Goal: Task Accomplishment & Management: Manage account settings

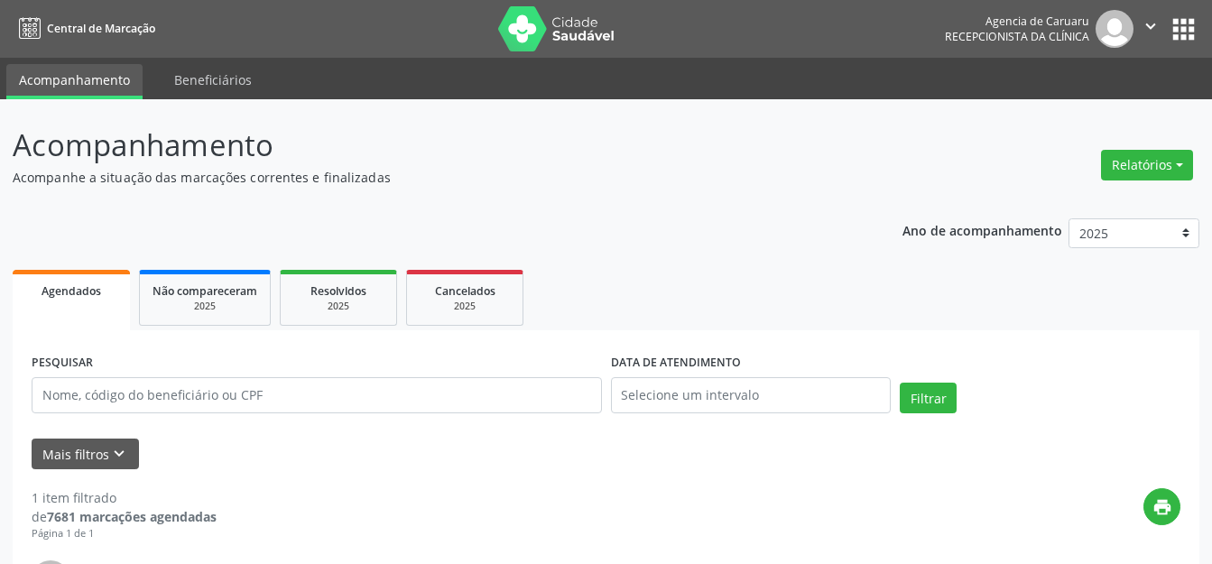
click at [549, 177] on p "Acompanhe a situação das marcações correntes e finalizadas" at bounding box center [428, 177] width 831 height 19
click at [1089, 165] on header "Acompanhamento Acompanhe a situação das marcações correntes e finalizadas Relat…" at bounding box center [606, 155] width 1187 height 64
click at [606, 161] on p "Acompanhamento" at bounding box center [428, 145] width 831 height 45
click at [341, 125] on p "Acompanhamento" at bounding box center [428, 145] width 831 height 45
click at [78, 425] on div "PESQUISAR" at bounding box center [316, 387] width 579 height 77
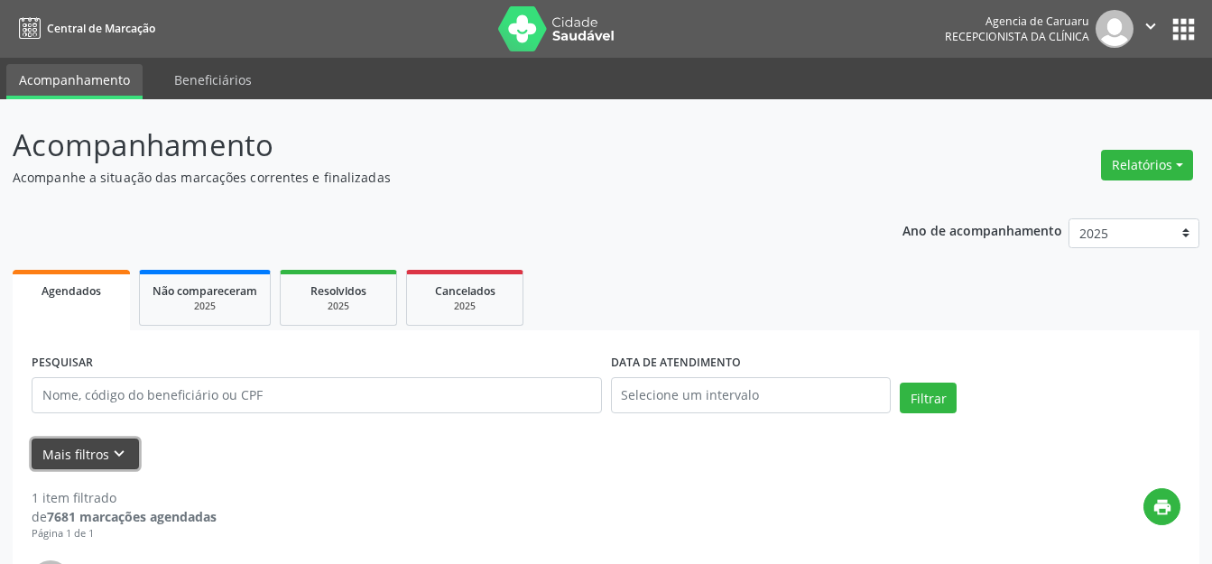
click at [81, 440] on button "Mais filtros keyboard_arrow_down" at bounding box center [85, 455] width 107 height 32
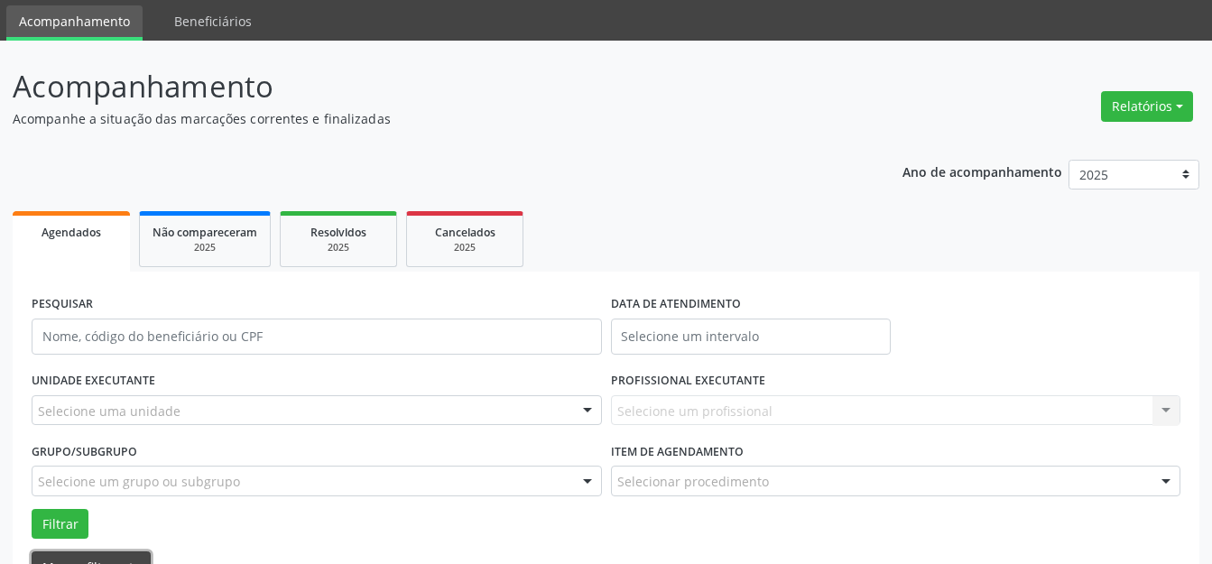
scroll to position [90, 0]
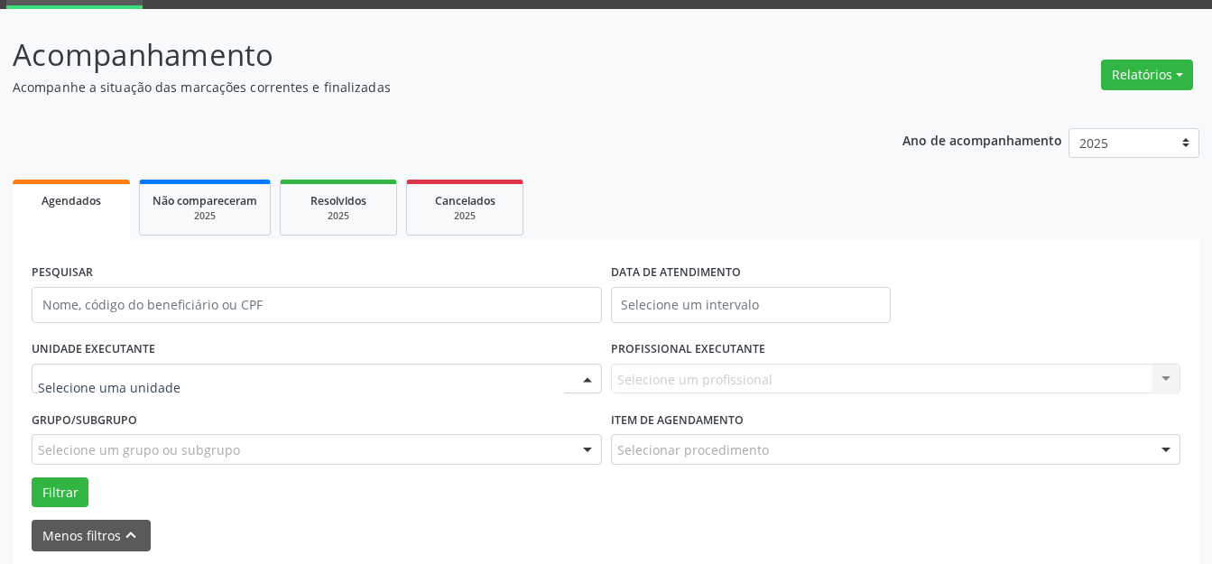
click at [245, 365] on div at bounding box center [317, 379] width 570 height 31
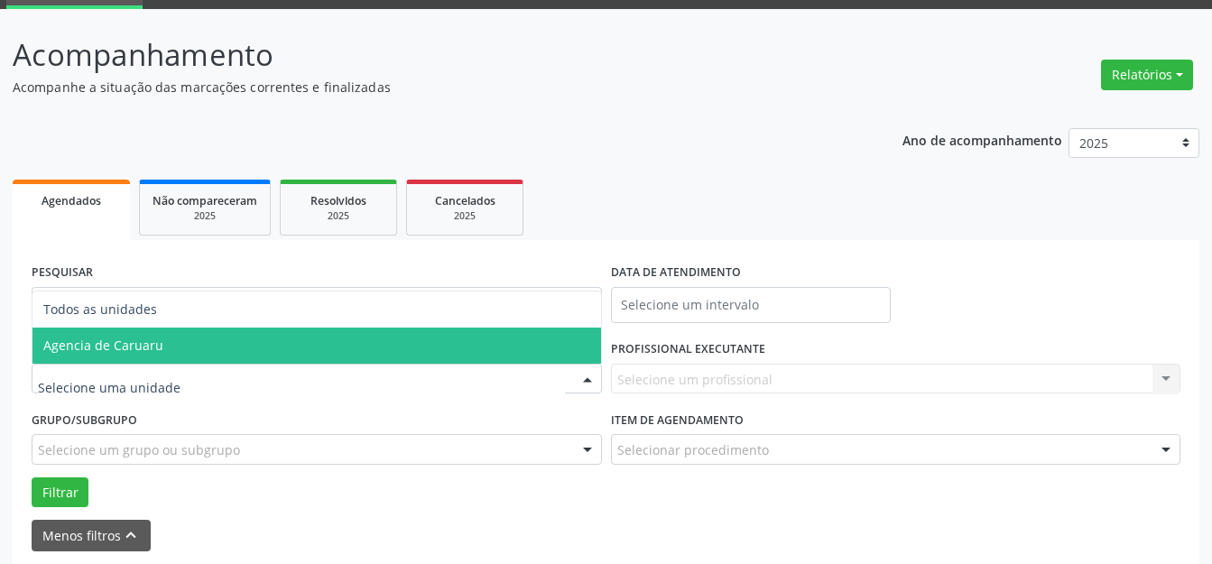
click at [440, 342] on span "Agencia de Caruaru" at bounding box center [316, 346] width 568 height 36
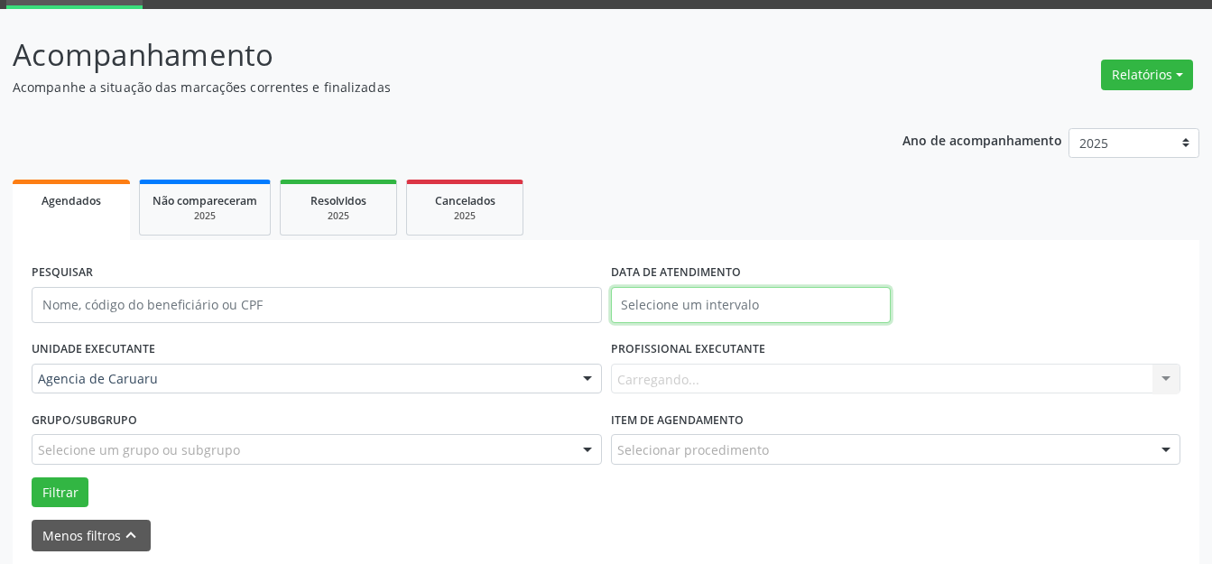
click at [727, 311] on input "text" at bounding box center [751, 305] width 281 height 36
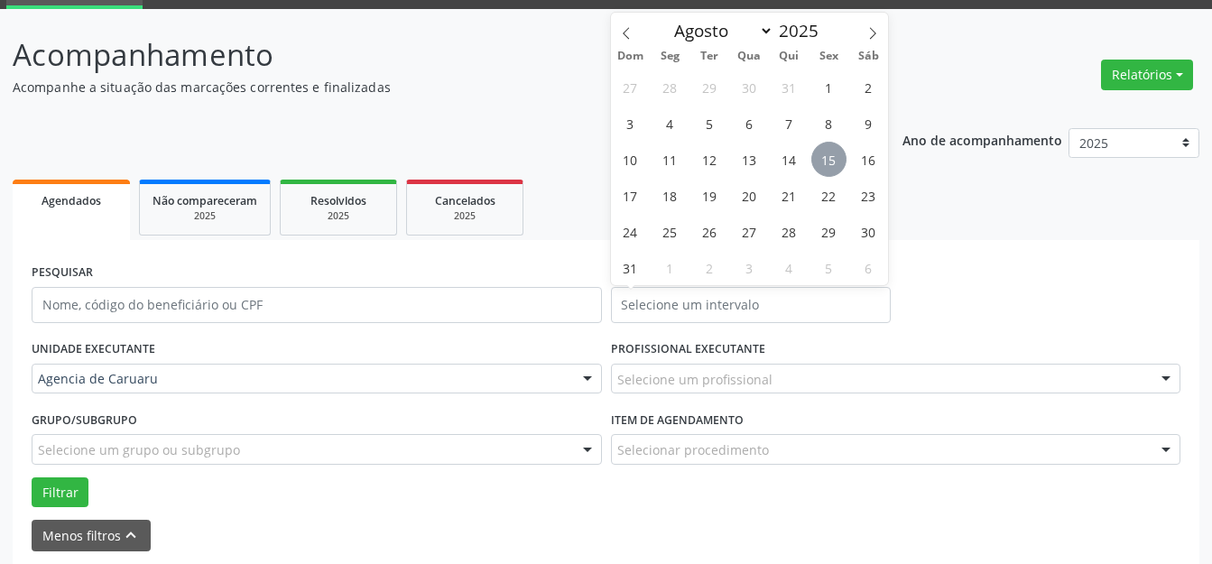
click at [822, 163] on span "15" at bounding box center [828, 159] width 35 height 35
type input "[DATE]"
click at [822, 163] on span "15" at bounding box center [828, 159] width 35 height 35
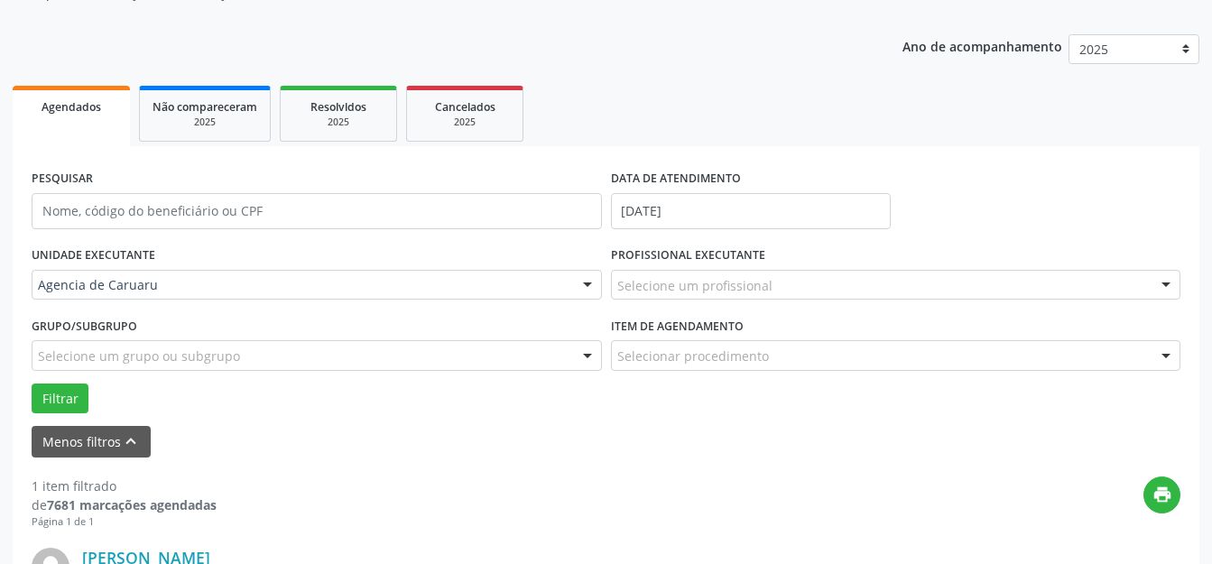
scroll to position [361, 0]
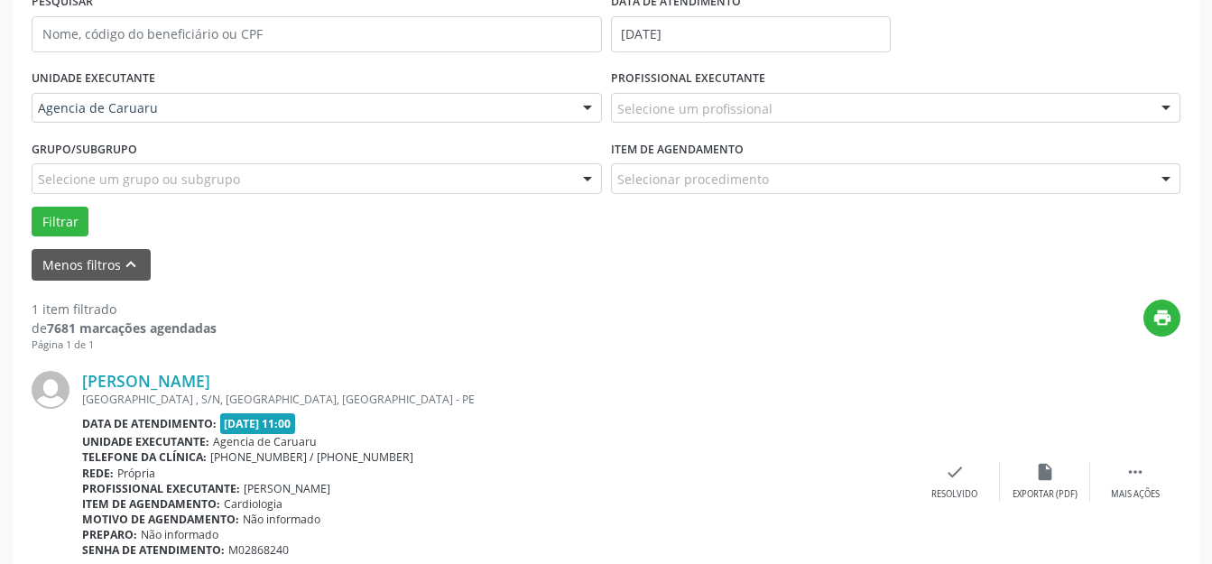
click at [743, 123] on div "Selecione um profissional Todos os profissionais [PERSON_NAME] [PERSON_NAME] [P…" at bounding box center [896, 108] width 570 height 31
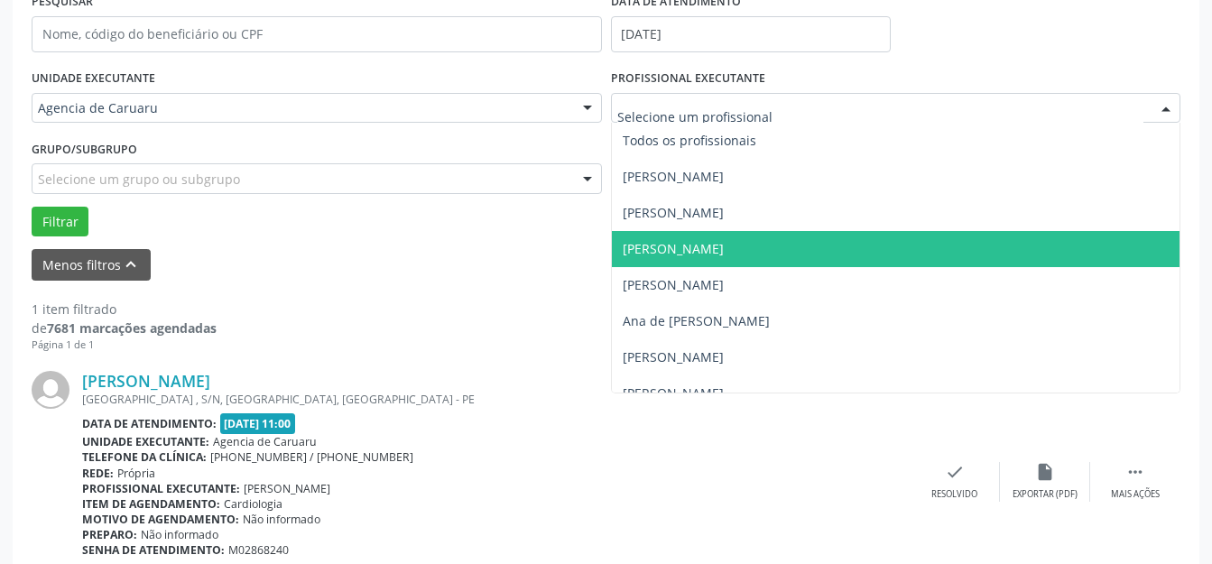
scroll to position [90, 0]
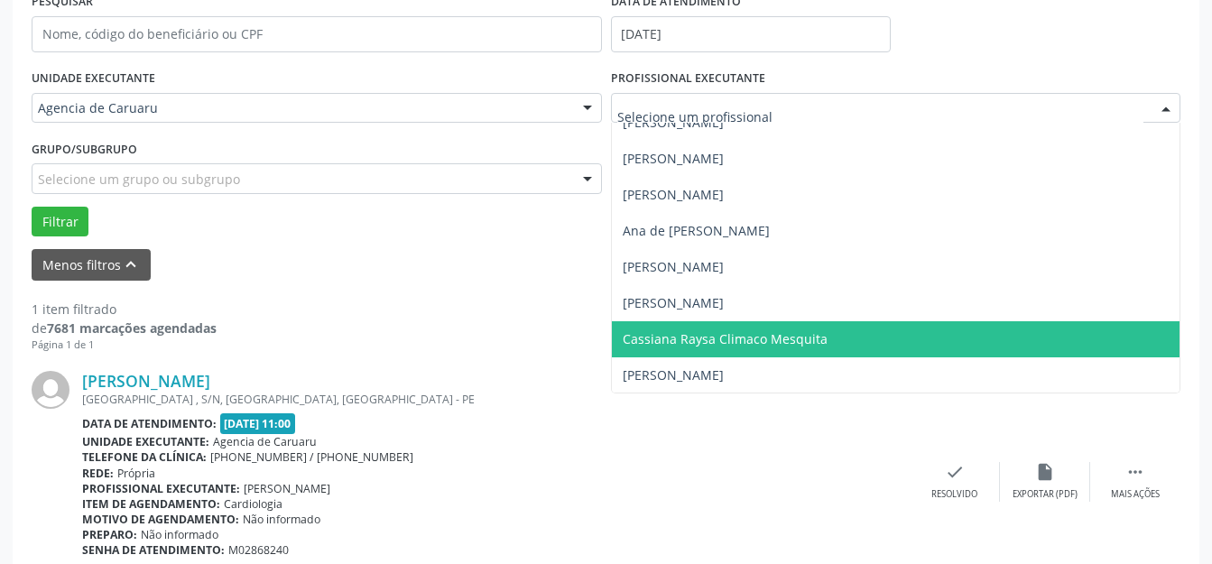
click at [680, 335] on span "Cassiana Raysa Climaco Mesquita" at bounding box center [725, 338] width 205 height 17
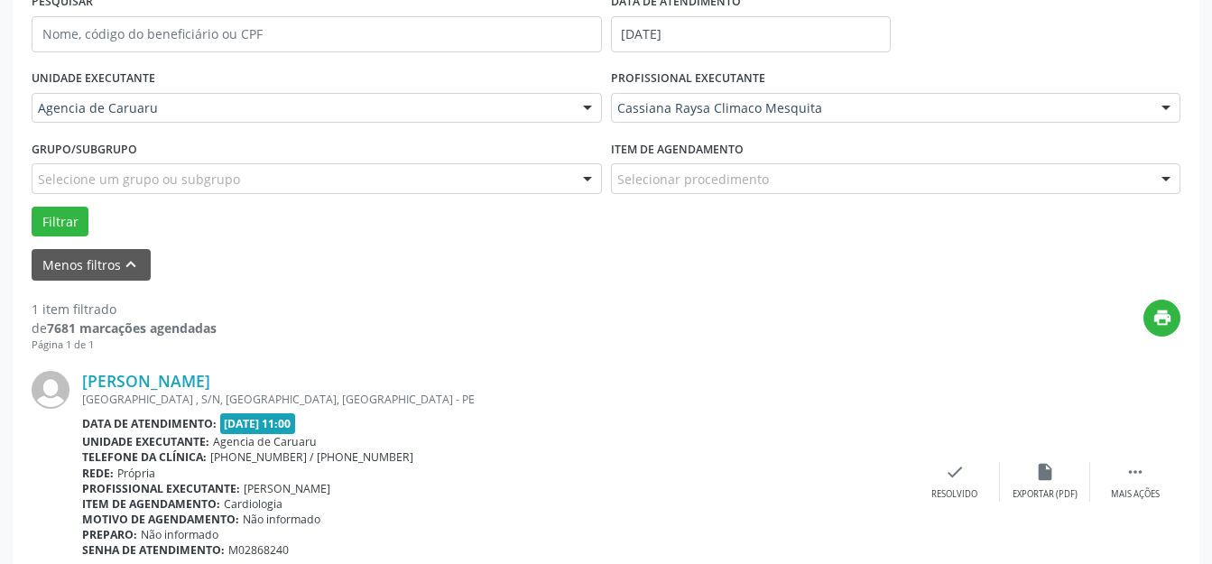
click at [60, 200] on div "Grupo/Subgrupo Selecione um grupo ou subgrupo Todos os grupos e subgrupos Nenhu…" at bounding box center [316, 170] width 579 height 70
click at [65, 213] on button "Filtrar" at bounding box center [60, 222] width 57 height 31
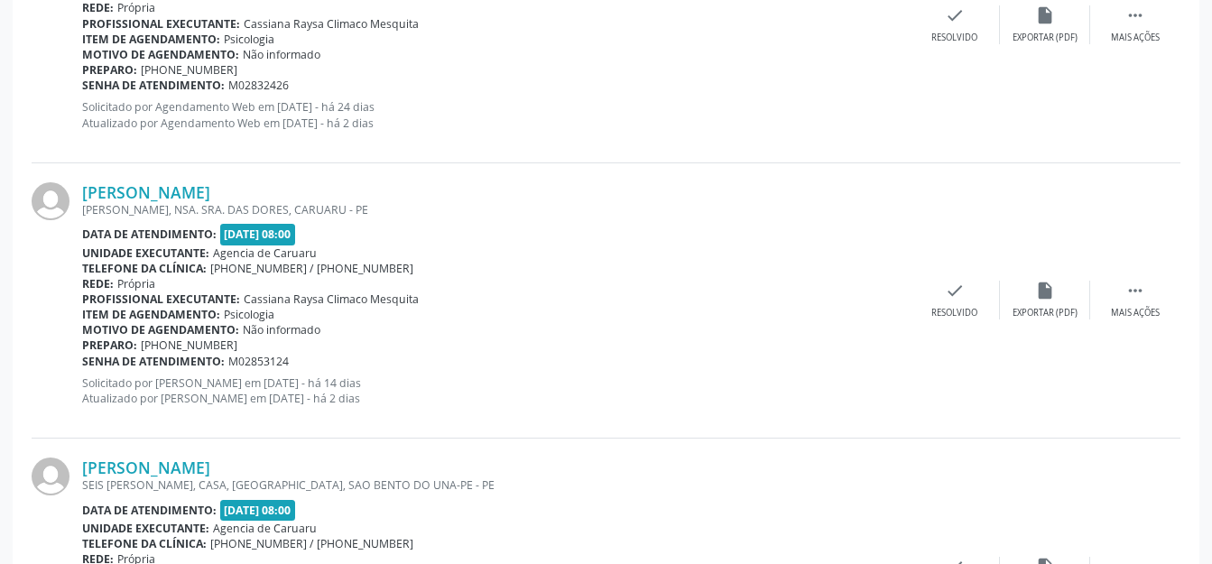
scroll to position [2753, 0]
click at [1120, 310] on div "Mais ações" at bounding box center [1135, 315] width 49 height 13
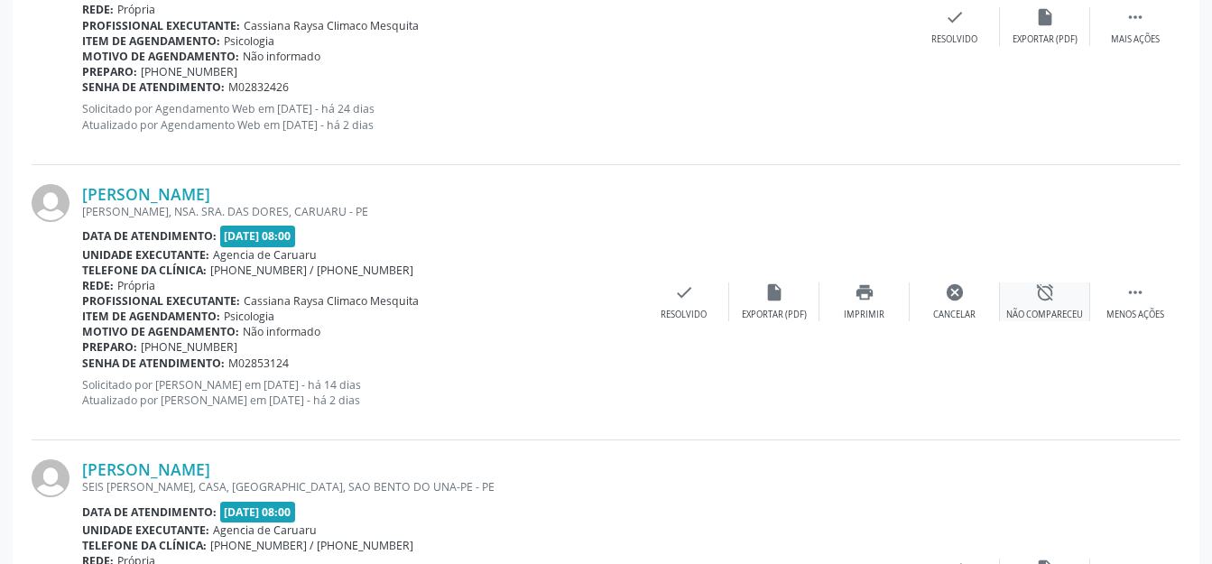
click at [1042, 296] on icon "alarm_off" at bounding box center [1045, 292] width 20 height 20
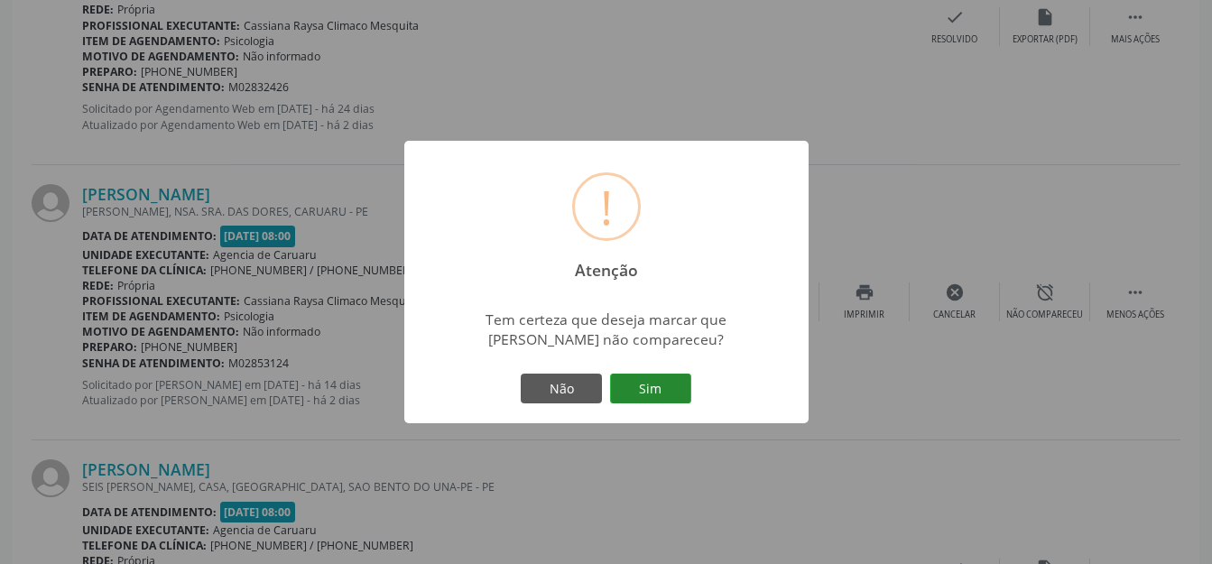
click at [650, 378] on button "Sim" at bounding box center [650, 389] width 81 height 31
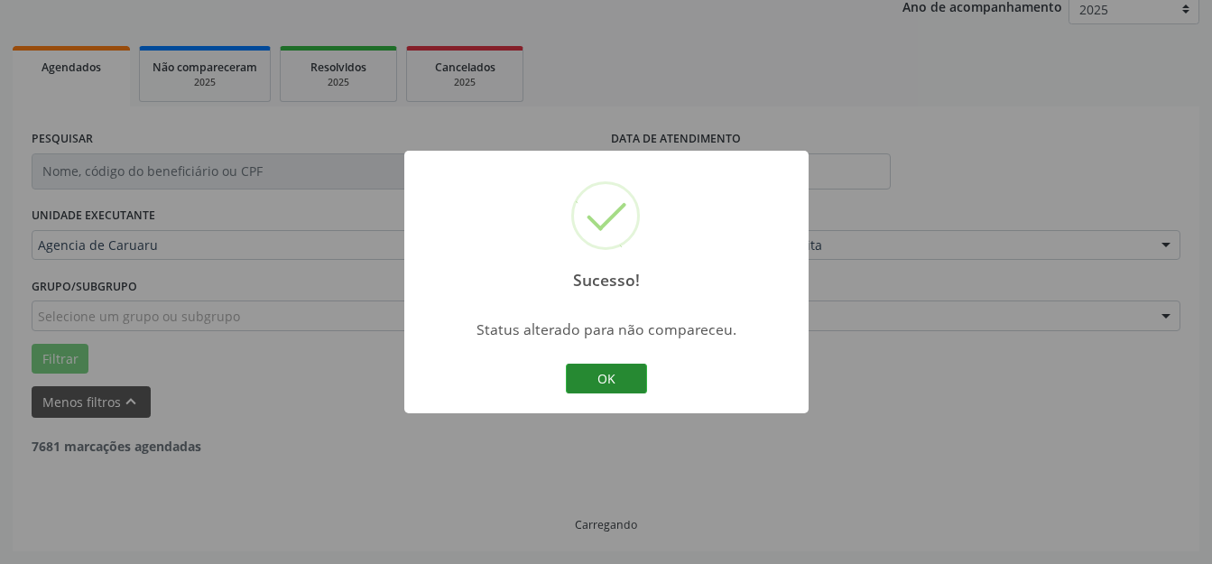
scroll to position [224, 0]
click at [612, 379] on button "OK" at bounding box center [606, 379] width 81 height 31
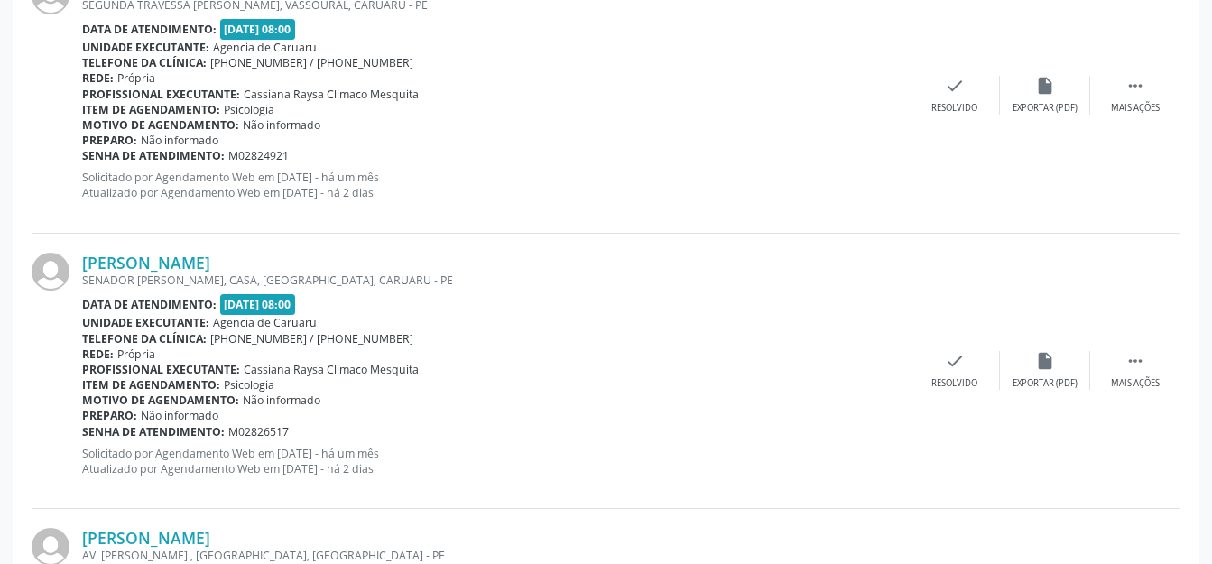
scroll to position [1487, 0]
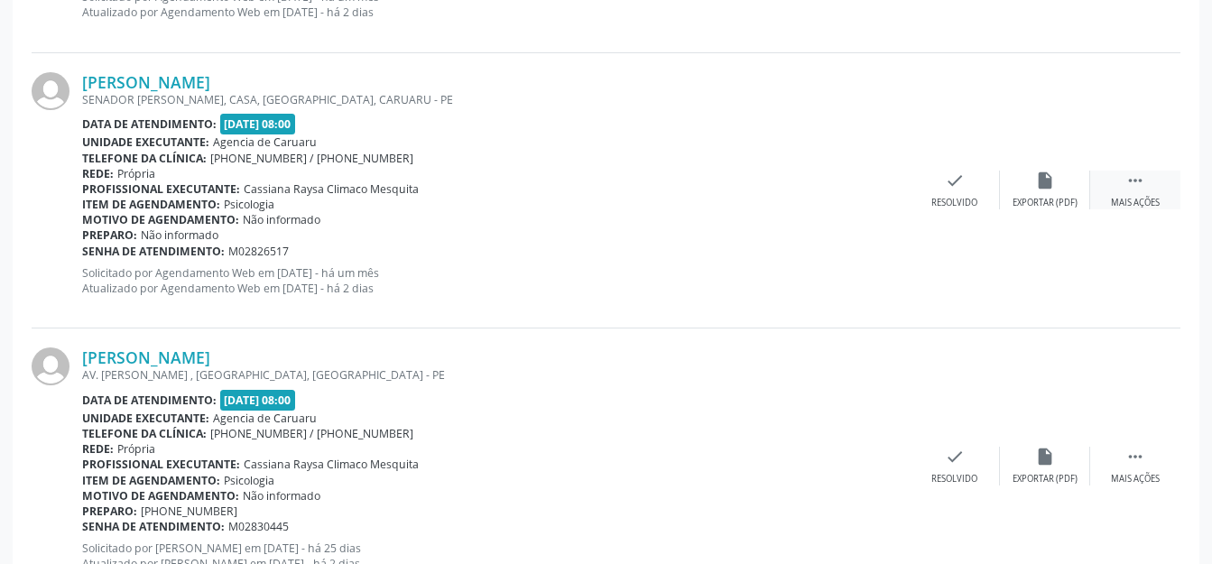
click at [1127, 182] on icon "" at bounding box center [1135, 181] width 20 height 20
drag, startPoint x: 1092, startPoint y: 186, endPoint x: 1076, endPoint y: 187, distance: 16.3
click at [1076, 187] on div "alarm_off Não compareceu" at bounding box center [1045, 190] width 90 height 39
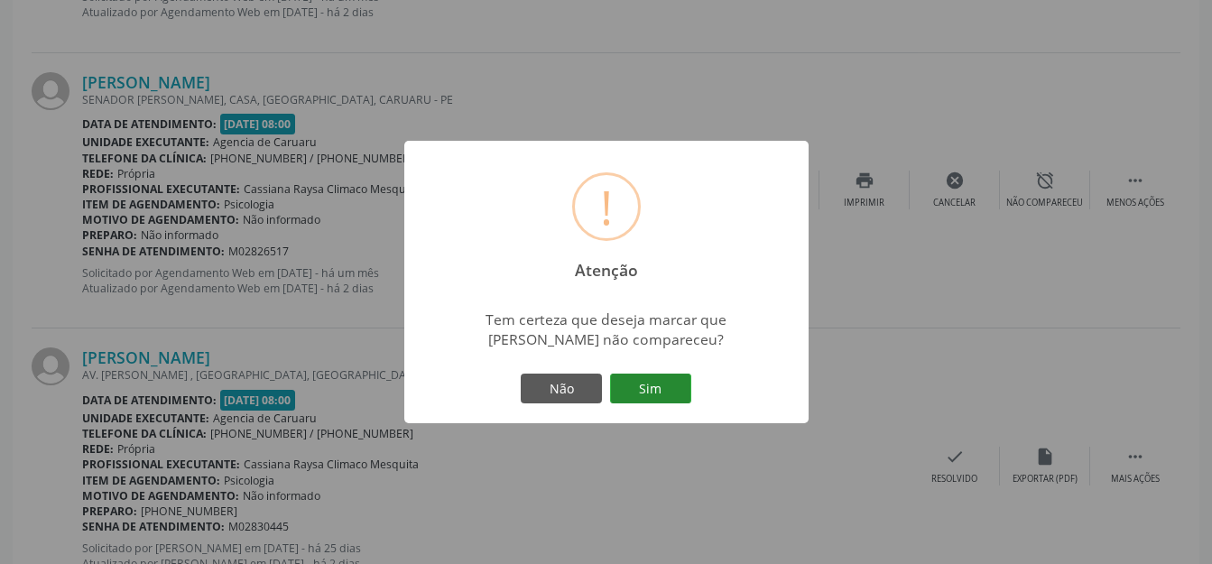
click at [657, 379] on button "Sim" at bounding box center [650, 389] width 81 height 31
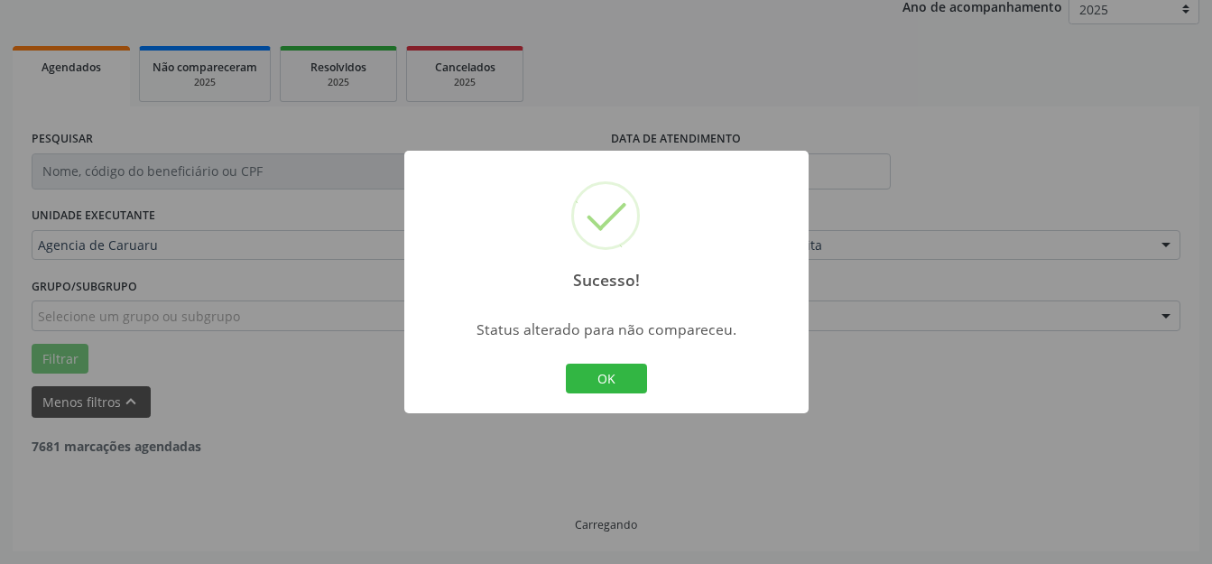
scroll to position [224, 0]
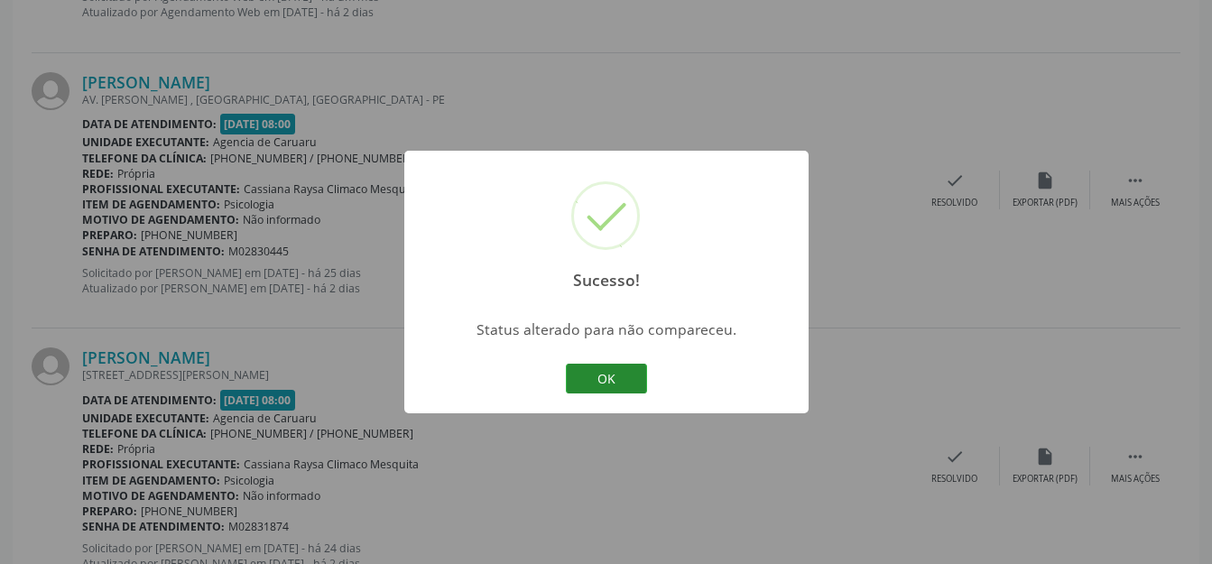
click at [610, 372] on button "OK" at bounding box center [606, 379] width 81 height 31
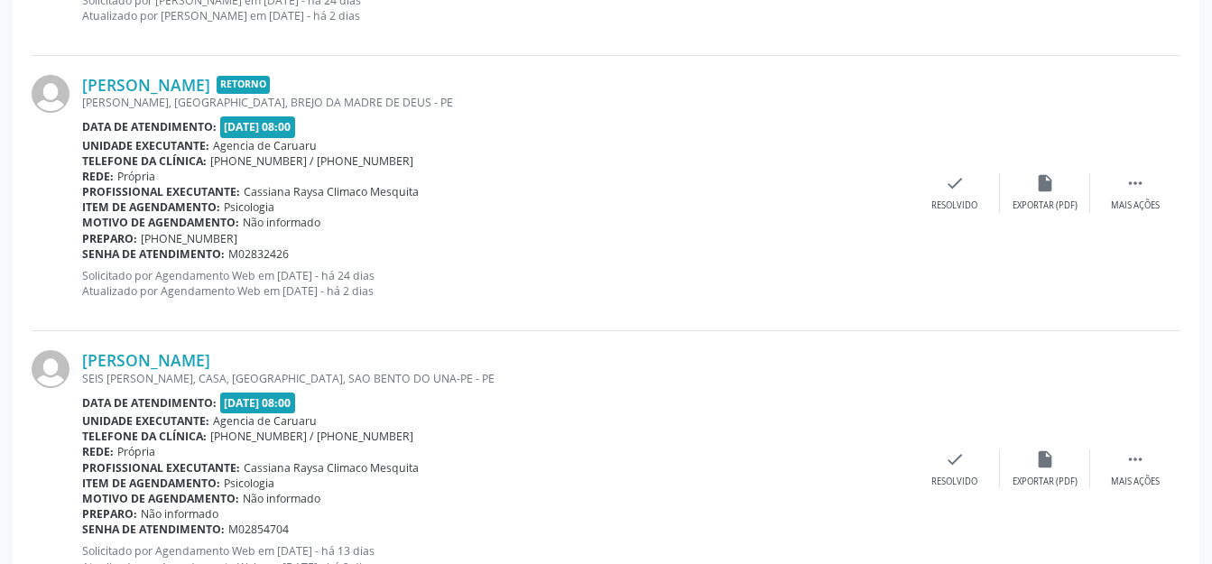
scroll to position [2383, 0]
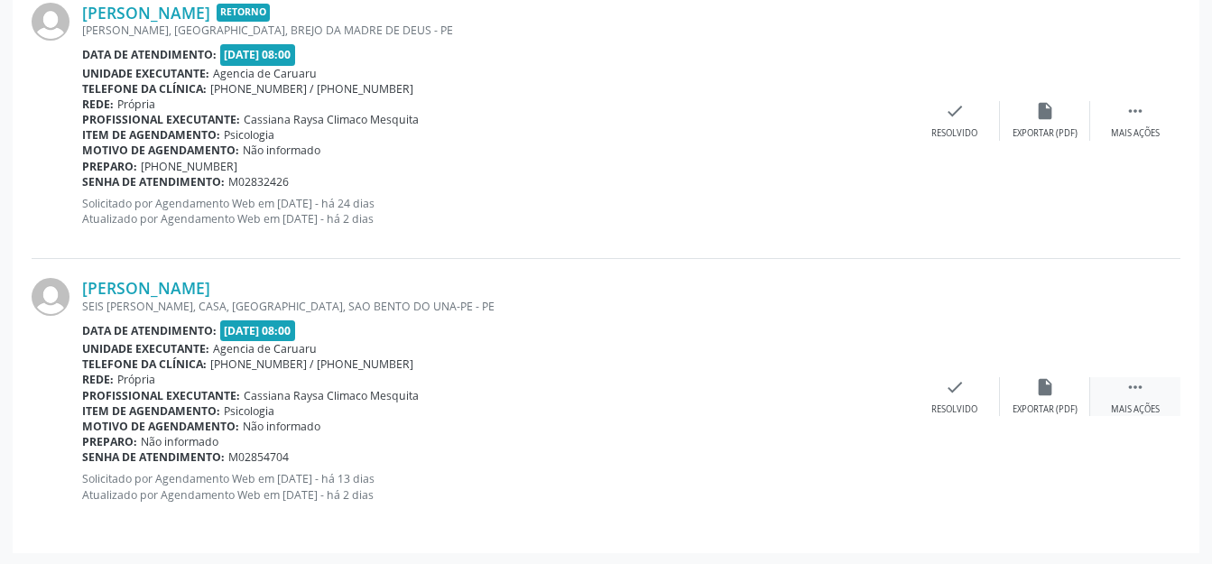
click at [1112, 392] on div " Mais ações" at bounding box center [1135, 396] width 90 height 39
click at [1053, 394] on icon "alarm_off" at bounding box center [1045, 387] width 20 height 20
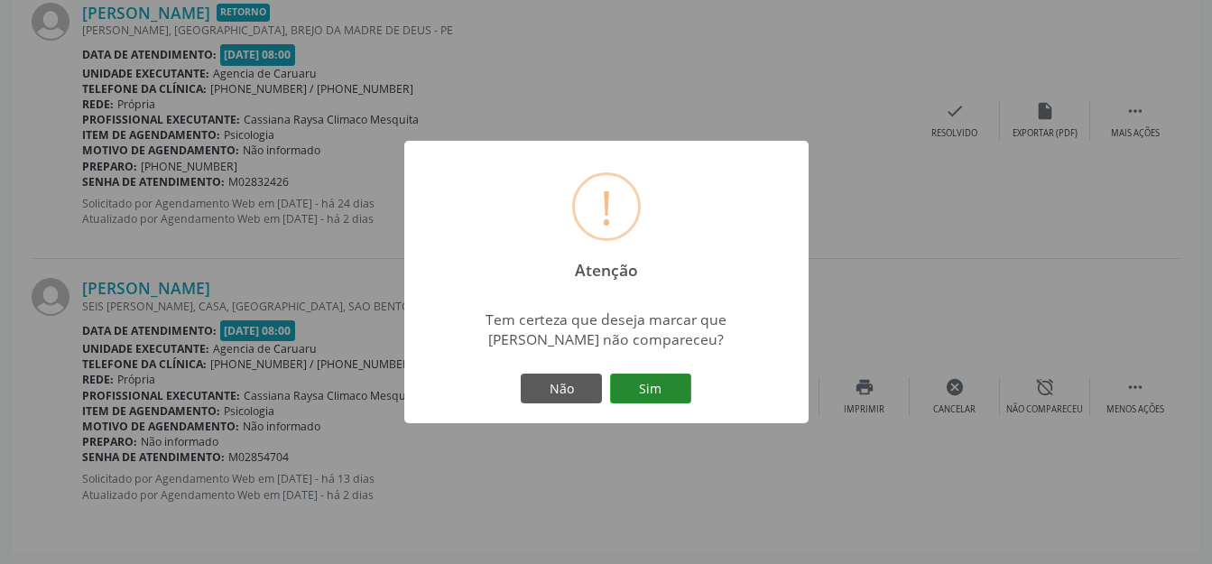
click at [650, 392] on button "Sim" at bounding box center [650, 389] width 81 height 31
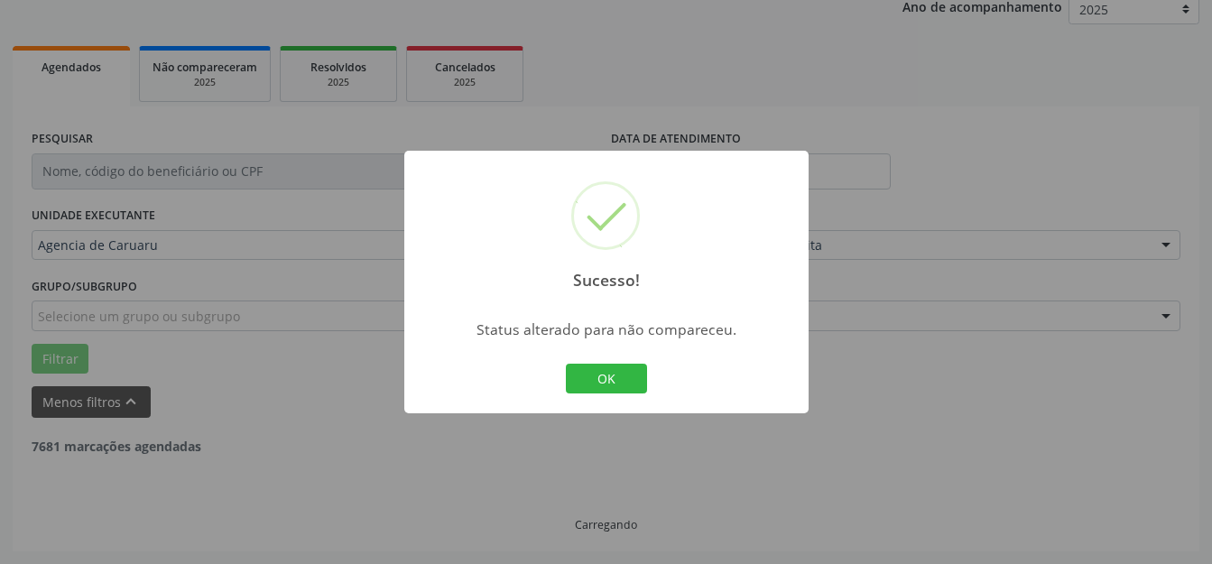
scroll to position [224, 0]
click at [625, 378] on button "OK" at bounding box center [606, 379] width 81 height 31
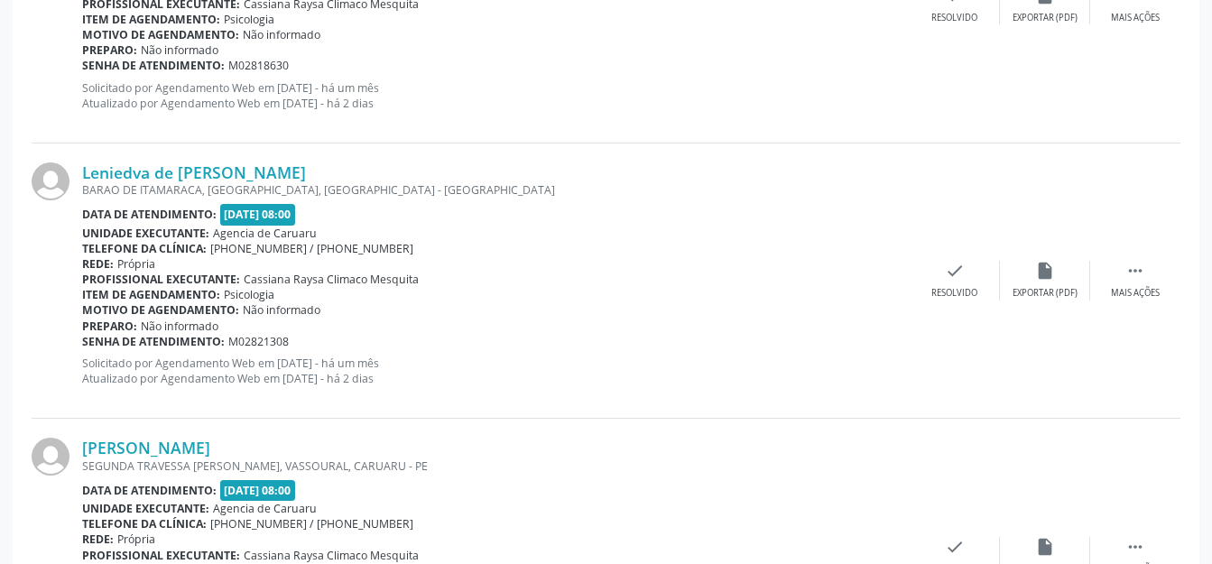
scroll to position [845, 0]
click at [1121, 289] on div "Mais ações" at bounding box center [1135, 294] width 49 height 13
click at [1057, 282] on div "alarm_off Não compareceu" at bounding box center [1045, 281] width 90 height 39
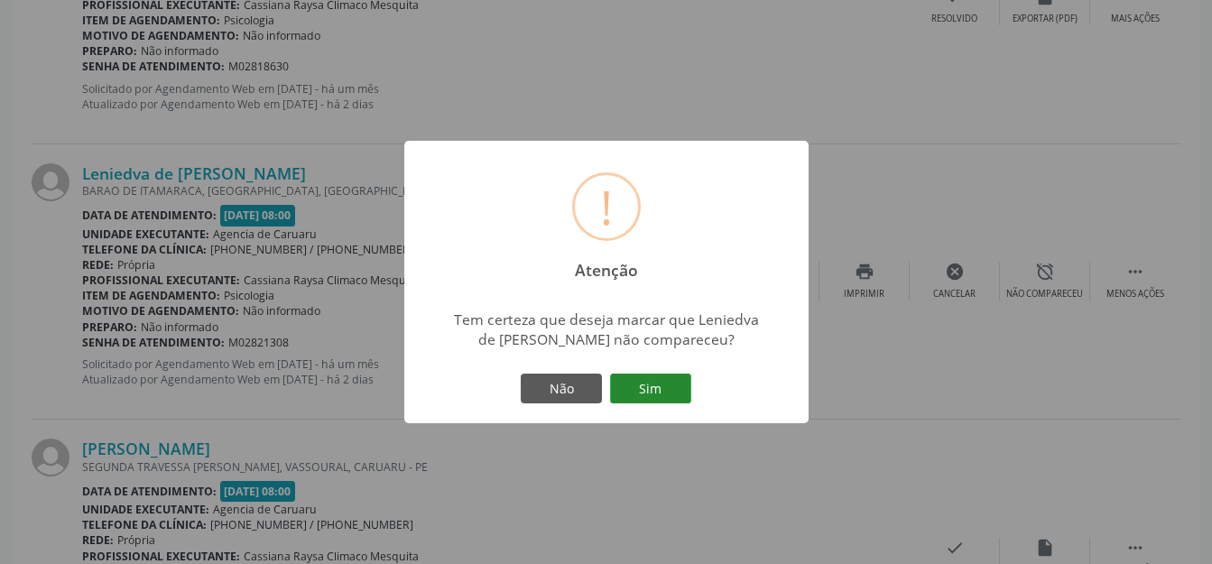
click at [649, 381] on button "Sim" at bounding box center [650, 389] width 81 height 31
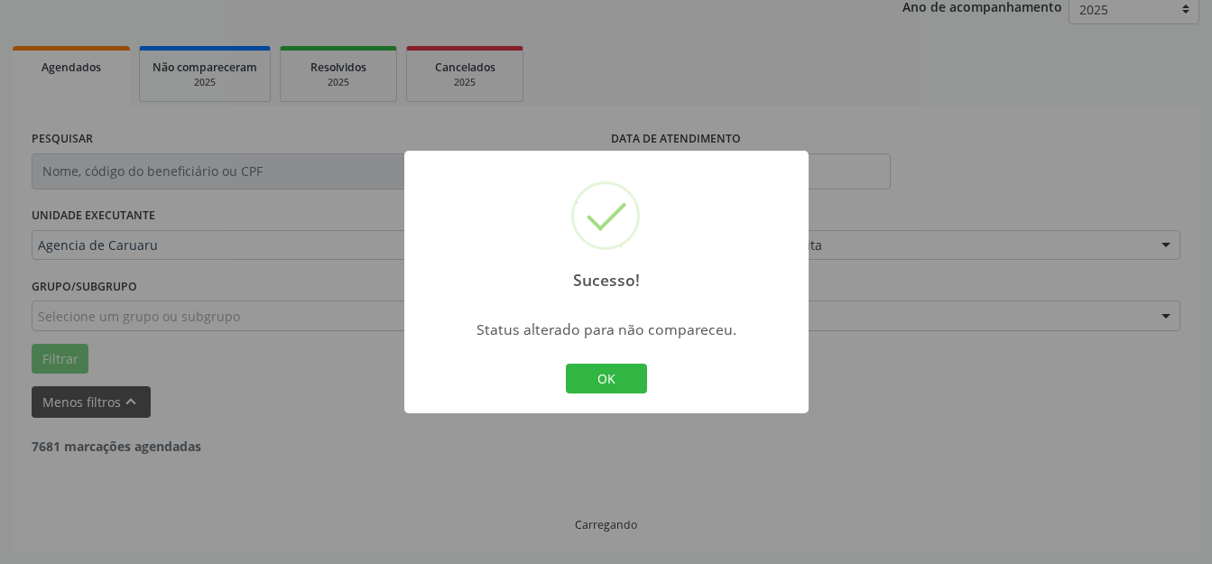
scroll to position [224, 0]
click at [623, 388] on button "OK" at bounding box center [606, 379] width 81 height 31
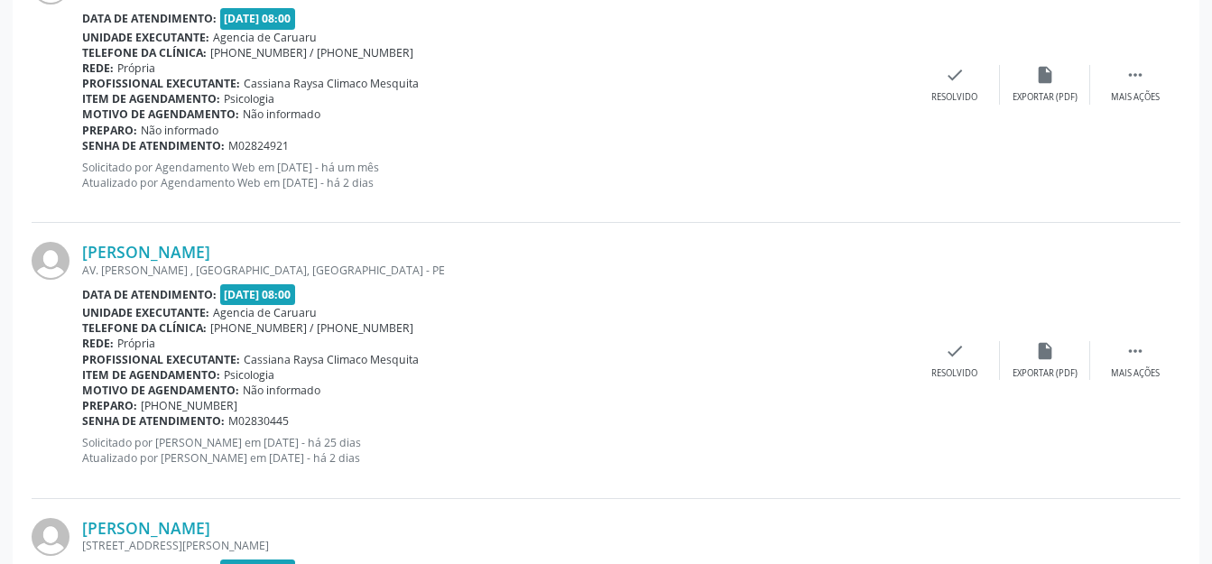
scroll to position [1201, 0]
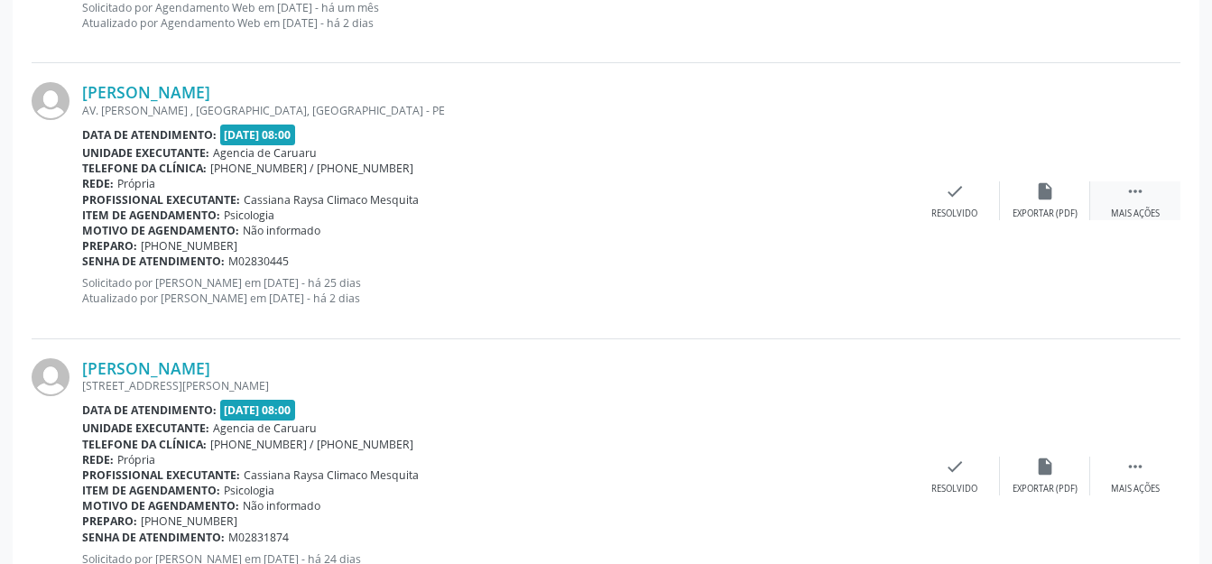
click at [1149, 189] on div " Mais ações" at bounding box center [1135, 200] width 90 height 39
click at [1050, 196] on icon "alarm_off" at bounding box center [1045, 191] width 20 height 20
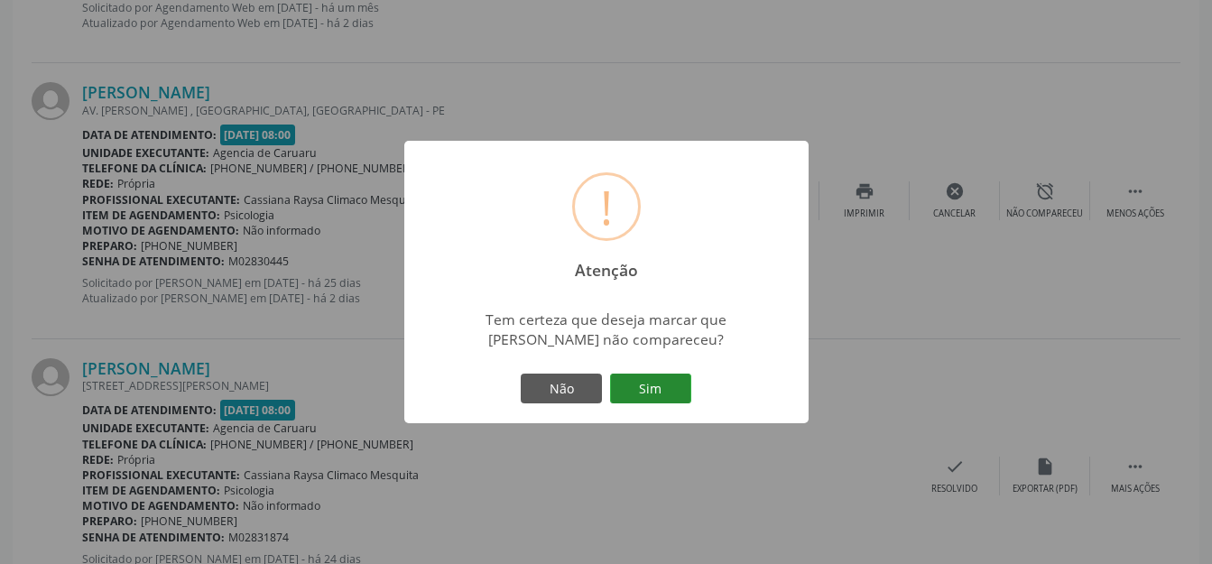
click at [671, 384] on button "Sim" at bounding box center [650, 389] width 81 height 31
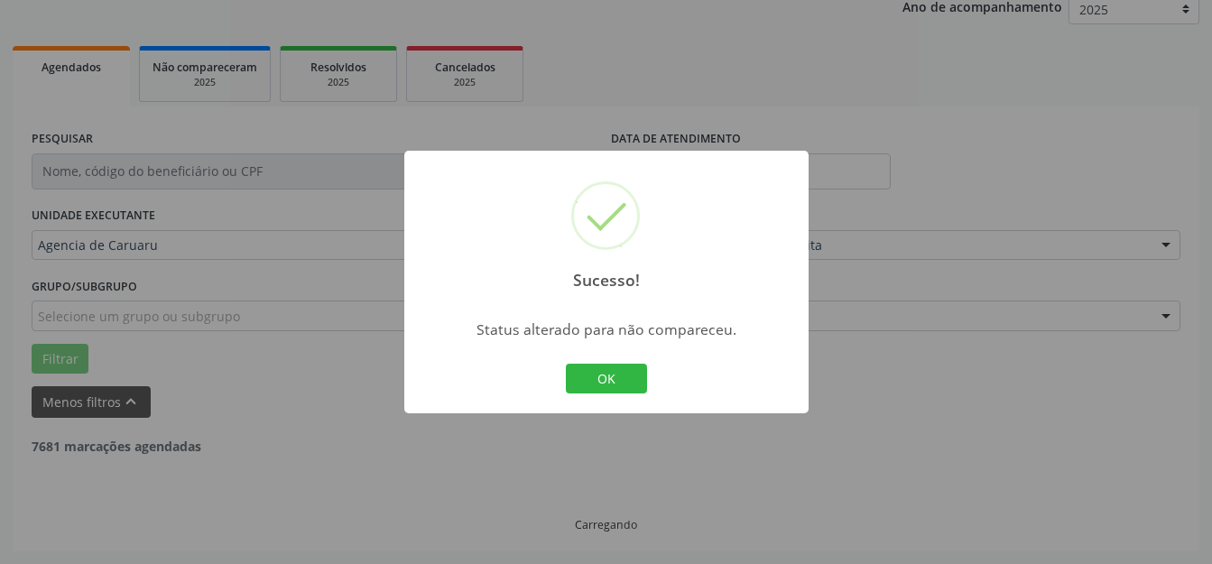
scroll to position [224, 0]
click at [591, 382] on button "OK" at bounding box center [606, 379] width 81 height 31
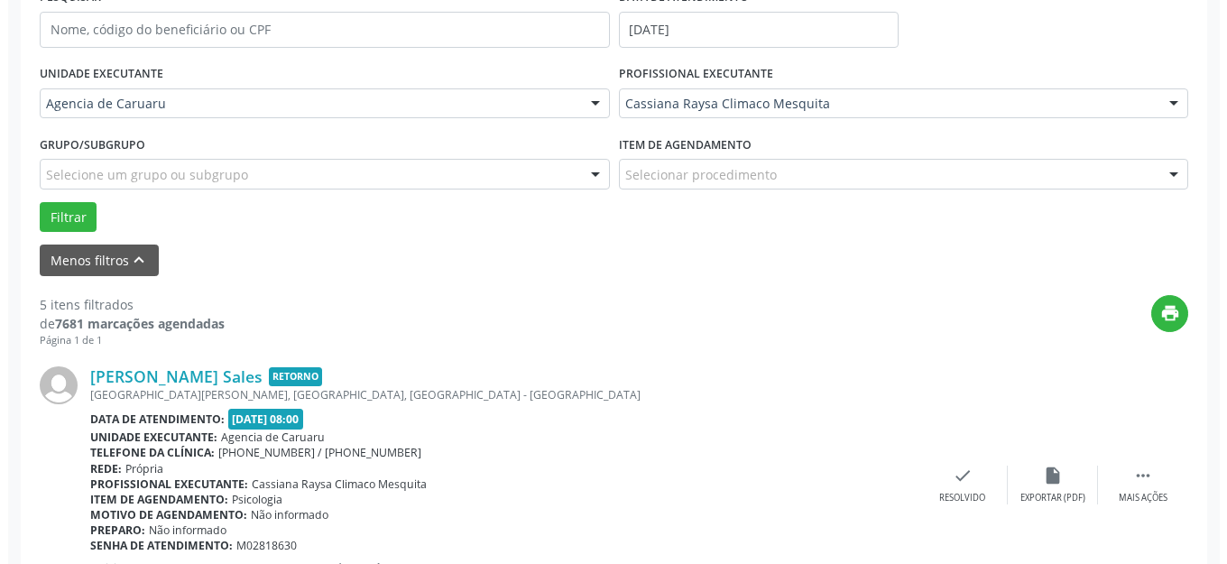
scroll to position [585, 0]
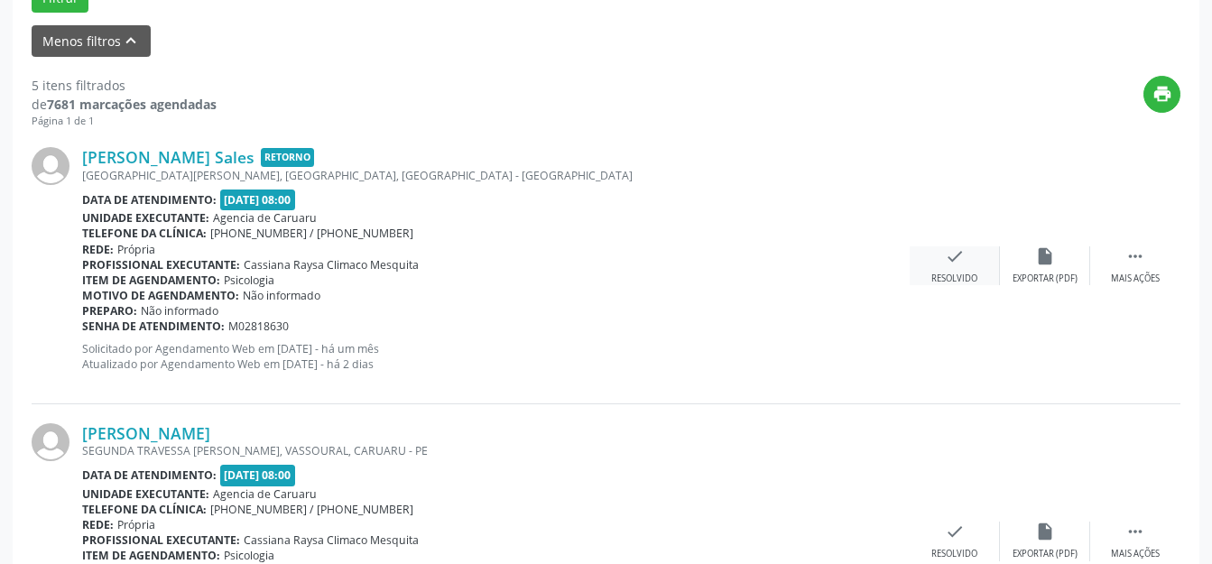
click at [962, 251] on icon "check" at bounding box center [955, 256] width 20 height 20
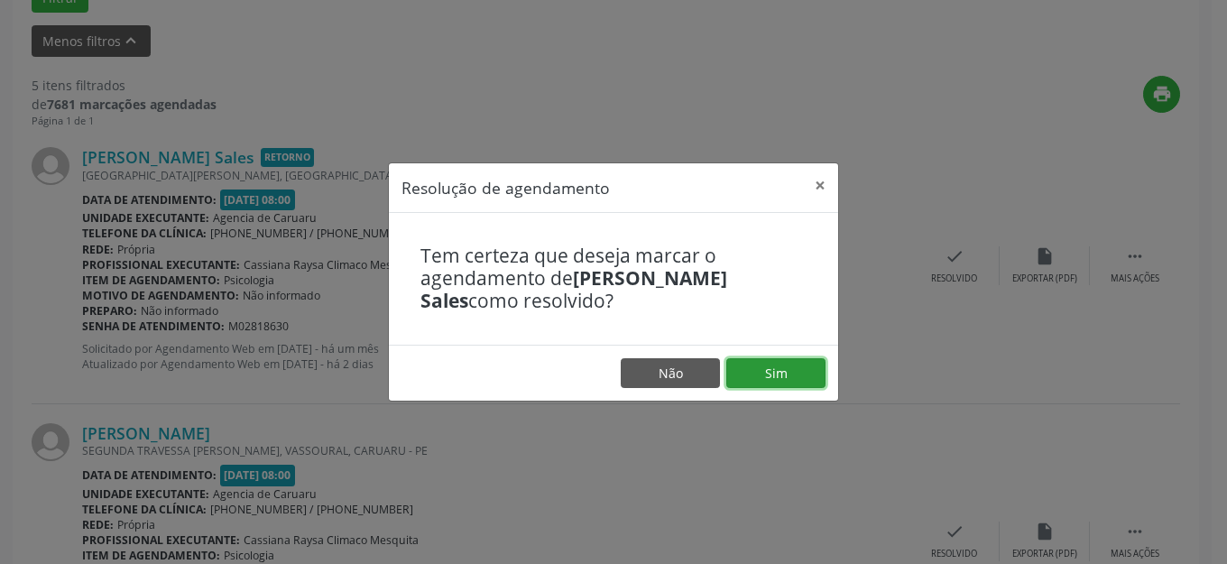
click at [779, 368] on button "Sim" at bounding box center [775, 373] width 99 height 31
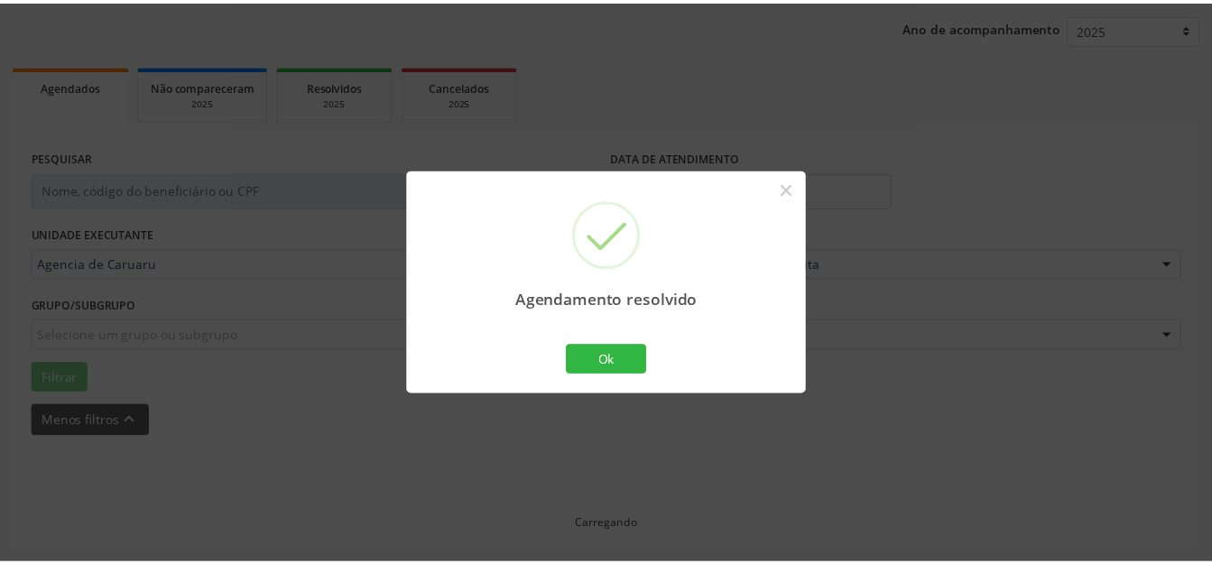
scroll to position [205, 0]
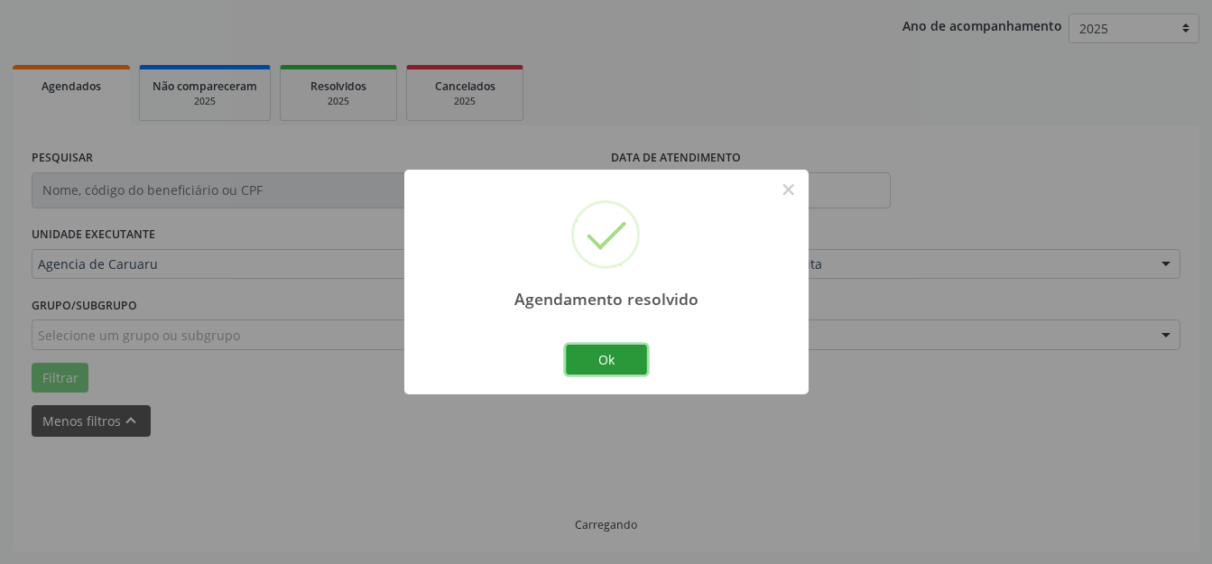
drag, startPoint x: 625, startPoint y: 365, endPoint x: 658, endPoint y: 356, distance: 33.5
click at [624, 363] on button "Ok" at bounding box center [606, 360] width 81 height 31
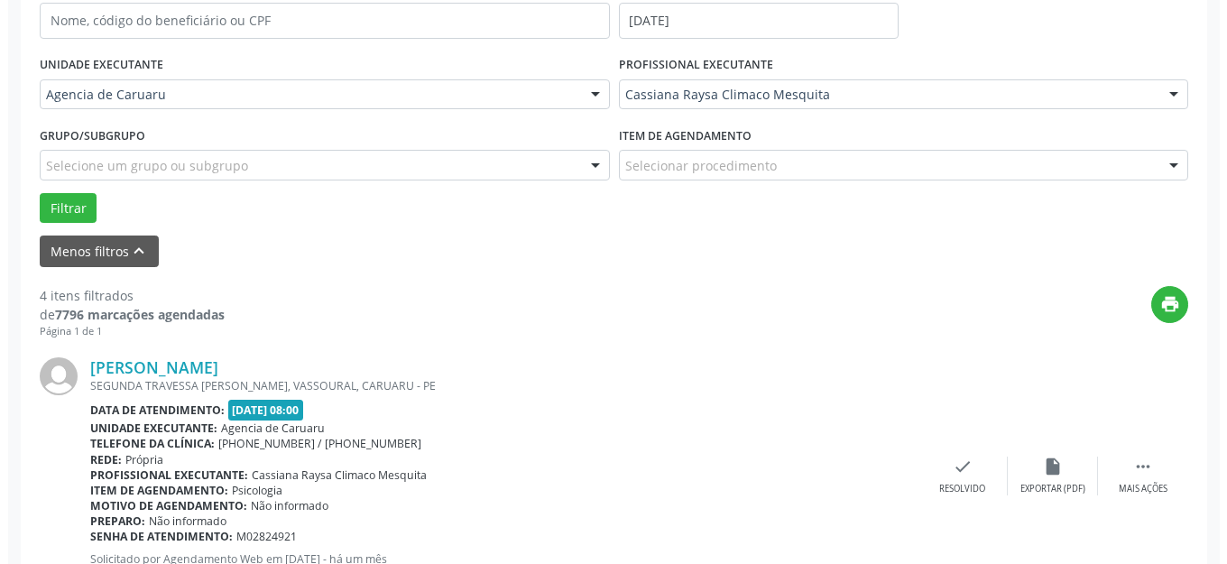
scroll to position [494, 0]
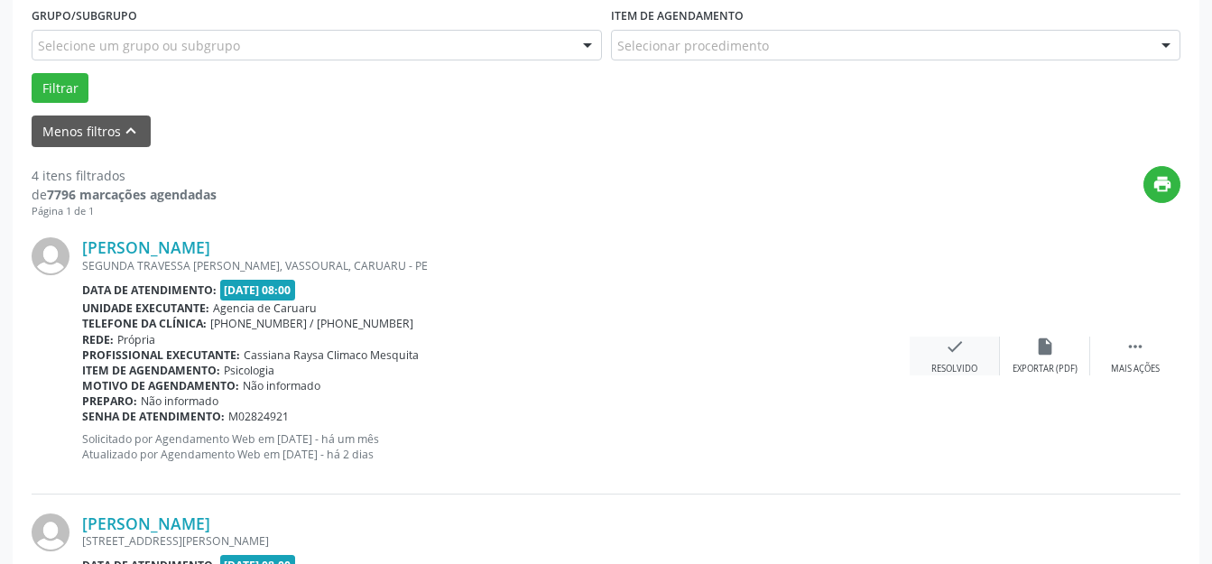
click at [957, 356] on icon "check" at bounding box center [955, 347] width 20 height 20
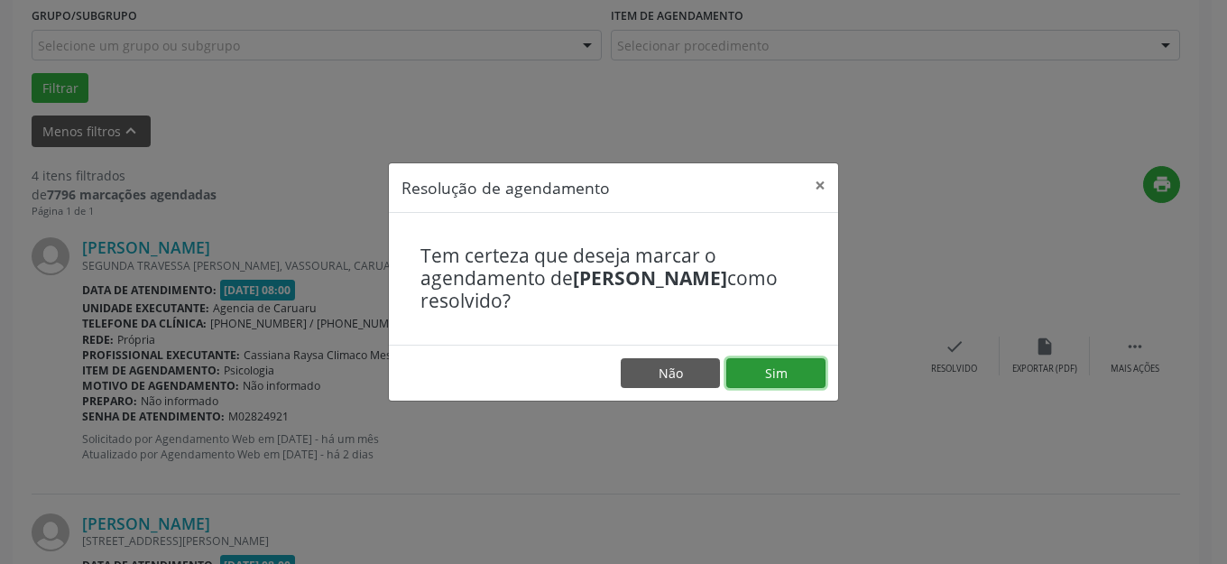
click at [748, 381] on button "Sim" at bounding box center [775, 373] width 99 height 31
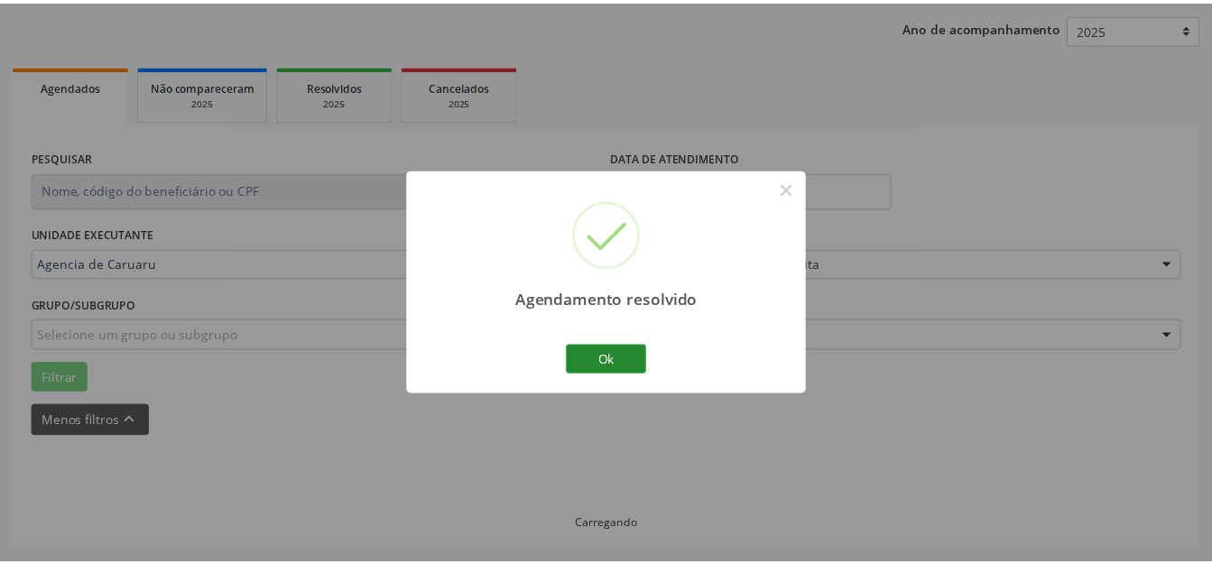
scroll to position [205, 0]
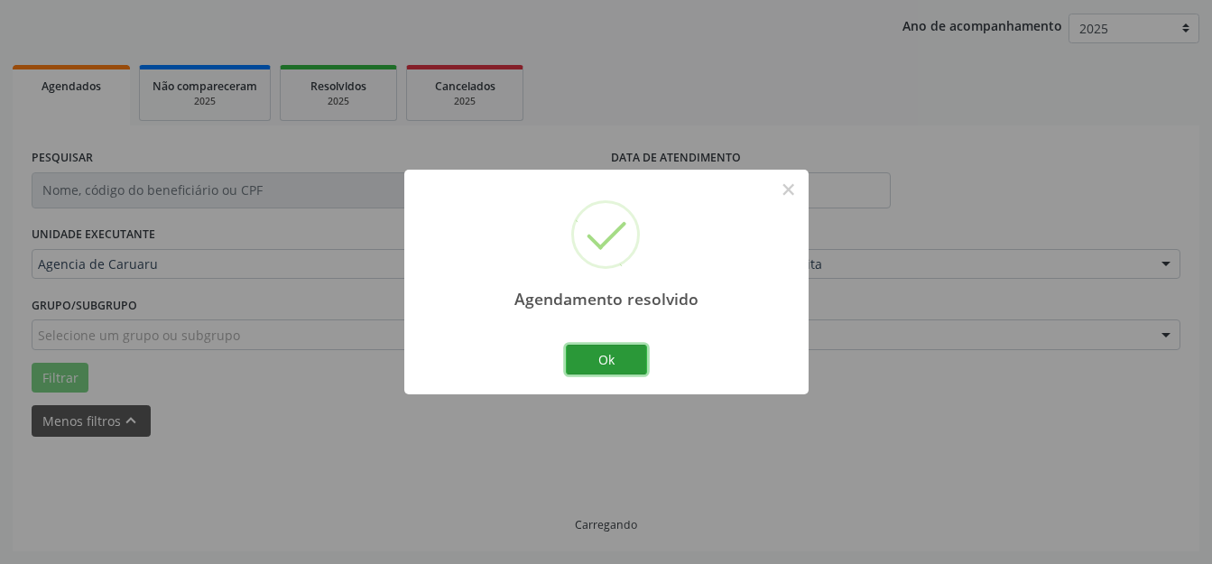
drag, startPoint x: 615, startPoint y: 363, endPoint x: 729, endPoint y: 388, distance: 116.5
click at [616, 363] on button "Ok" at bounding box center [606, 360] width 81 height 31
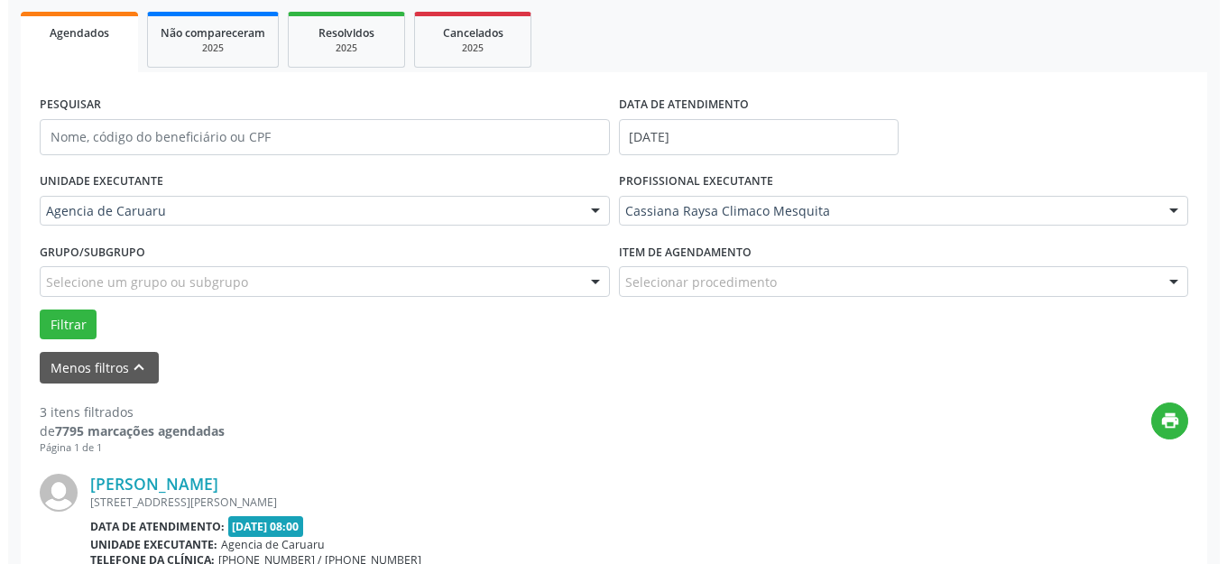
scroll to position [494, 0]
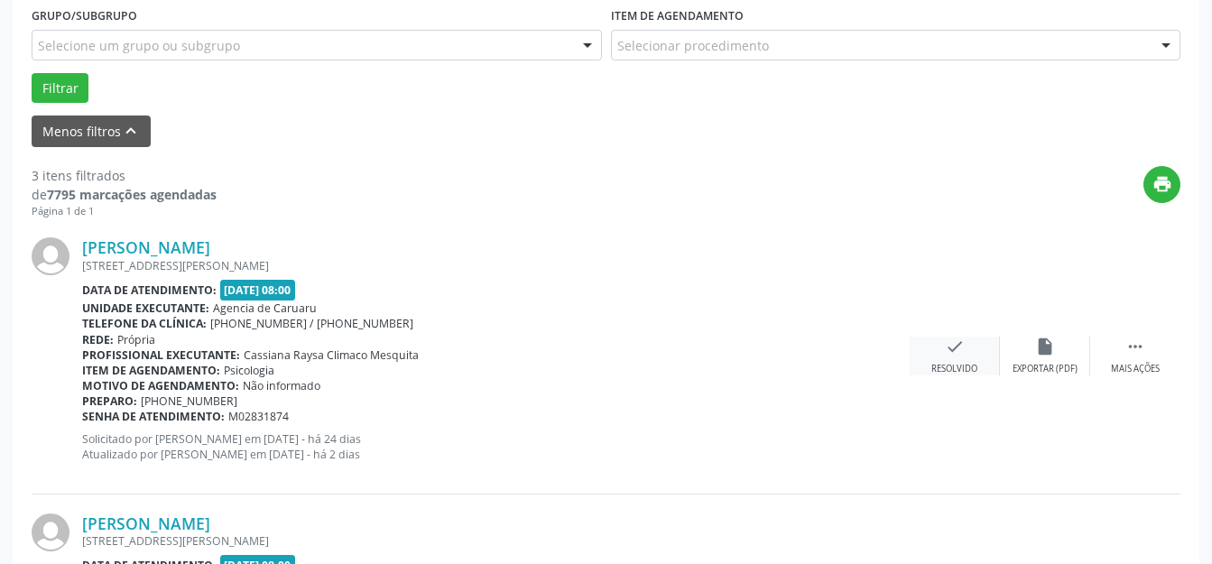
click at [965, 356] on div "check Resolvido" at bounding box center [955, 356] width 90 height 39
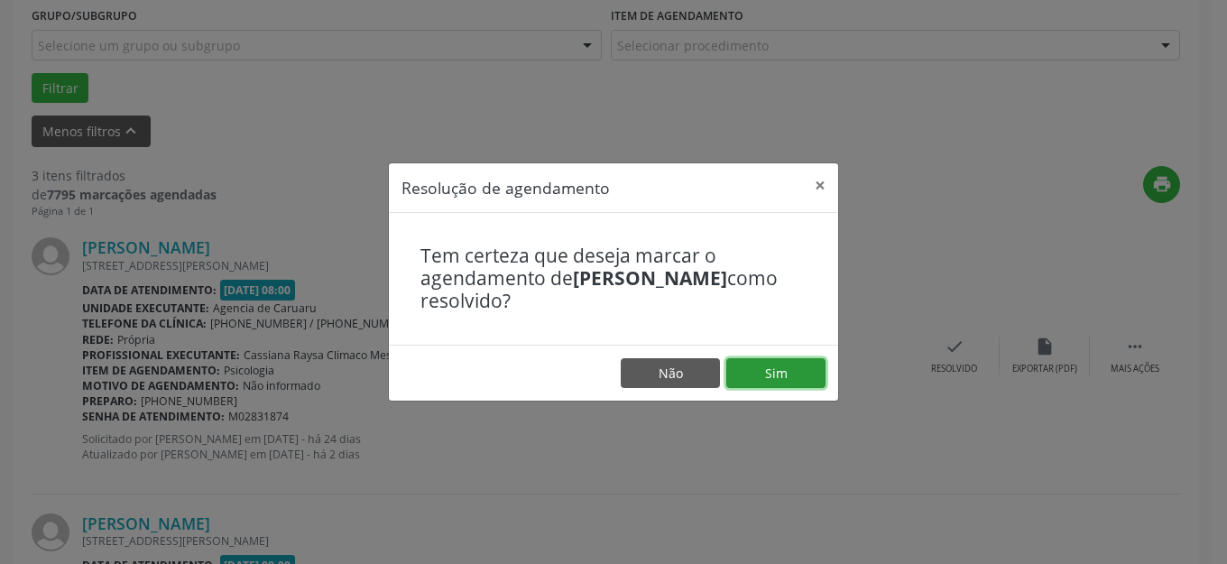
click at [780, 379] on button "Sim" at bounding box center [775, 373] width 99 height 31
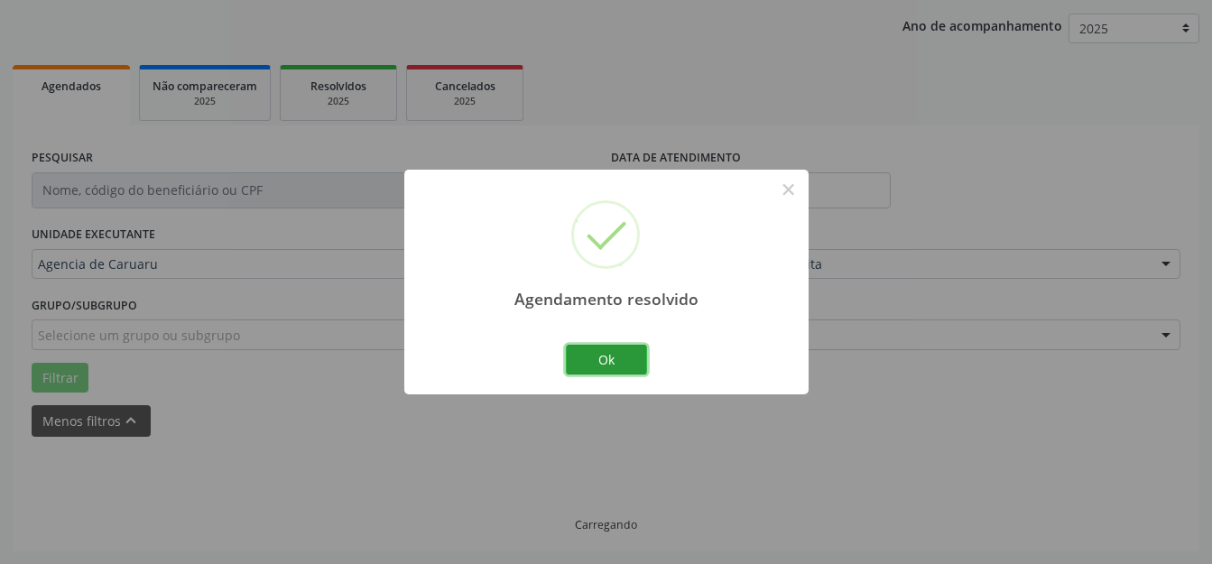
click at [614, 363] on button "Ok" at bounding box center [606, 360] width 81 height 31
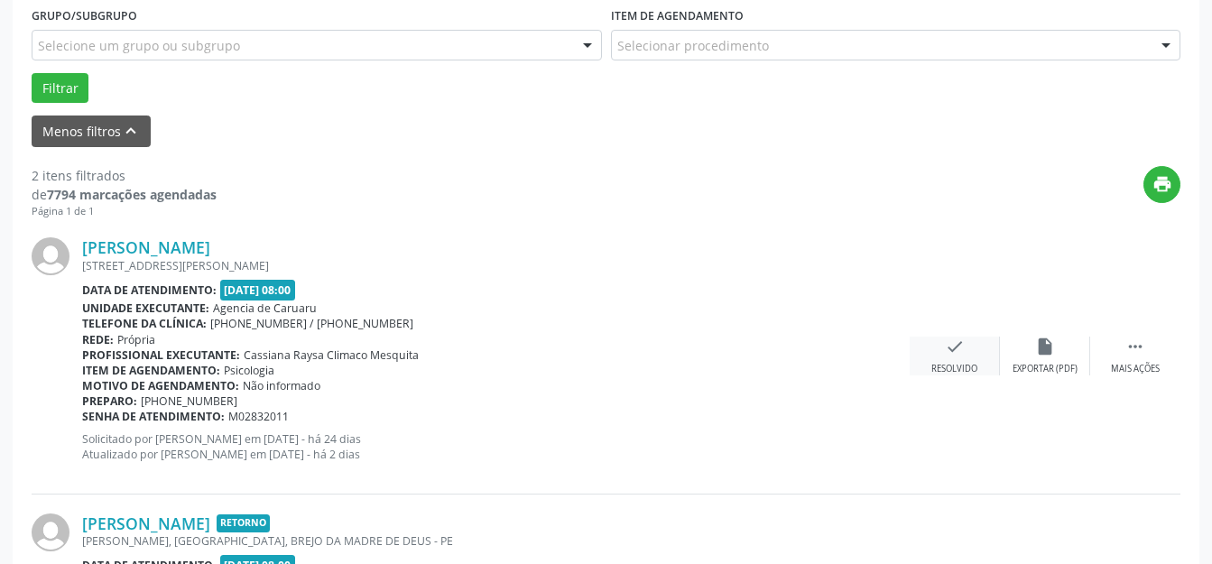
click at [975, 356] on div "check Resolvido" at bounding box center [955, 356] width 90 height 39
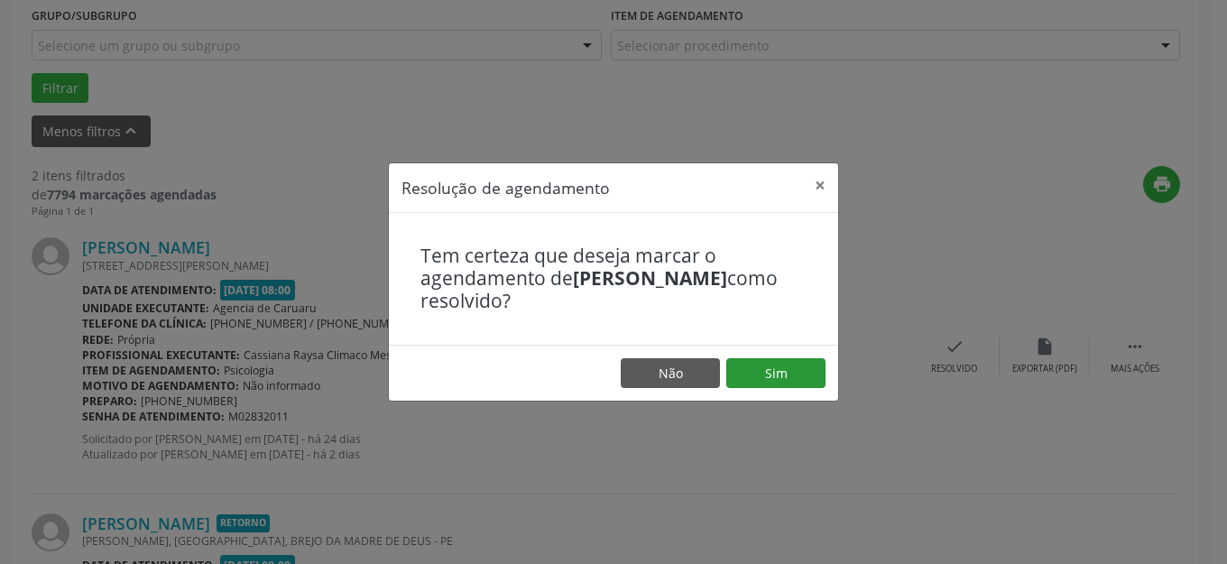
drag, startPoint x: 779, startPoint y: 355, endPoint x: 786, endPoint y: 366, distance: 13.8
click at [779, 356] on footer "Não Sim" at bounding box center [613, 373] width 449 height 57
click at [786, 366] on button "Sim" at bounding box center [775, 373] width 99 height 31
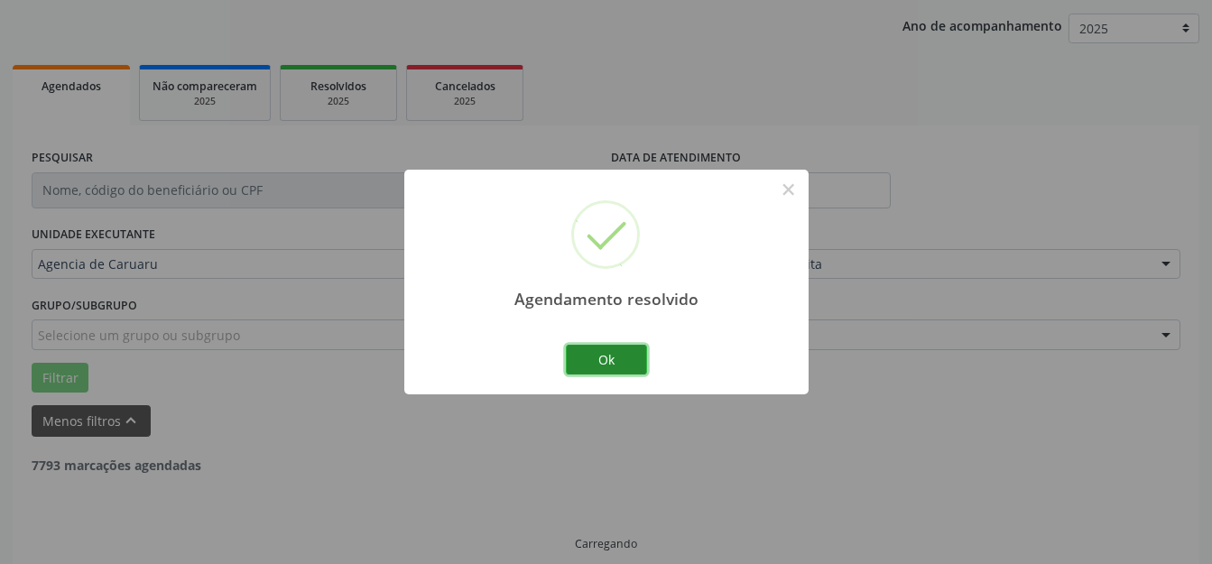
click at [618, 368] on button "Ok" at bounding box center [606, 360] width 81 height 31
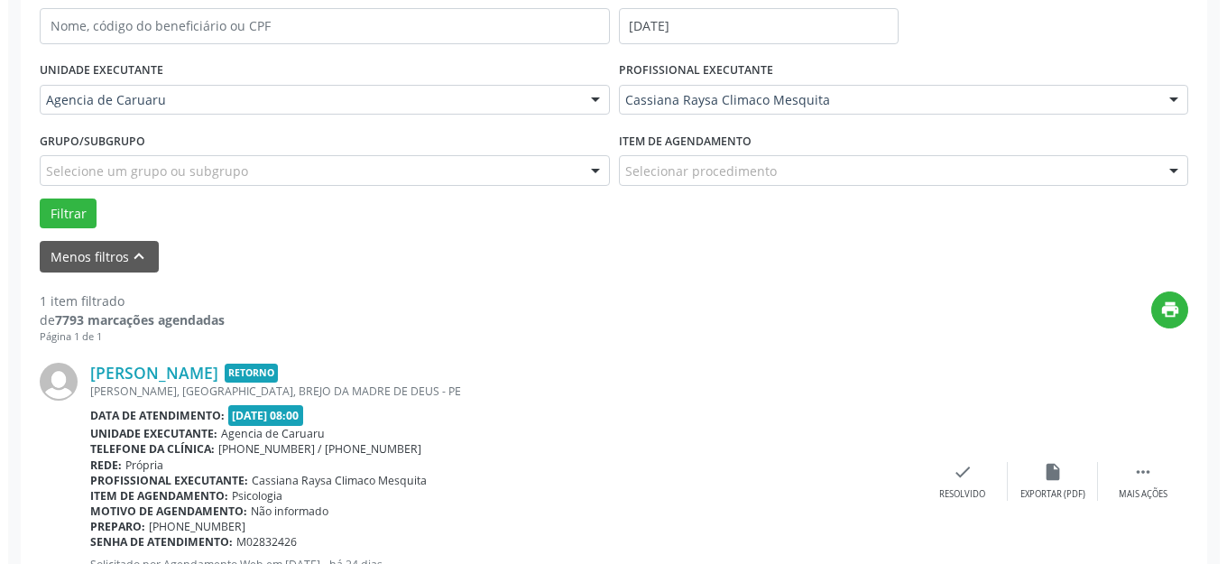
scroll to position [456, 0]
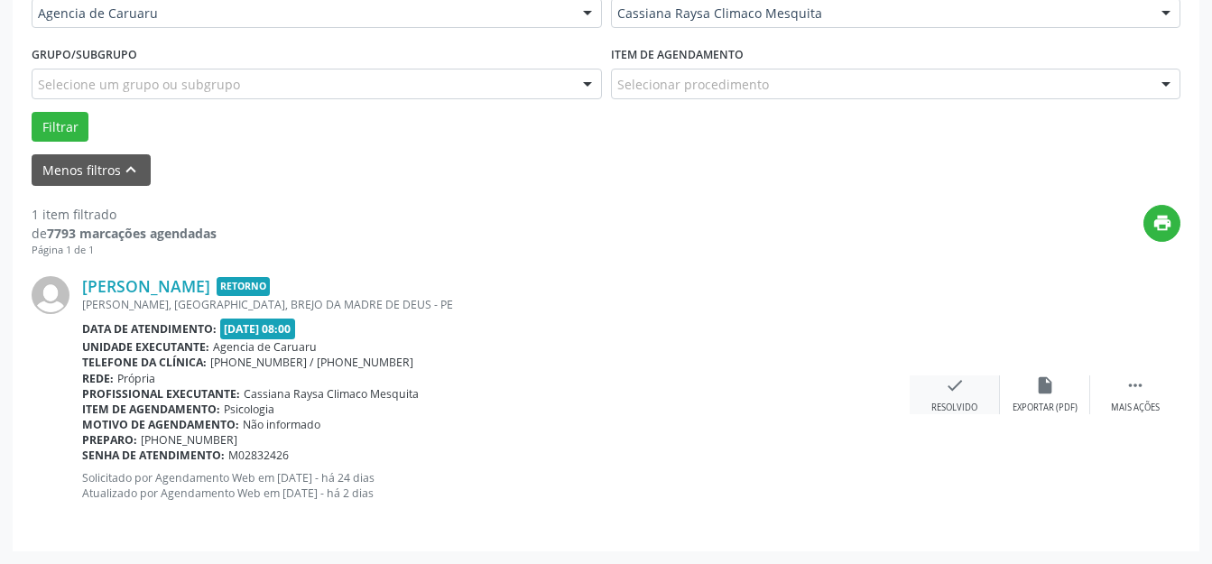
click at [961, 400] on div "check Resolvido" at bounding box center [955, 394] width 90 height 39
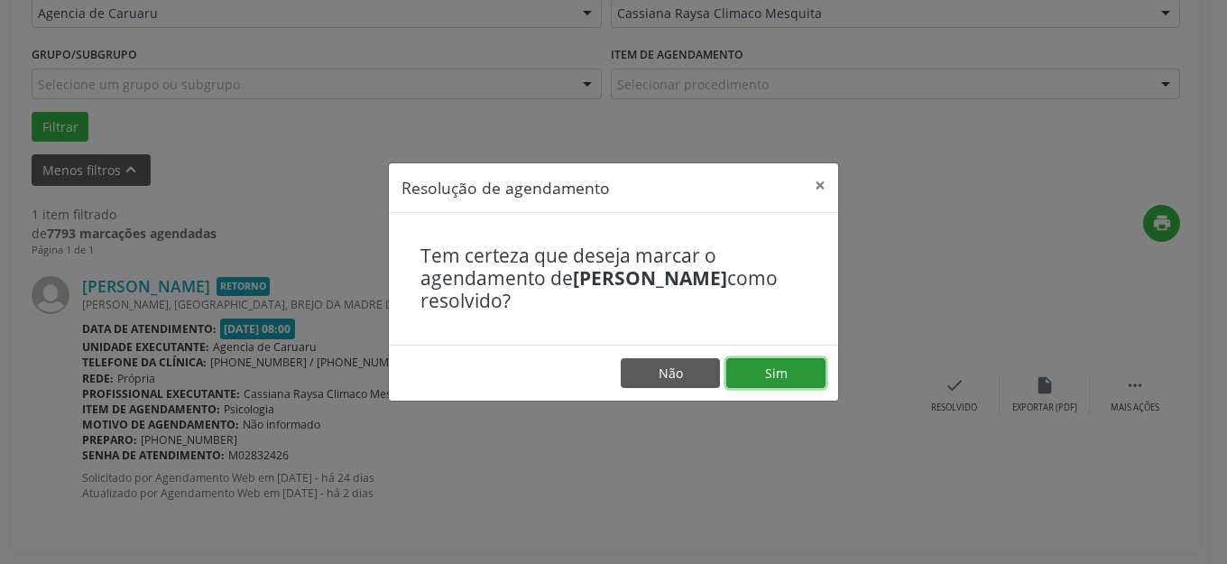
click at [748, 386] on button "Sim" at bounding box center [775, 373] width 99 height 31
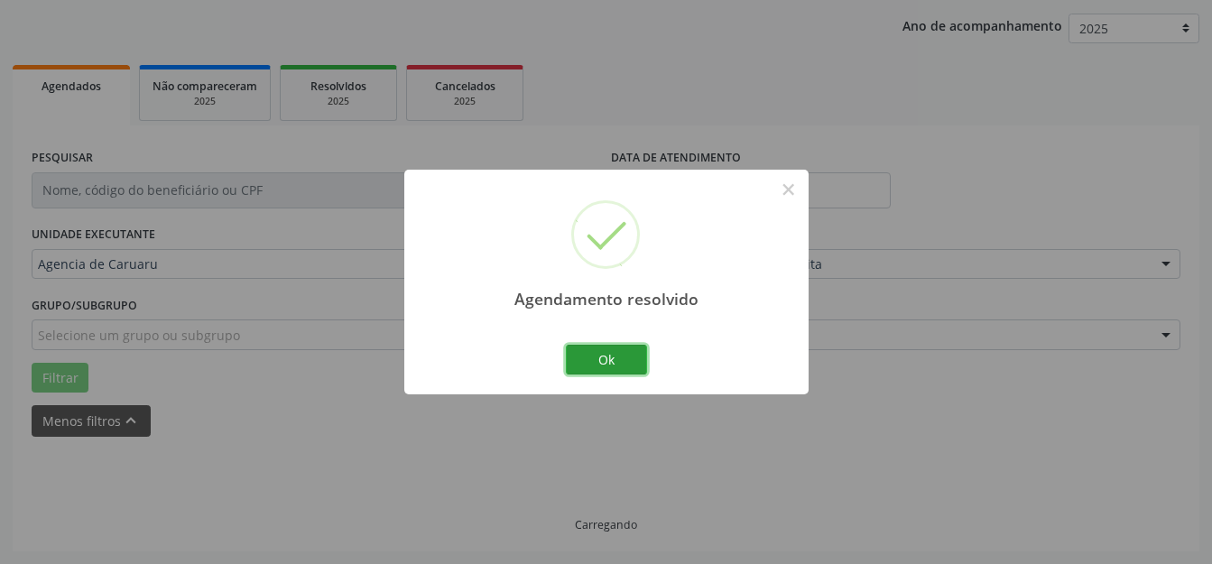
click at [603, 363] on button "Ok" at bounding box center [606, 360] width 81 height 31
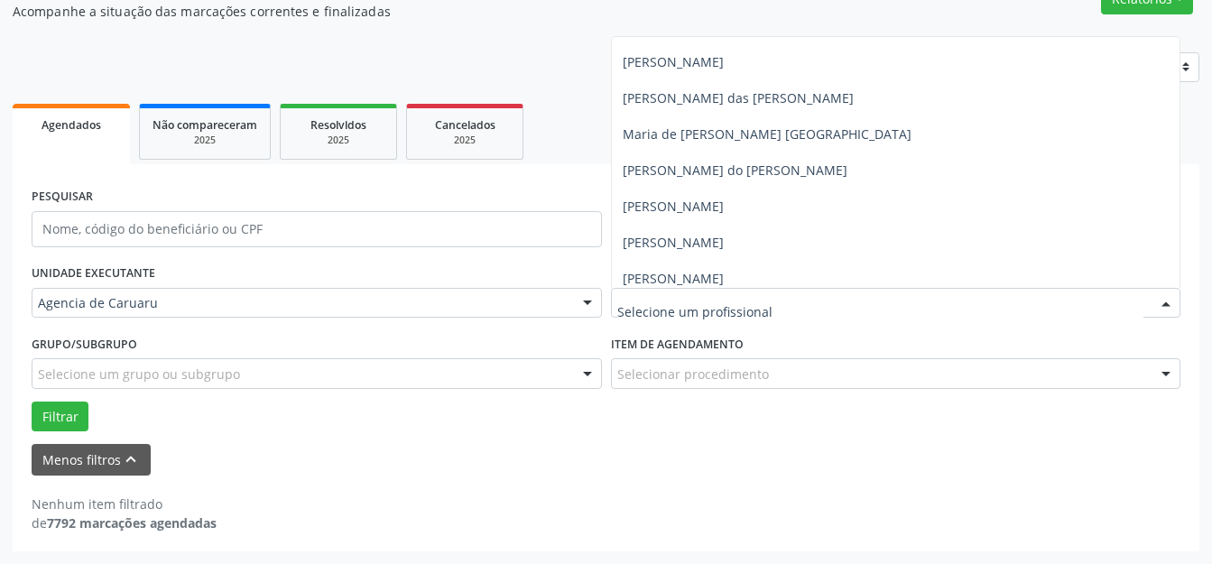
scroll to position [904, 0]
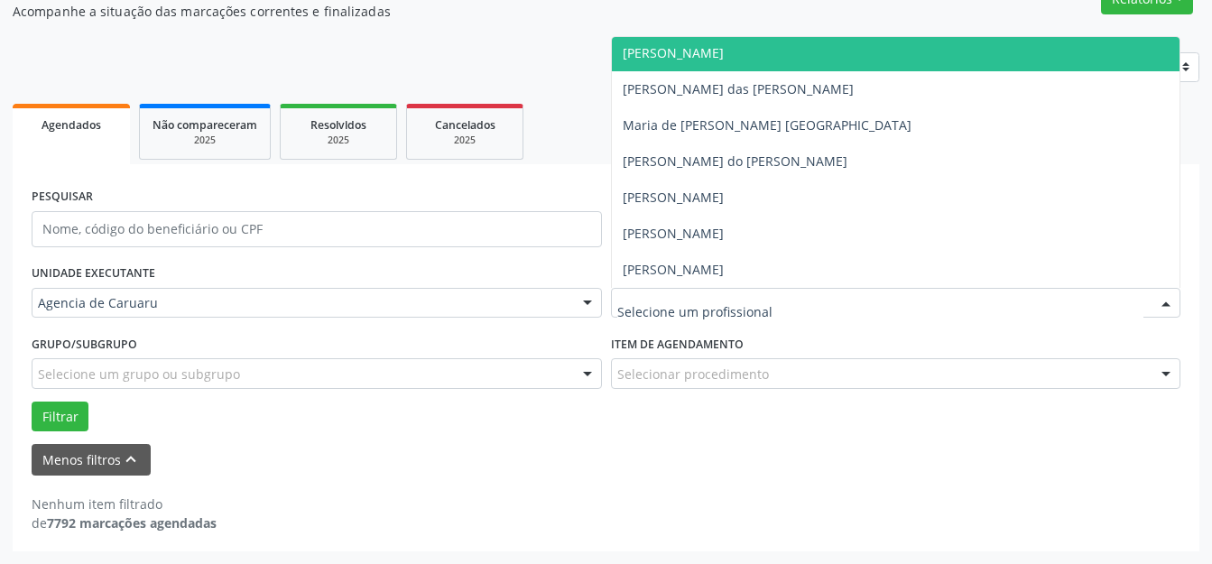
click at [693, 54] on span "[PERSON_NAME]" at bounding box center [673, 52] width 101 height 17
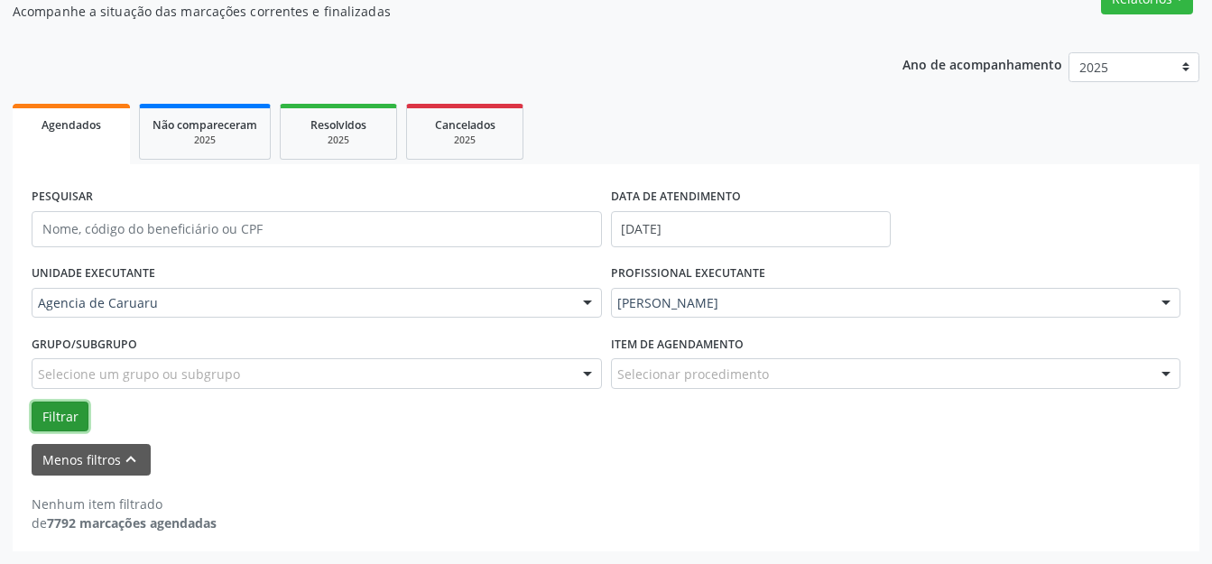
click at [60, 410] on button "Filtrar" at bounding box center [60, 417] width 57 height 31
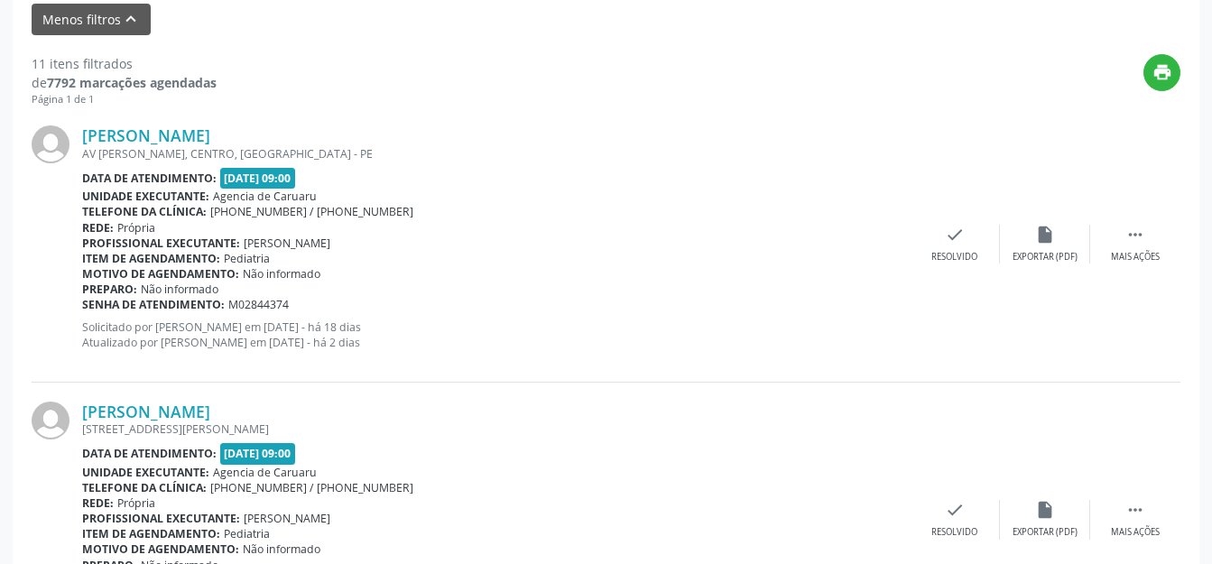
scroll to position [503, 0]
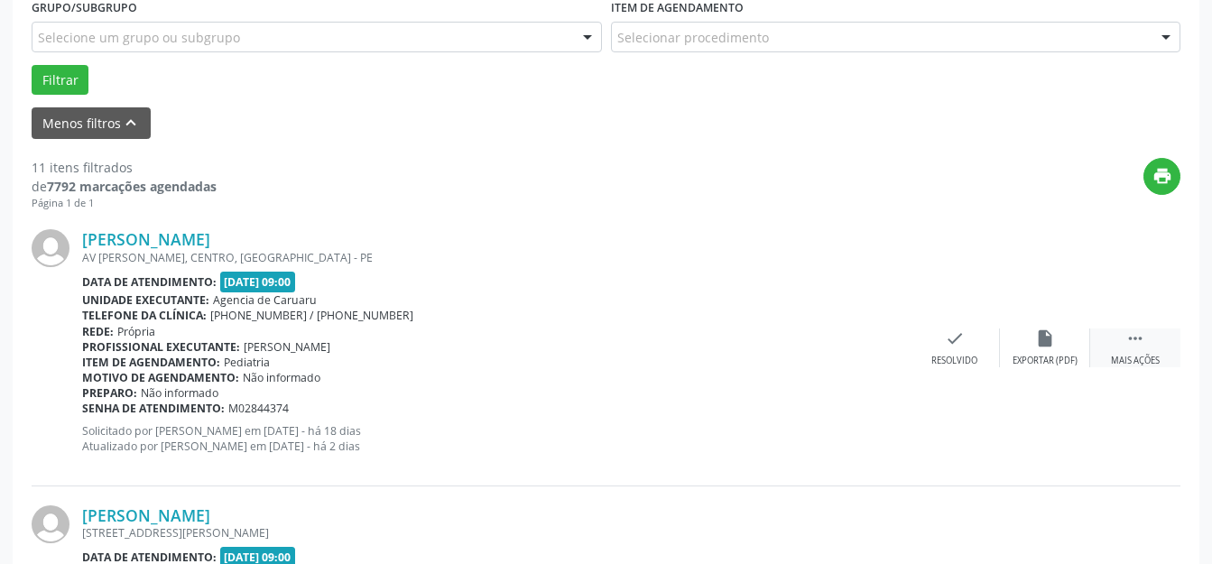
click at [1102, 337] on div " Mais ações" at bounding box center [1135, 347] width 90 height 39
click at [1062, 352] on div "alarm_off Não compareceu" at bounding box center [1045, 347] width 90 height 39
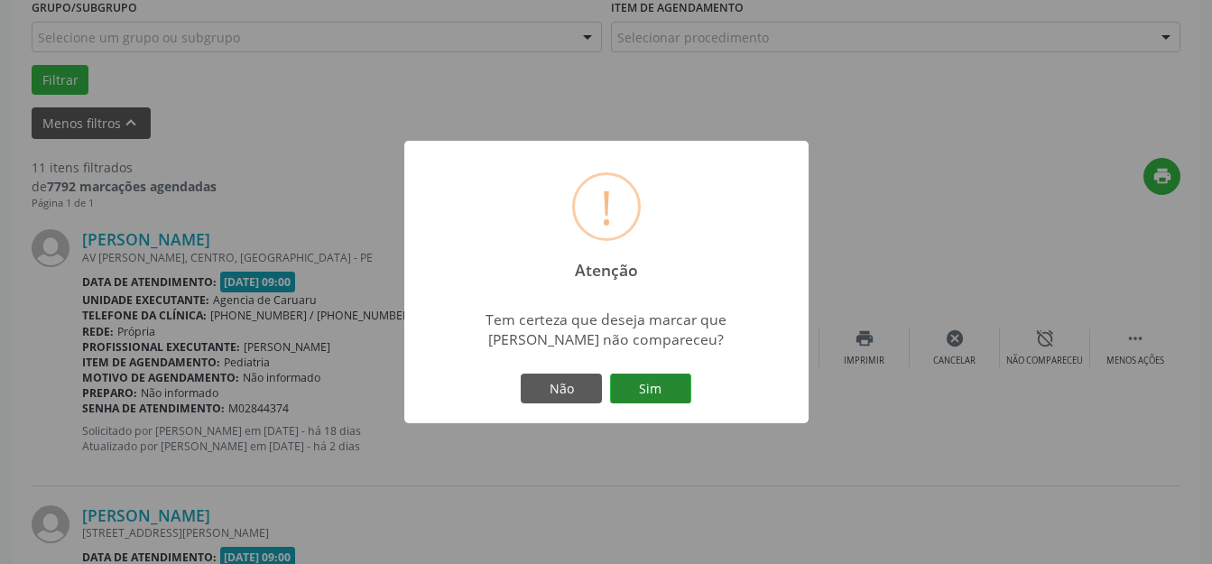
click at [614, 379] on button "Sim" at bounding box center [650, 389] width 81 height 31
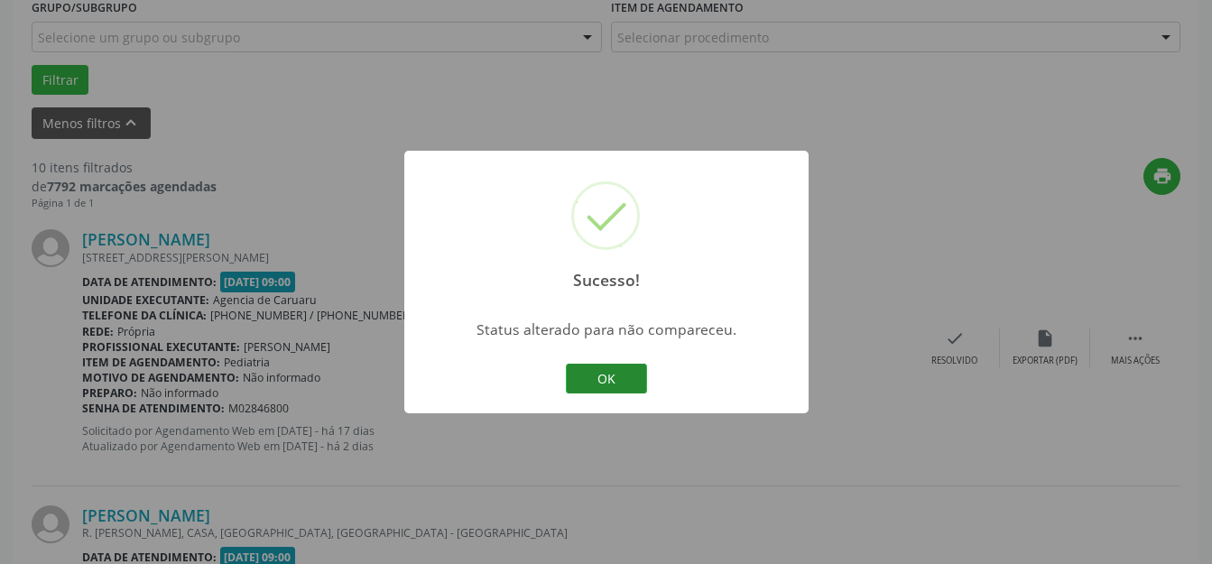
click at [614, 374] on button "OK" at bounding box center [606, 379] width 81 height 31
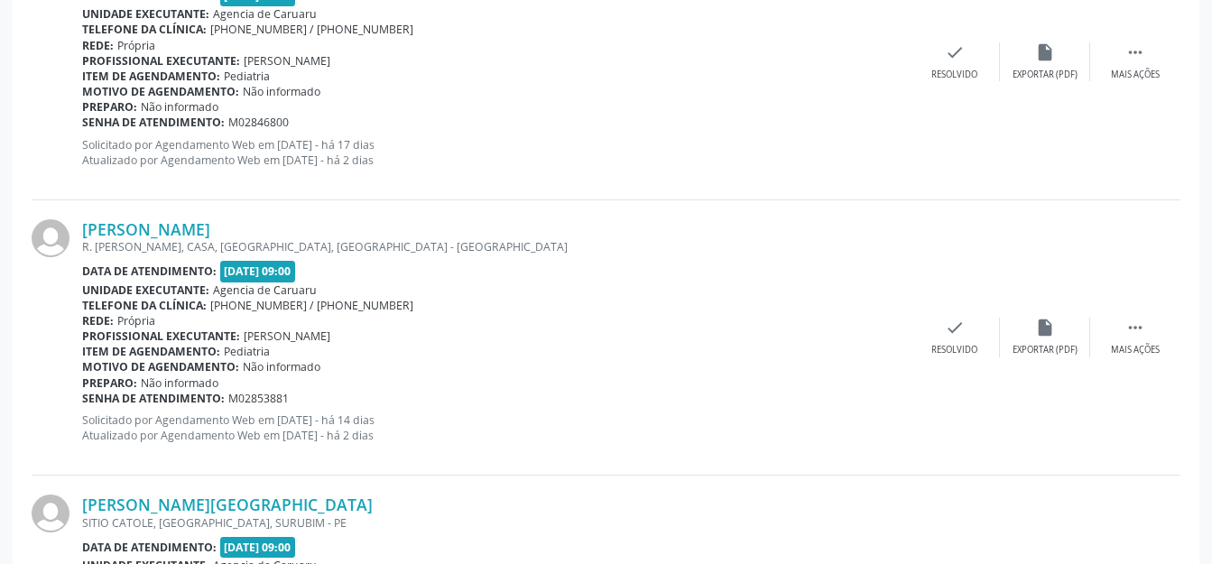
scroll to position [948, 0]
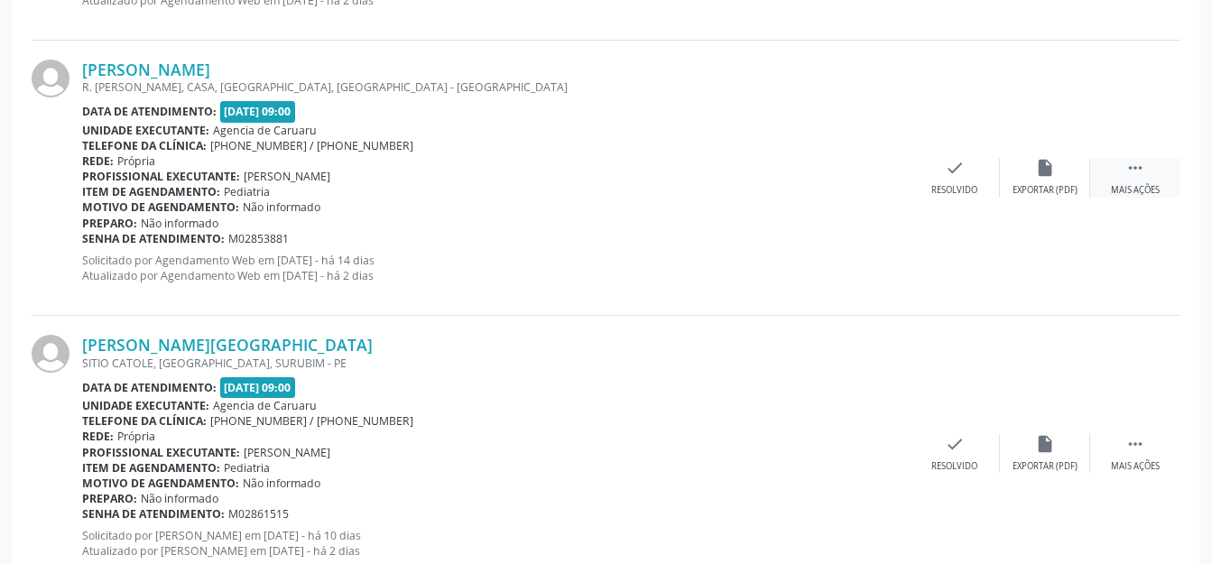
click at [1104, 171] on div " Mais ações" at bounding box center [1135, 177] width 90 height 39
click at [1039, 177] on icon "alarm_off" at bounding box center [1045, 168] width 20 height 20
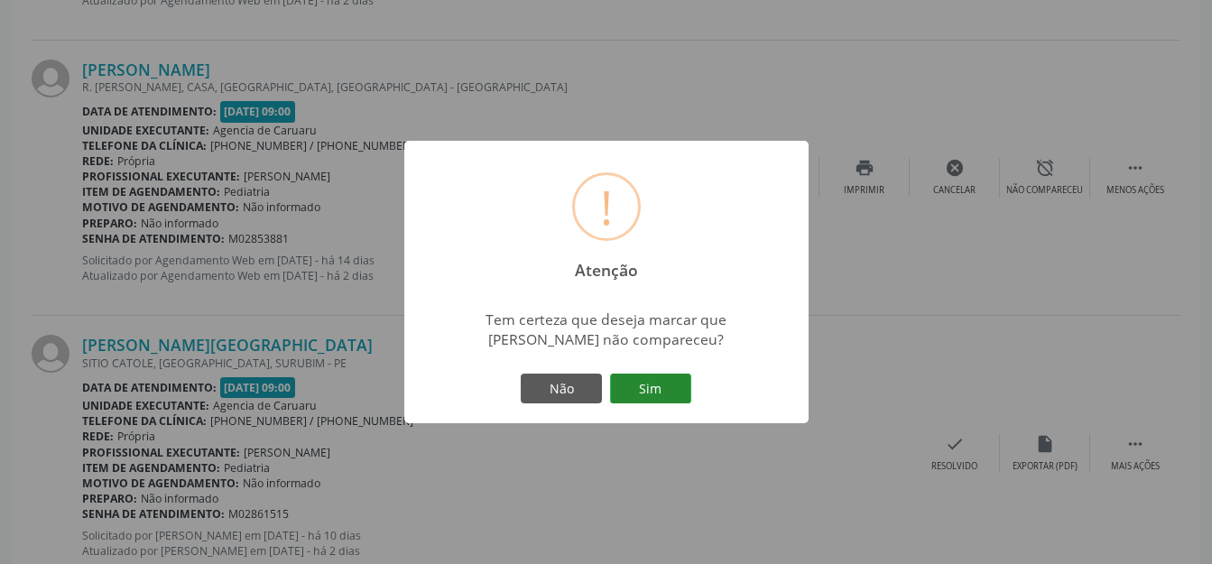
click at [657, 383] on button "Sim" at bounding box center [650, 389] width 81 height 31
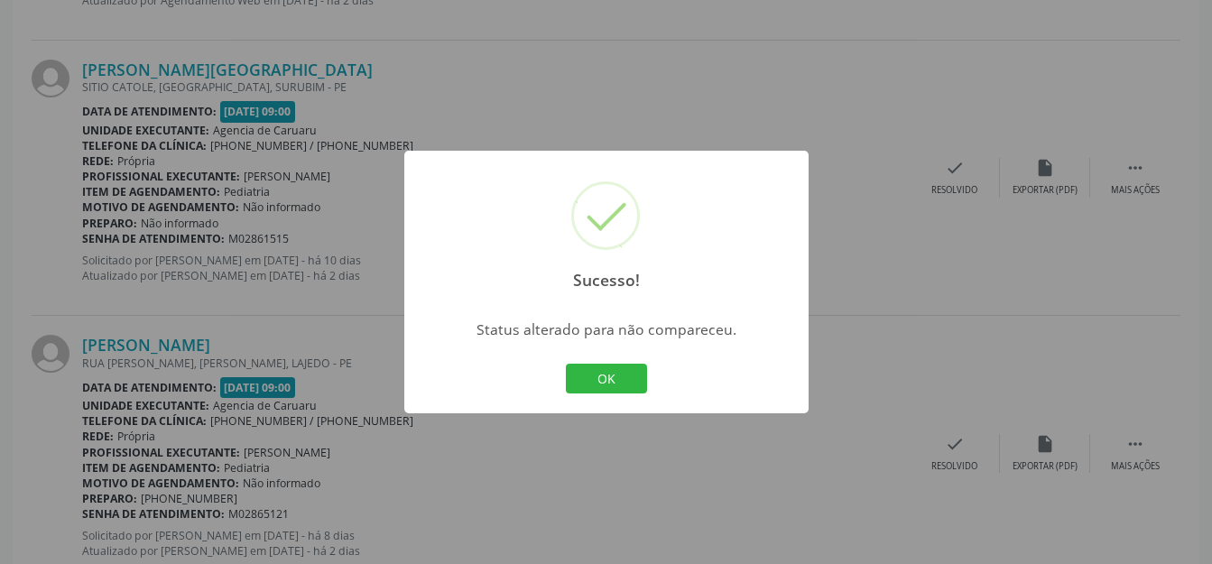
drag, startPoint x: 636, startPoint y: 373, endPoint x: 707, endPoint y: 370, distance: 71.3
click at [636, 372] on button "OK" at bounding box center [606, 379] width 81 height 31
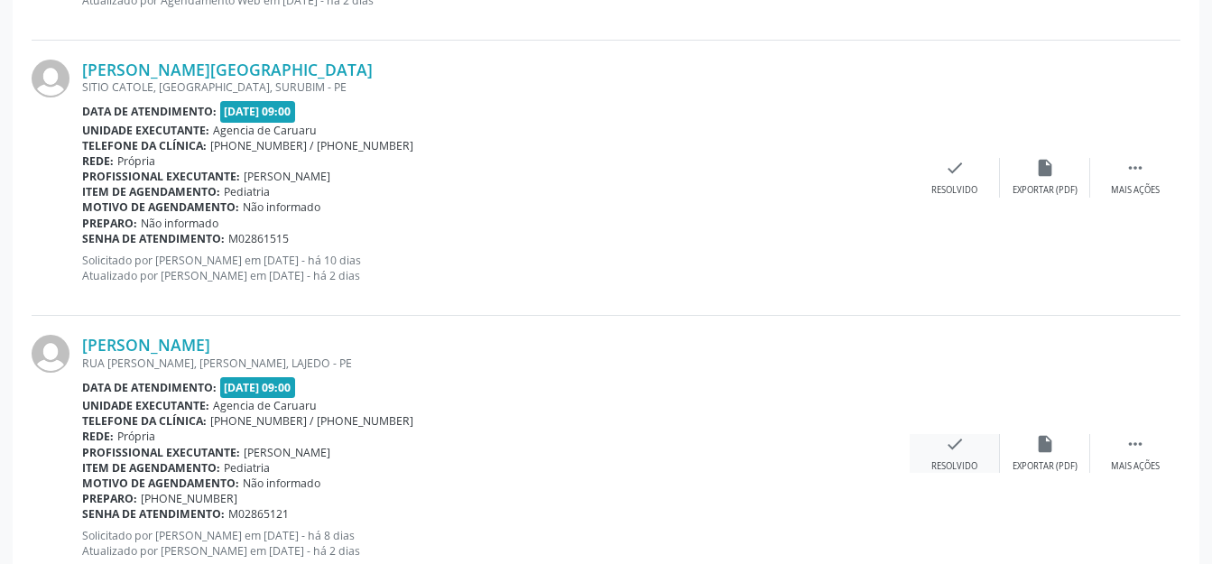
click at [960, 453] on icon "check" at bounding box center [955, 444] width 20 height 20
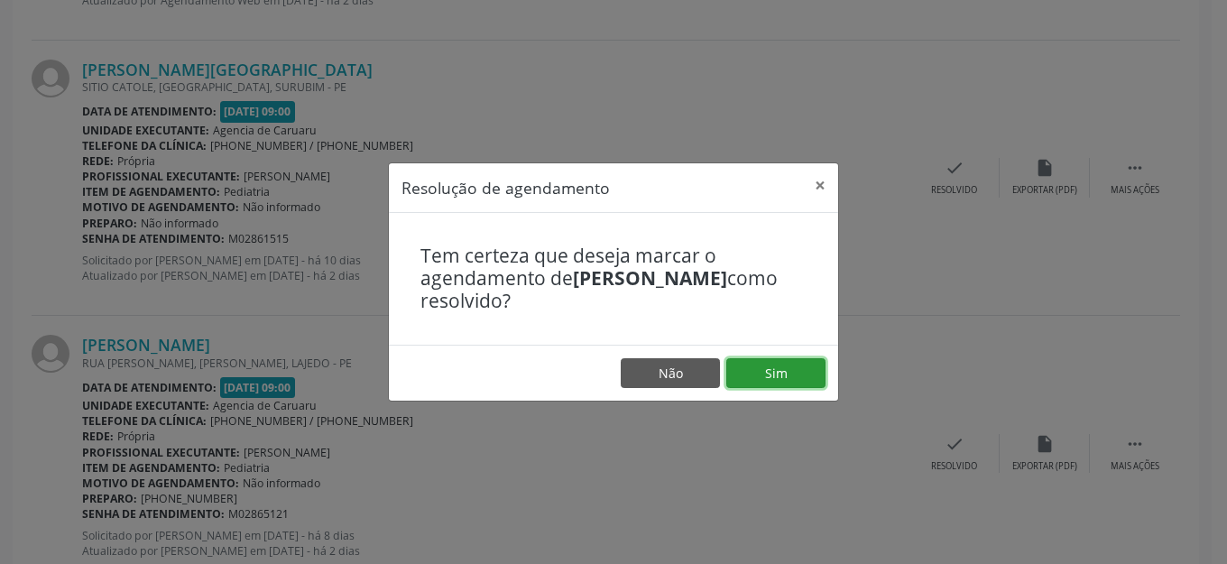
click at [778, 379] on button "Sim" at bounding box center [775, 373] width 99 height 31
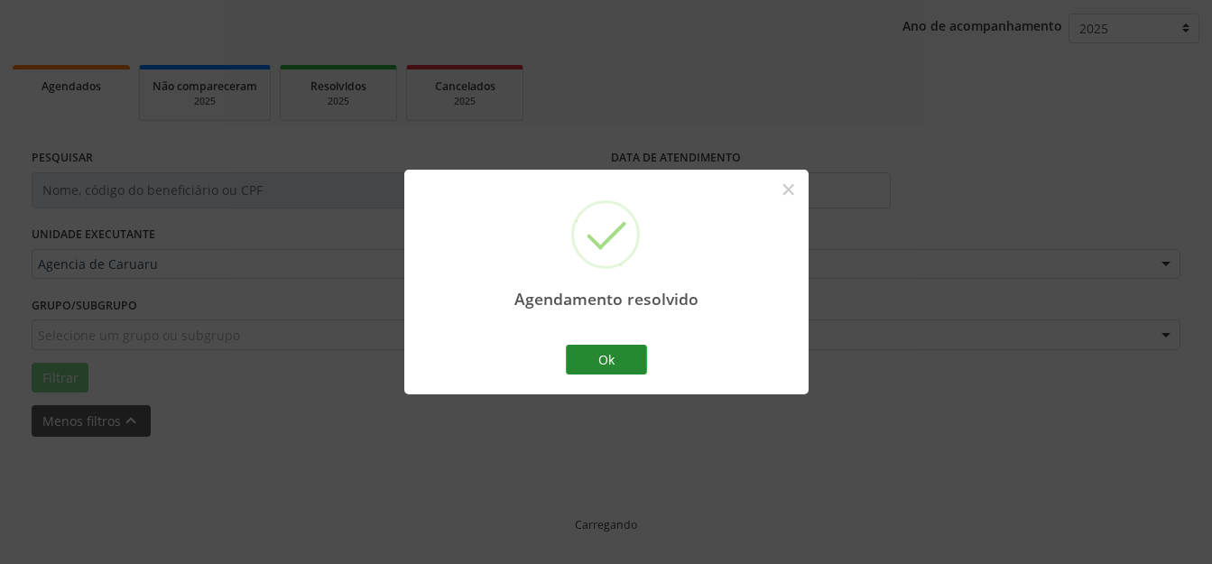
scroll to position [224, 0]
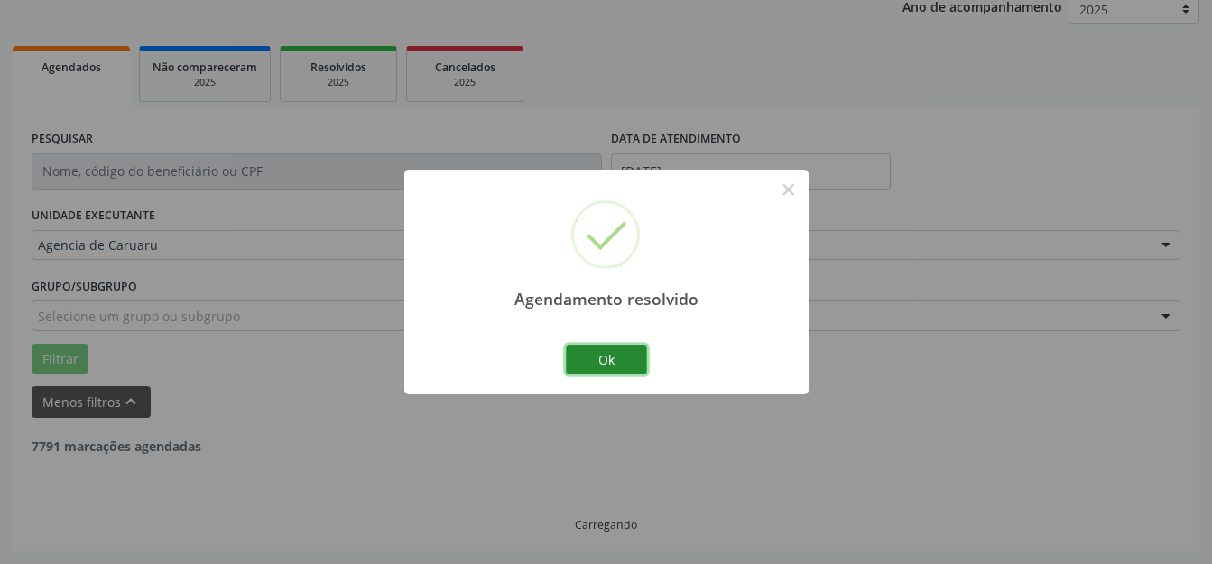
click at [593, 360] on button "Ok" at bounding box center [606, 360] width 81 height 31
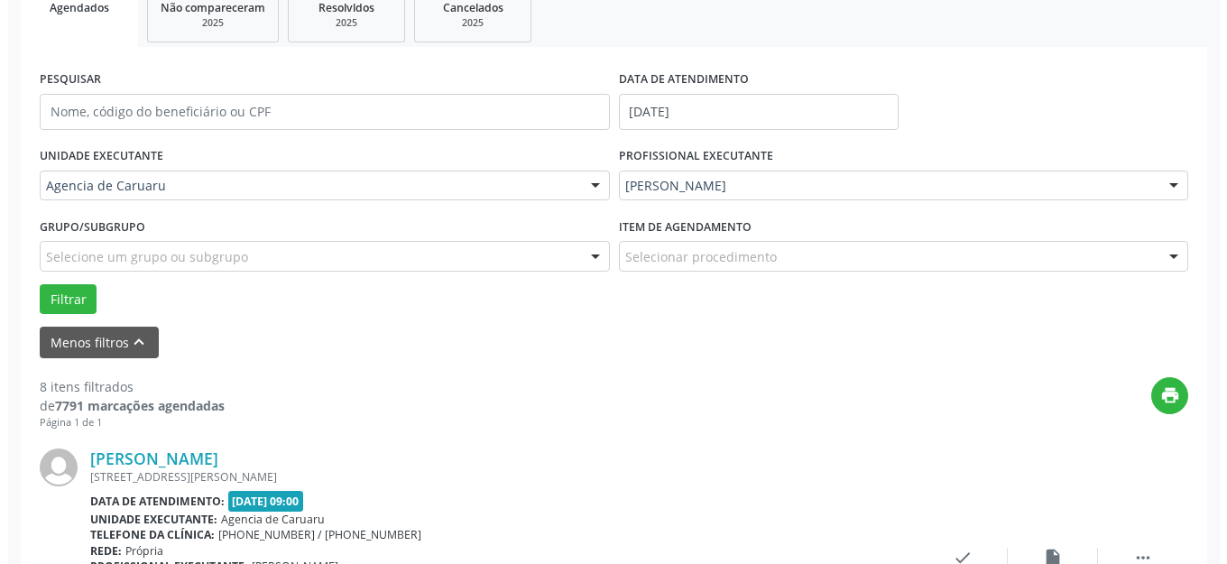
scroll to position [494, 0]
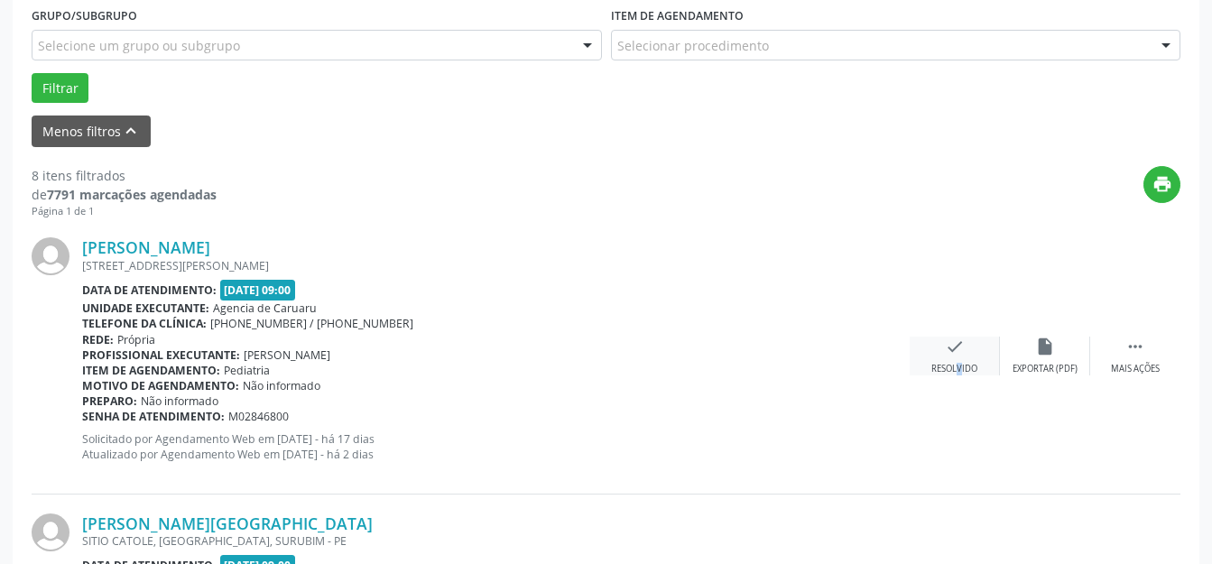
click at [946, 364] on div "Resolvido" at bounding box center [954, 369] width 46 height 13
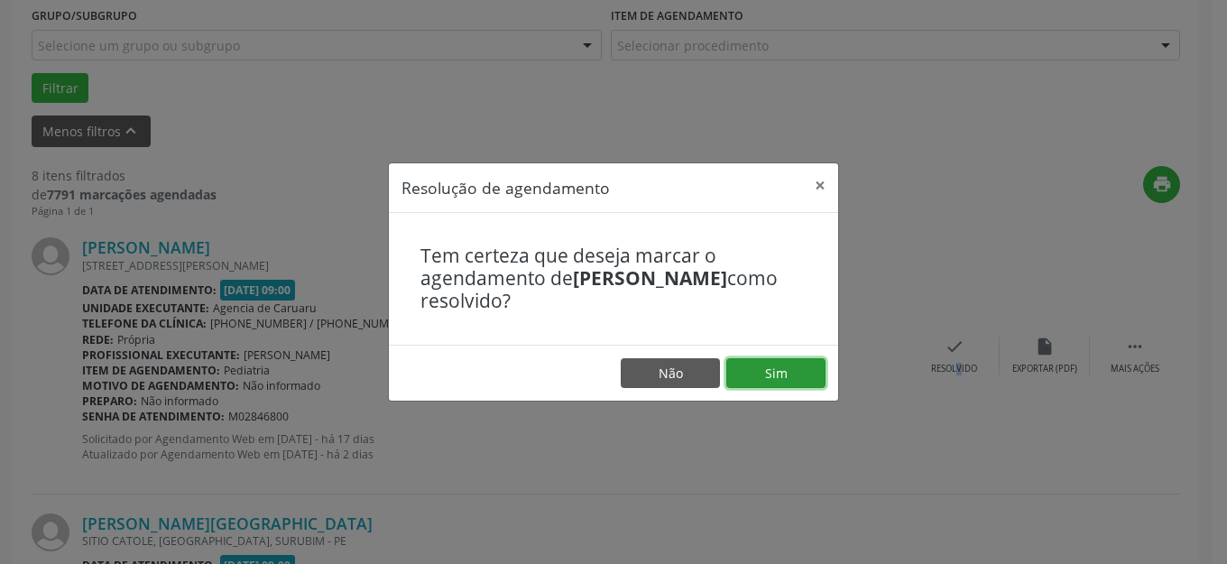
click at [795, 380] on button "Sim" at bounding box center [775, 373] width 99 height 31
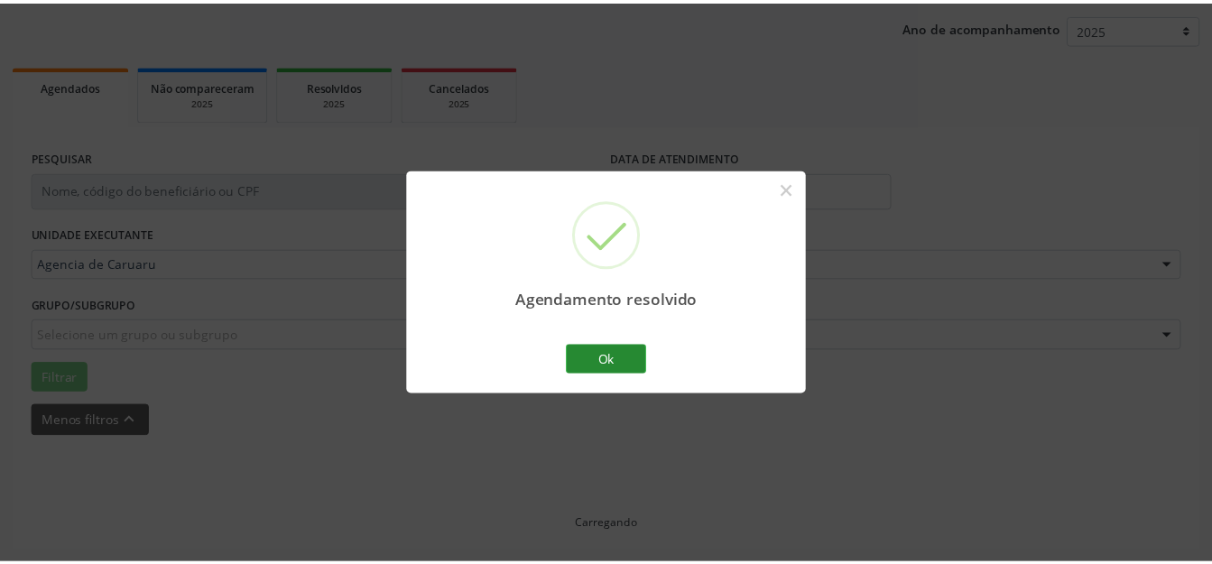
scroll to position [205, 0]
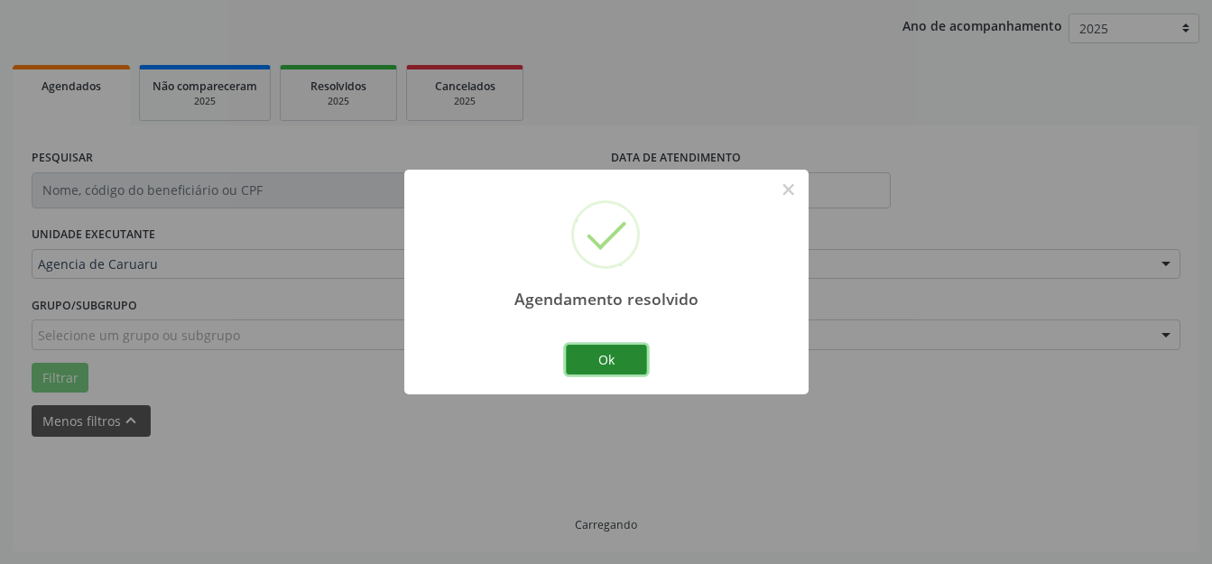
click at [624, 356] on button "Ok" at bounding box center [606, 360] width 81 height 31
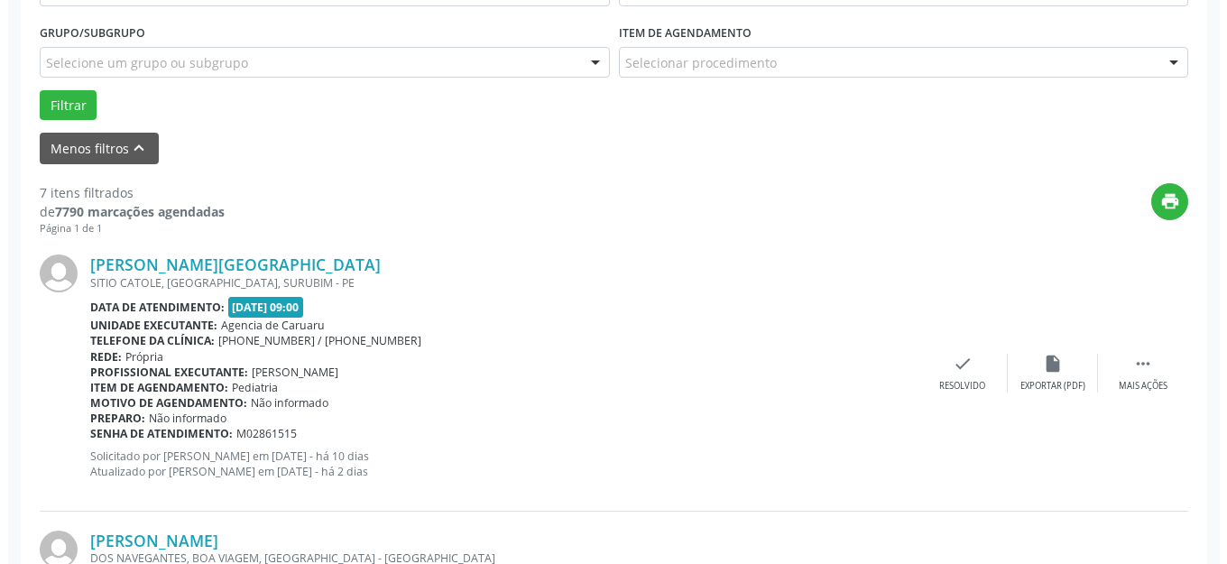
scroll to position [494, 0]
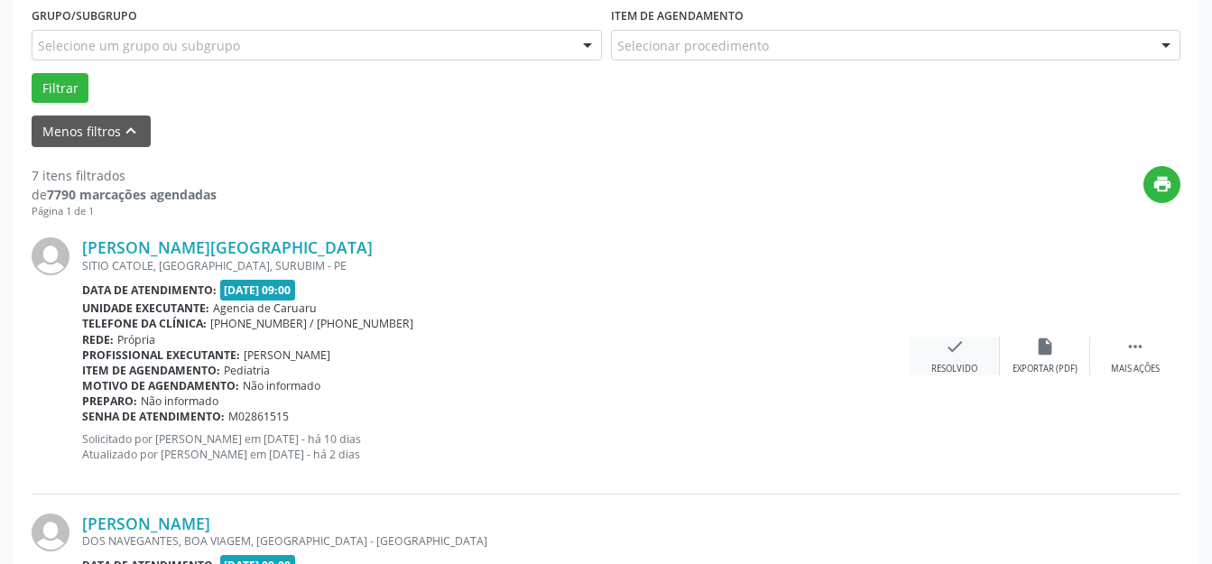
click at [938, 352] on div "check Resolvido" at bounding box center [955, 356] width 90 height 39
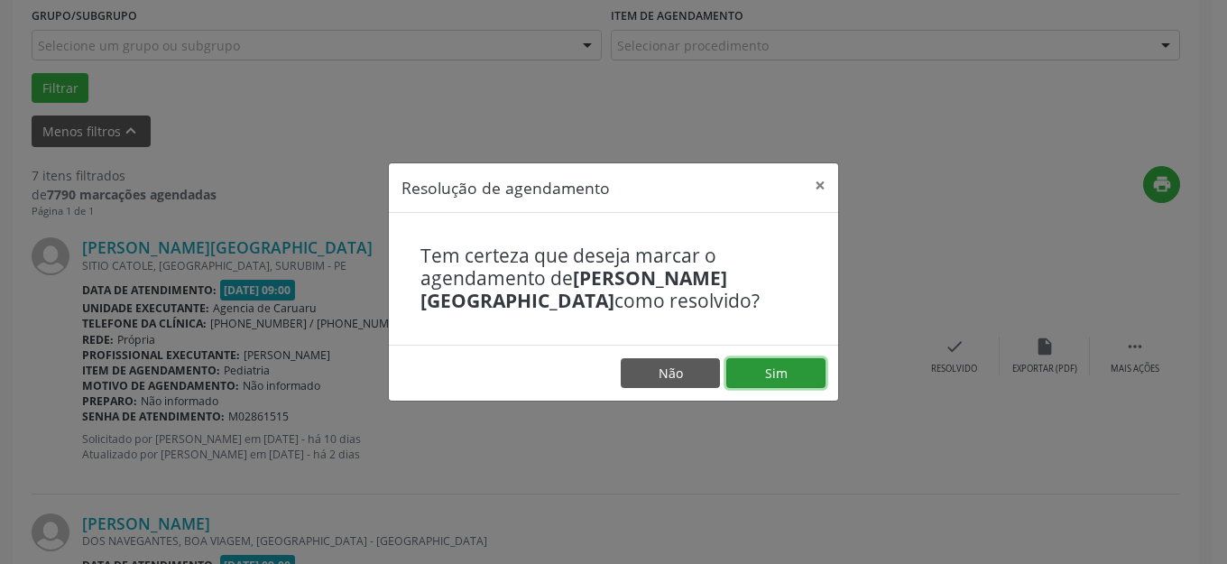
click at [777, 365] on button "Sim" at bounding box center [775, 373] width 99 height 31
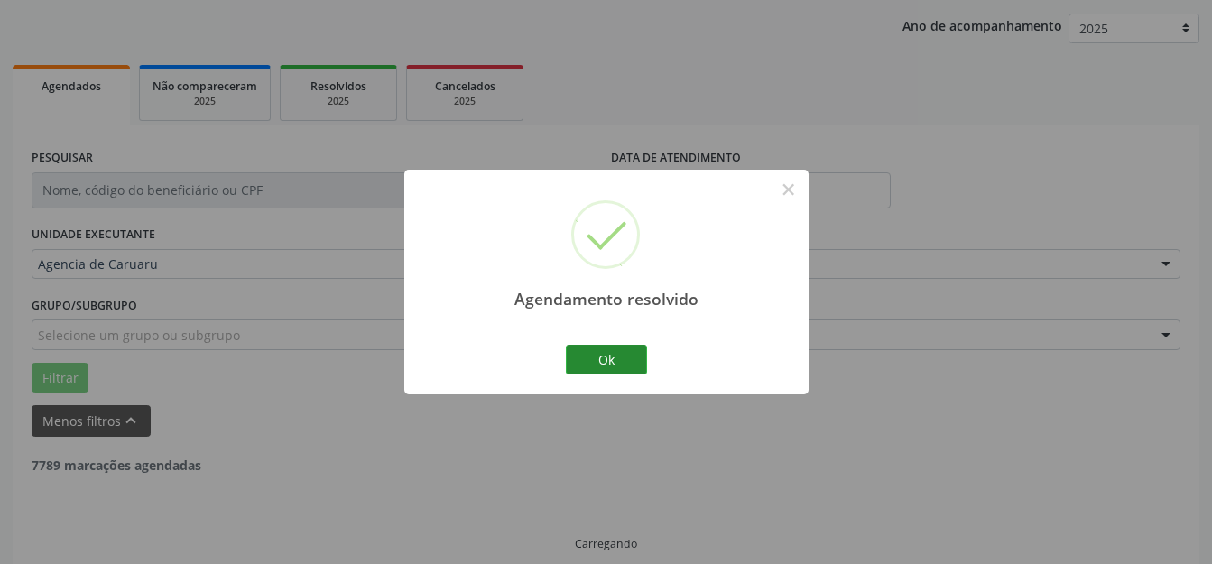
scroll to position [224, 0]
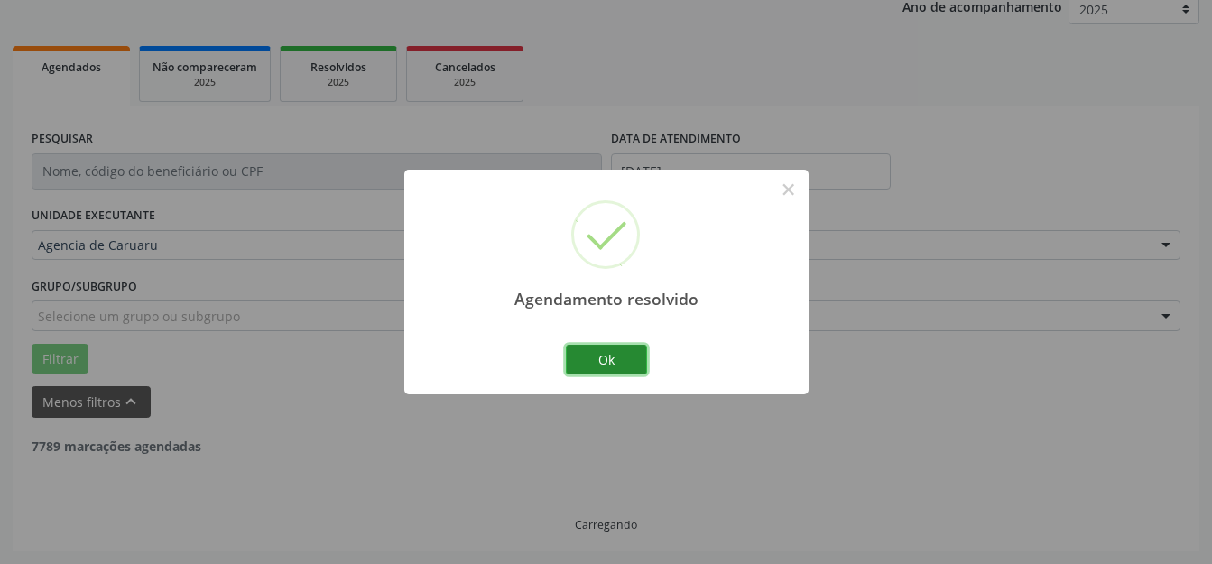
click at [592, 359] on button "Ok" at bounding box center [606, 360] width 81 height 31
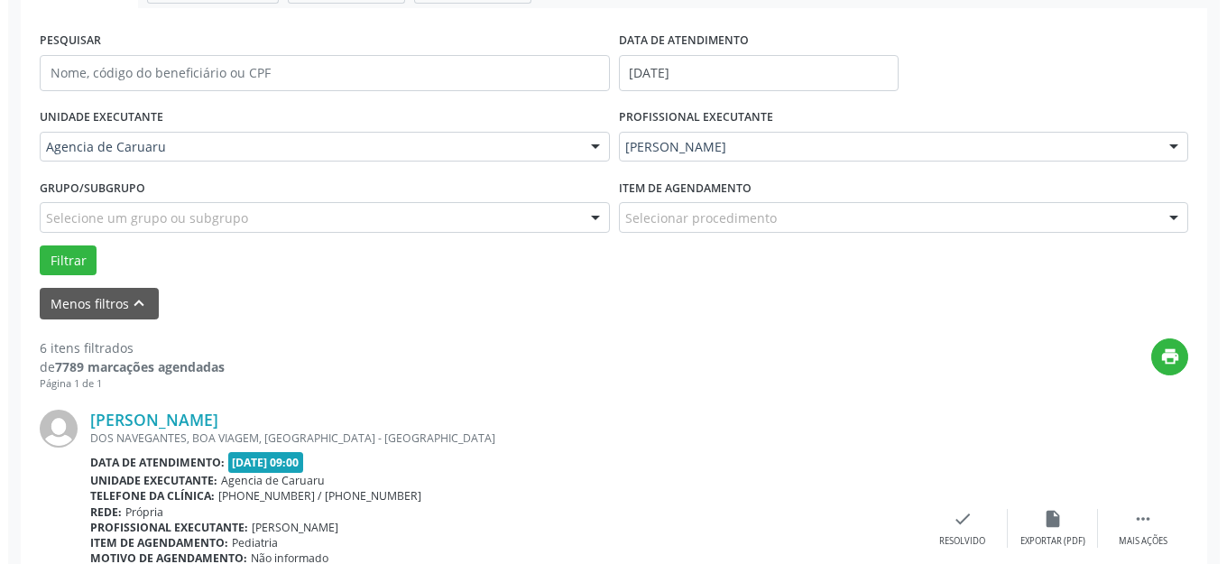
scroll to position [404, 0]
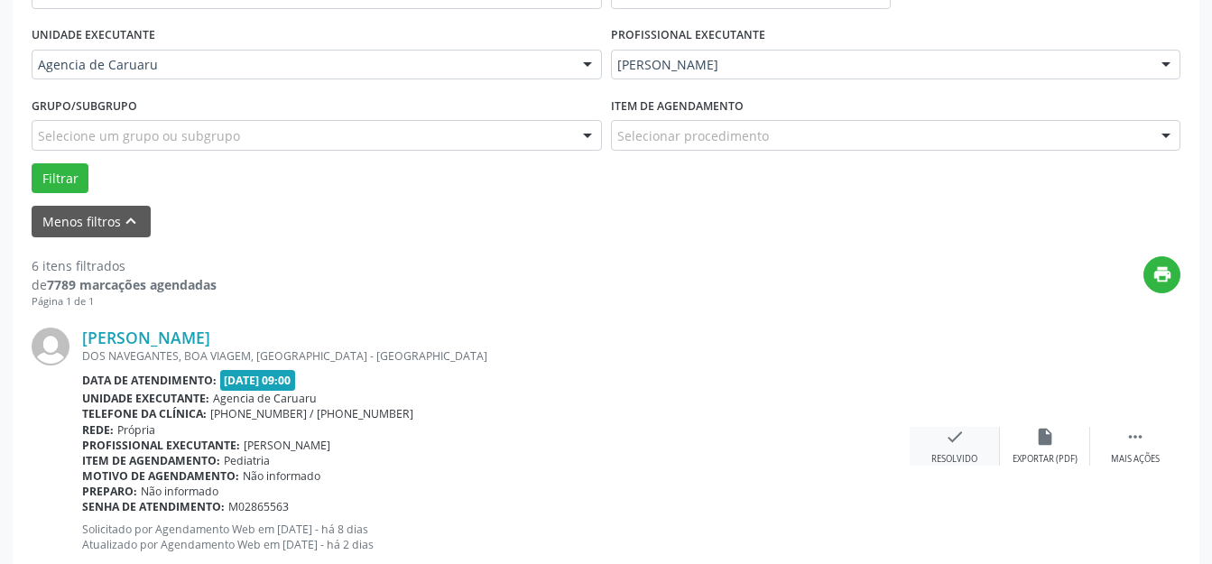
click at [967, 432] on div "check Resolvido" at bounding box center [955, 446] width 90 height 39
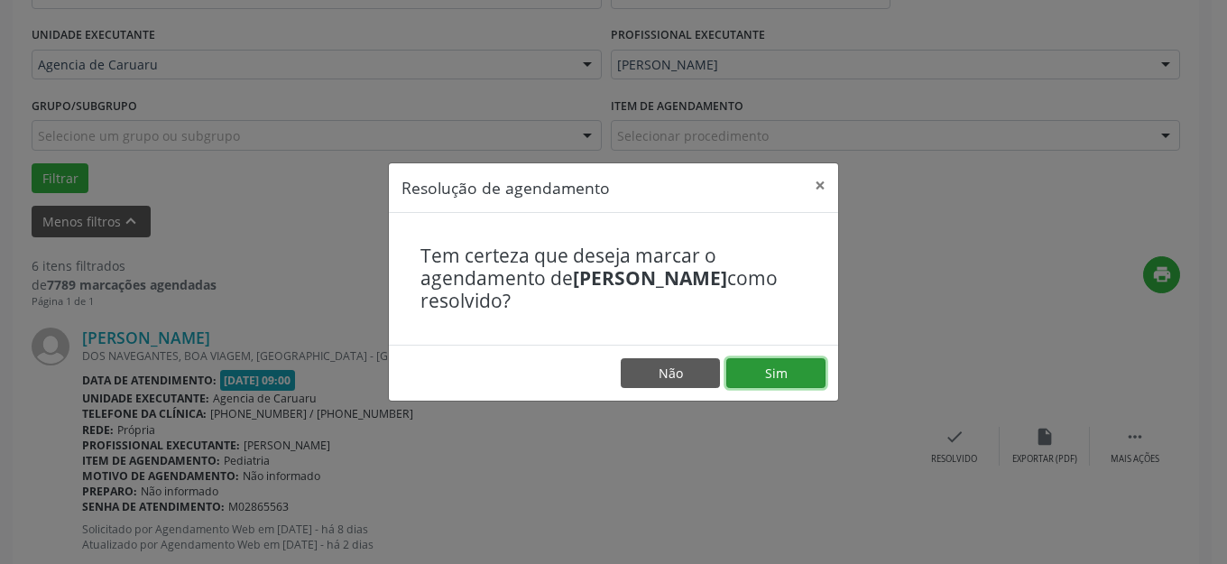
click at [757, 369] on button "Sim" at bounding box center [775, 373] width 99 height 31
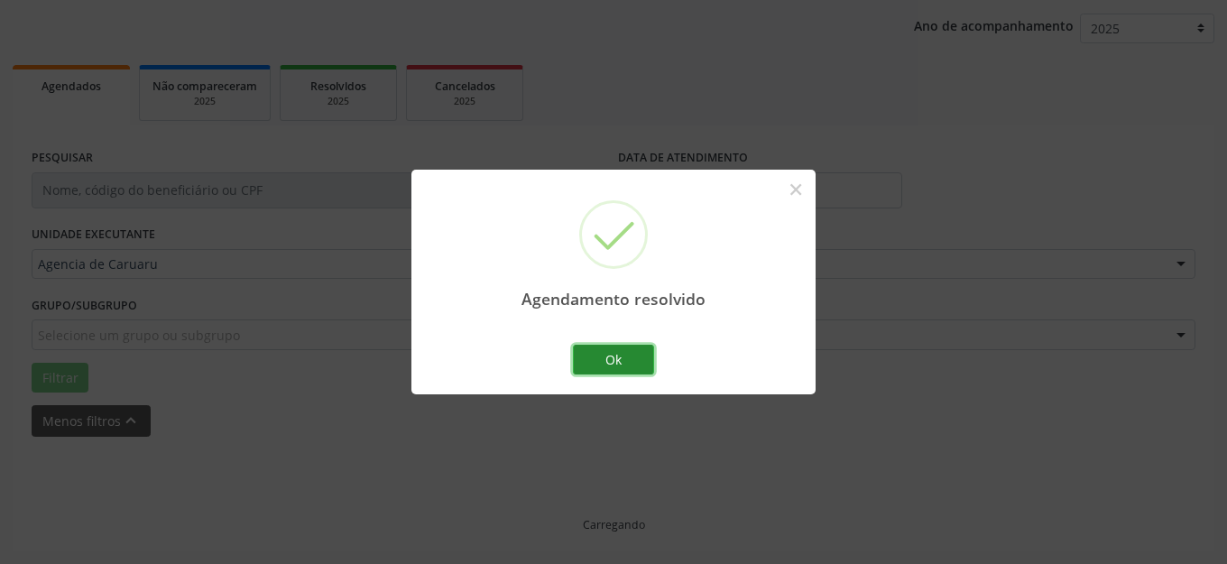
click at [595, 356] on button "Ok" at bounding box center [613, 360] width 81 height 31
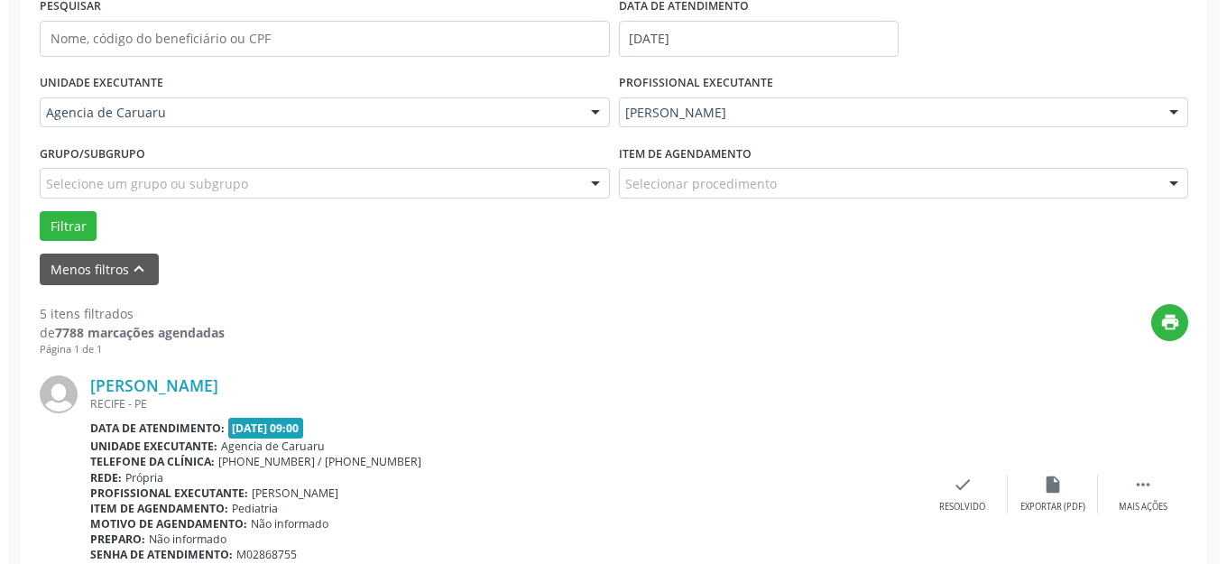
scroll to position [494, 0]
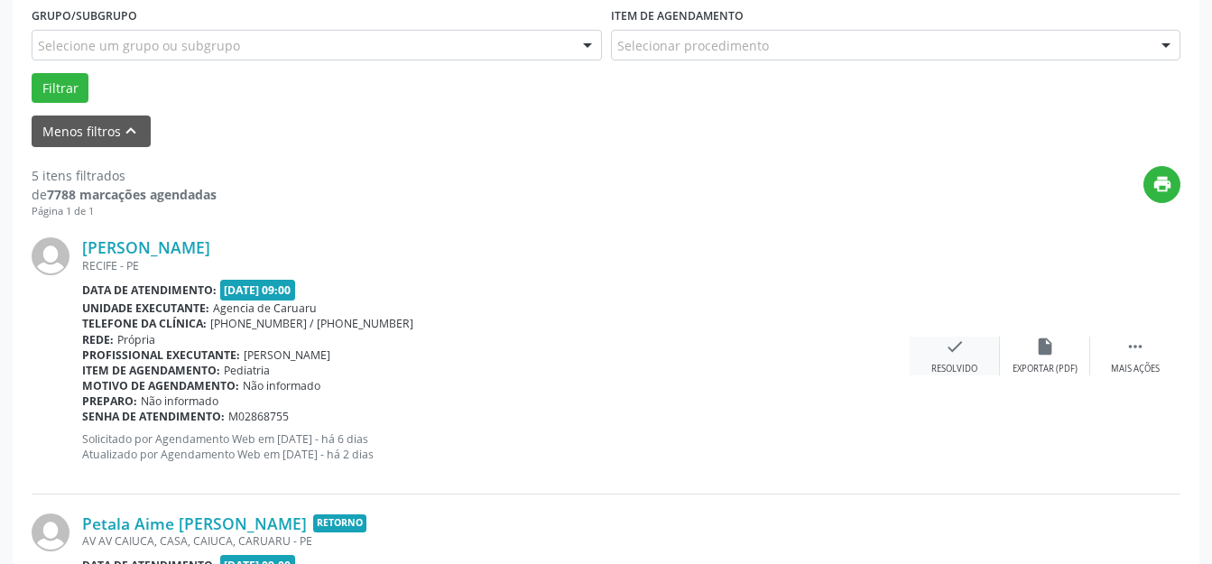
click at [958, 368] on div "Resolvido" at bounding box center [954, 369] width 46 height 13
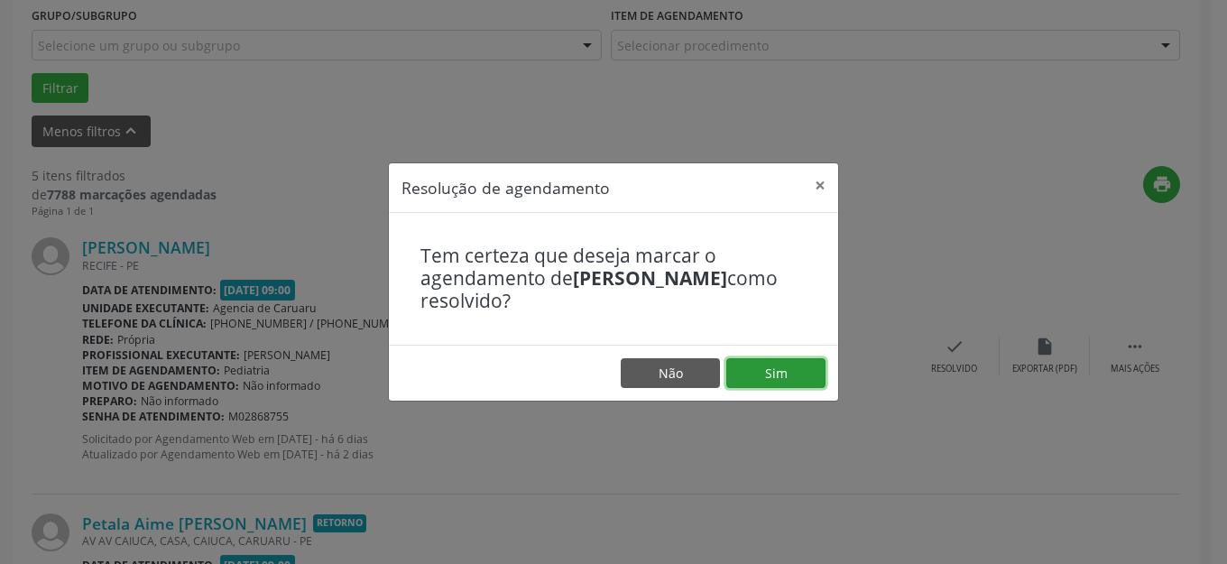
click at [760, 366] on button "Sim" at bounding box center [775, 373] width 99 height 31
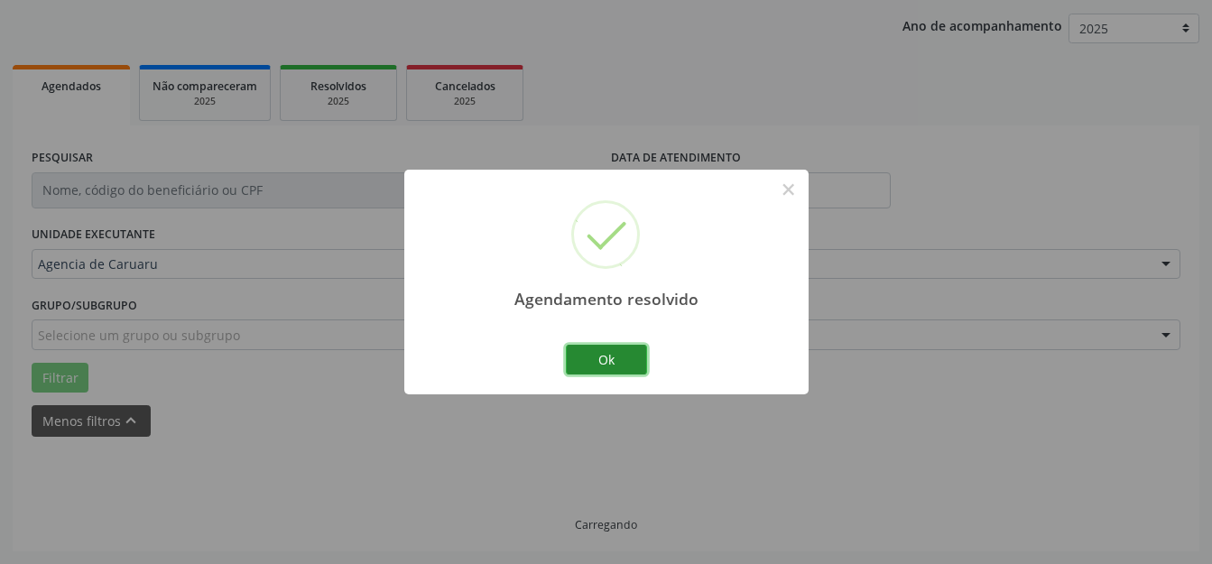
click at [615, 364] on button "Ok" at bounding box center [606, 360] width 81 height 31
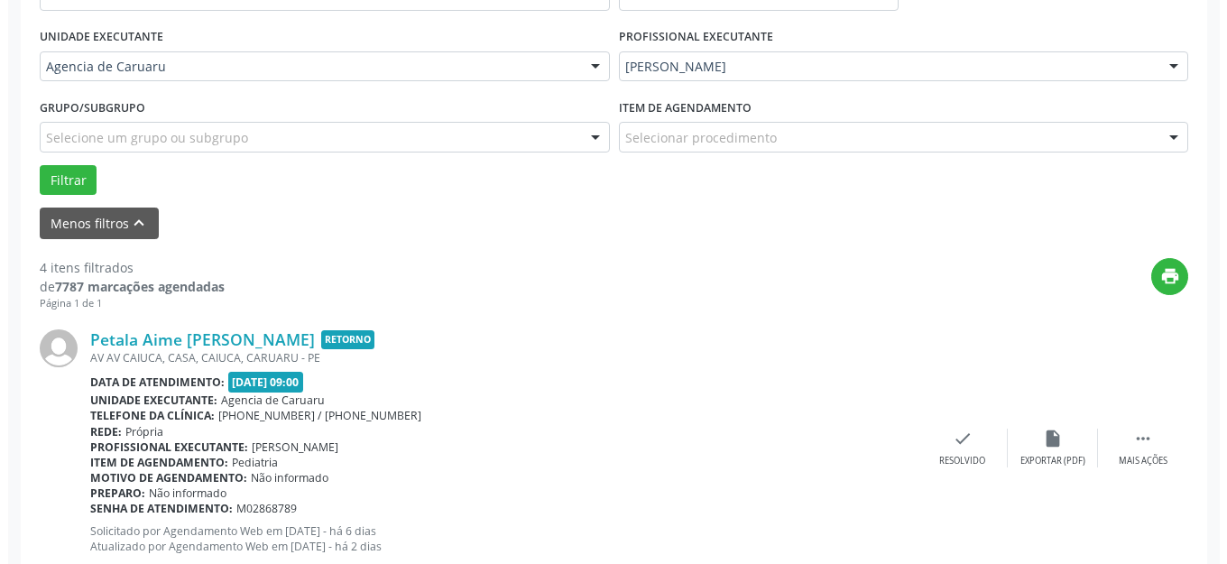
scroll to position [585, 0]
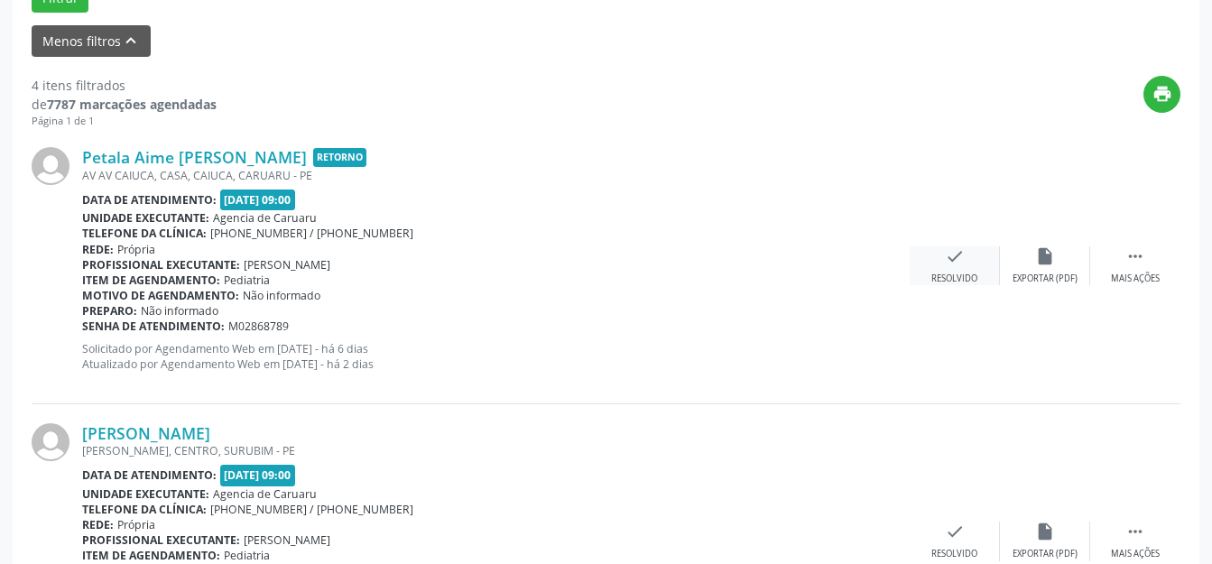
click at [974, 255] on div "check Resolvido" at bounding box center [955, 265] width 90 height 39
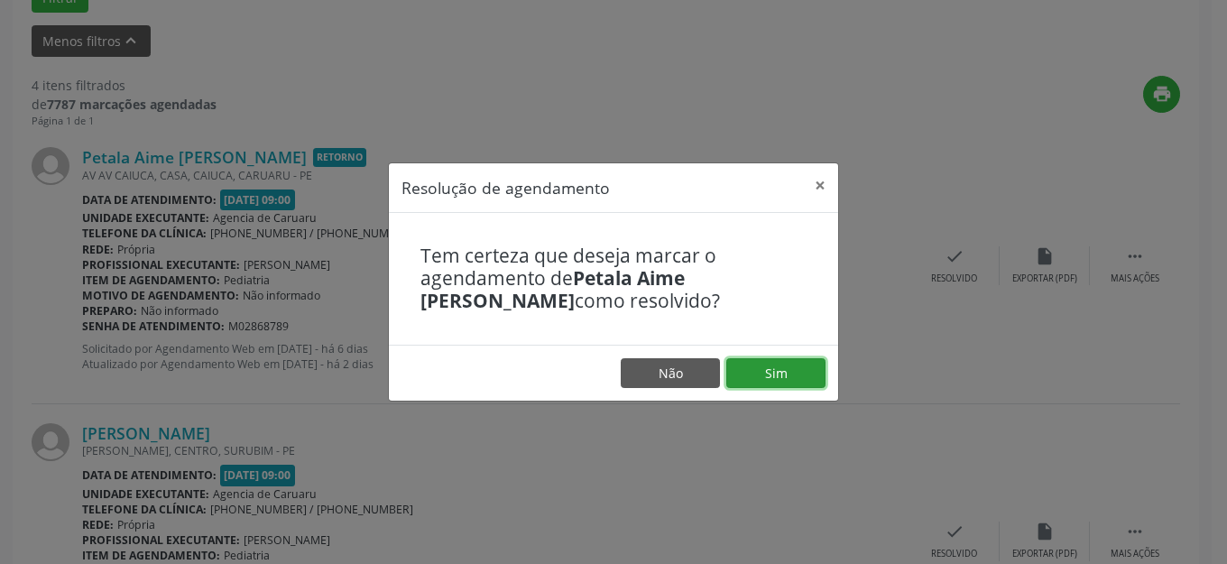
click at [804, 387] on button "Sim" at bounding box center [775, 373] width 99 height 31
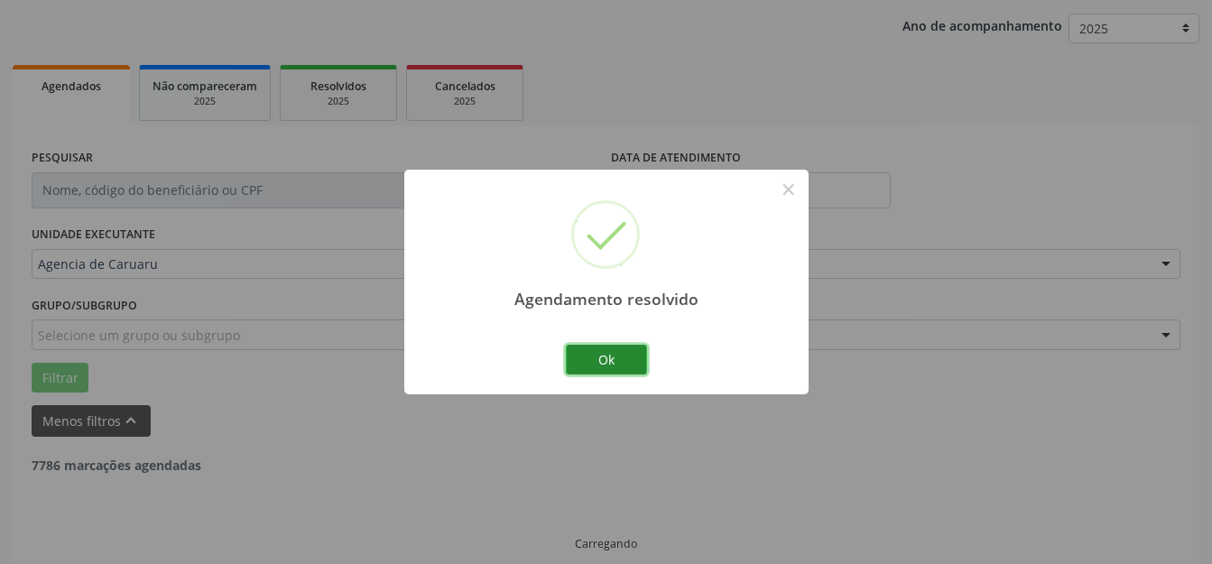
scroll to position [224, 0]
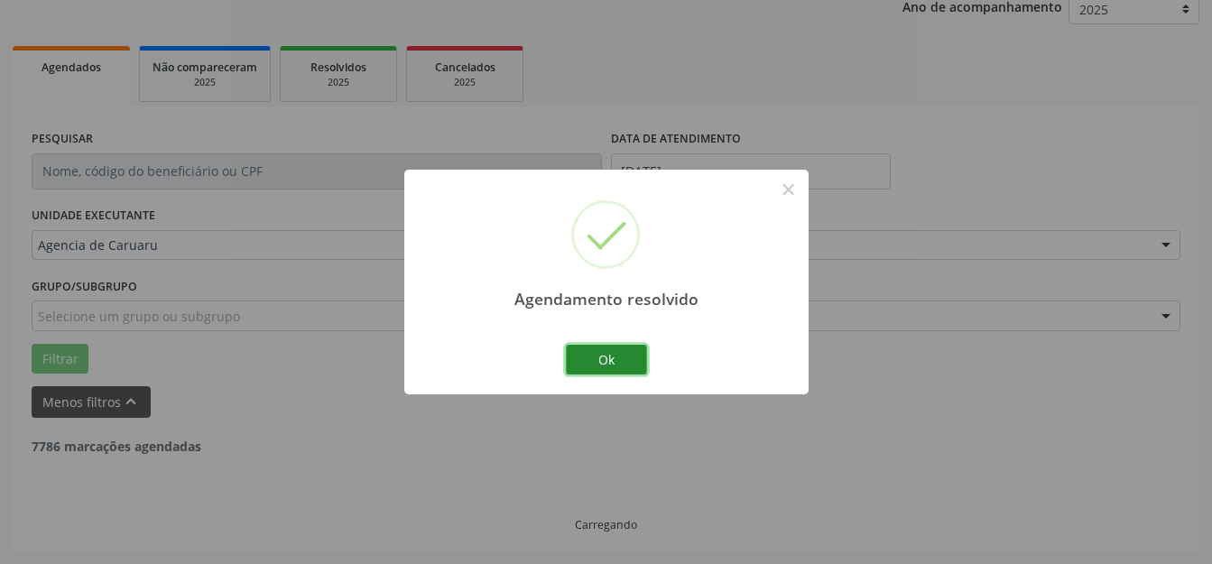
click at [626, 350] on button "Ok" at bounding box center [606, 360] width 81 height 31
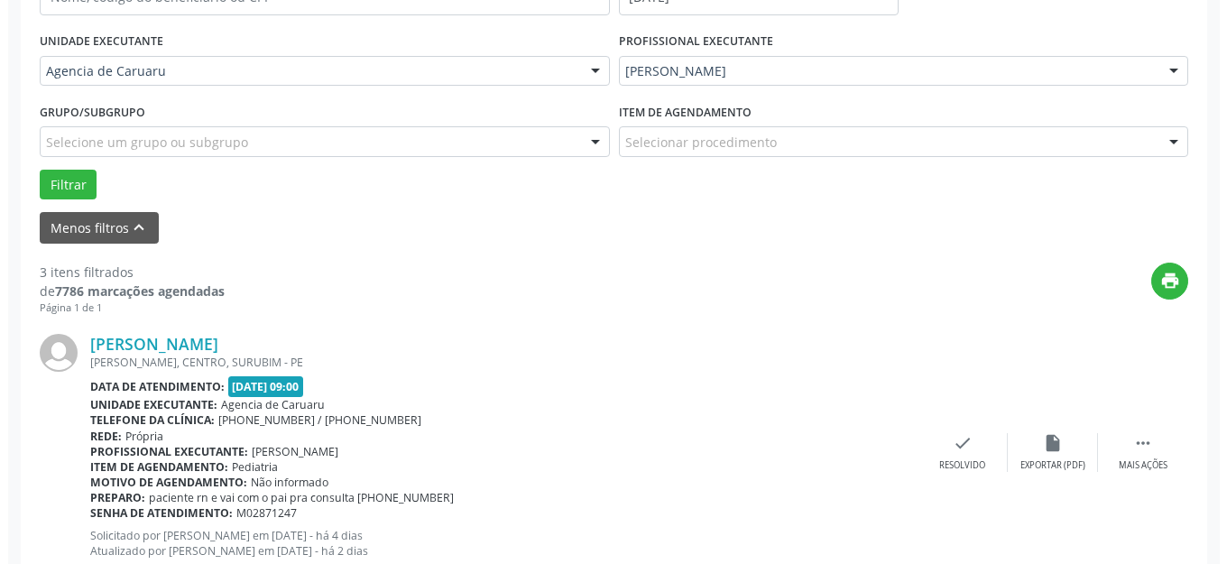
scroll to position [404, 0]
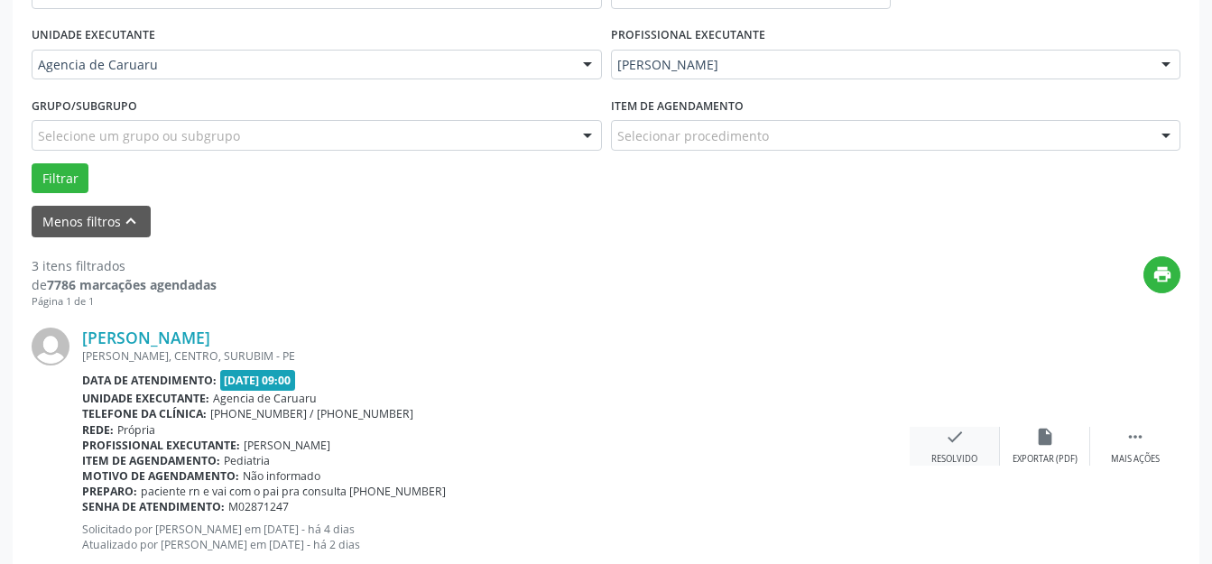
click at [956, 440] on icon "check" at bounding box center [955, 437] width 20 height 20
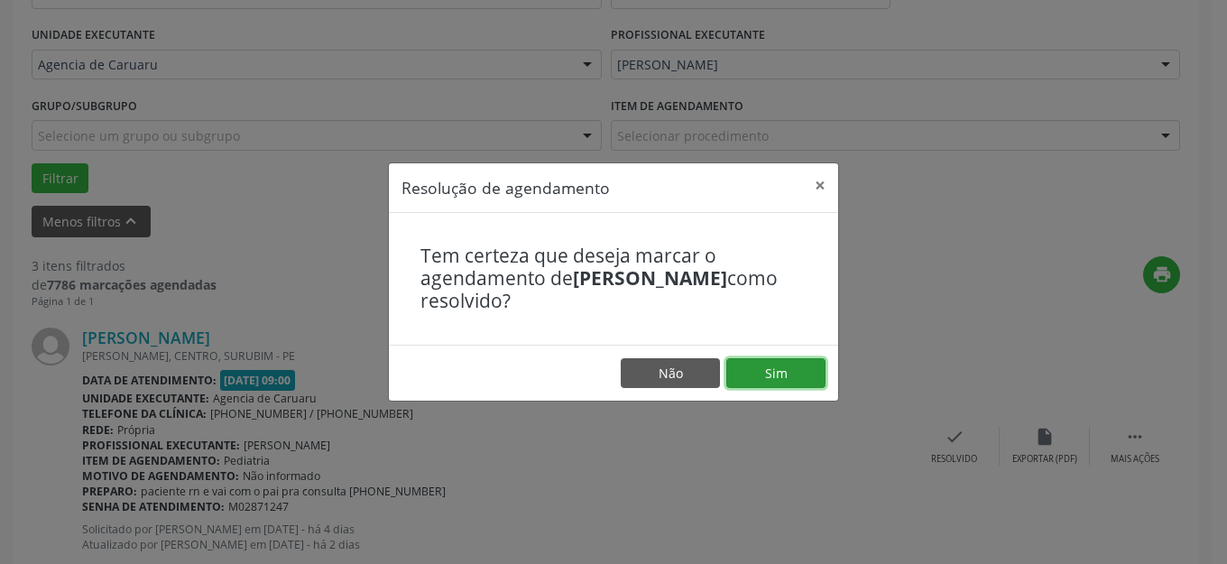
click at [766, 365] on button "Sim" at bounding box center [775, 373] width 99 height 31
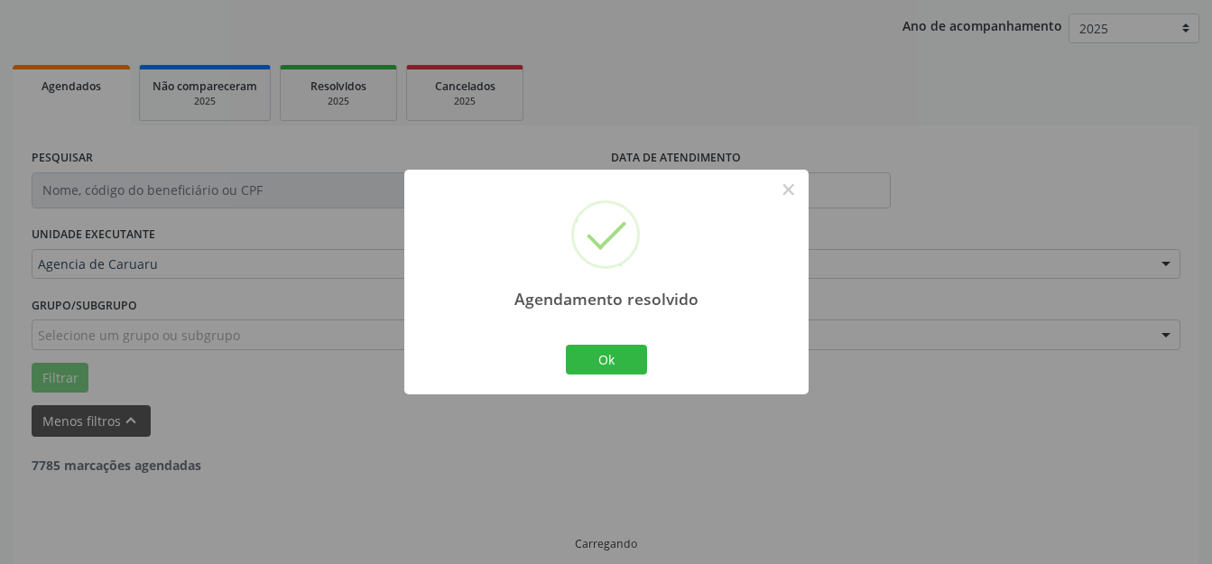
click at [557, 348] on div "Agendamento resolvido × Ok Cancel" at bounding box center [606, 282] width 404 height 225
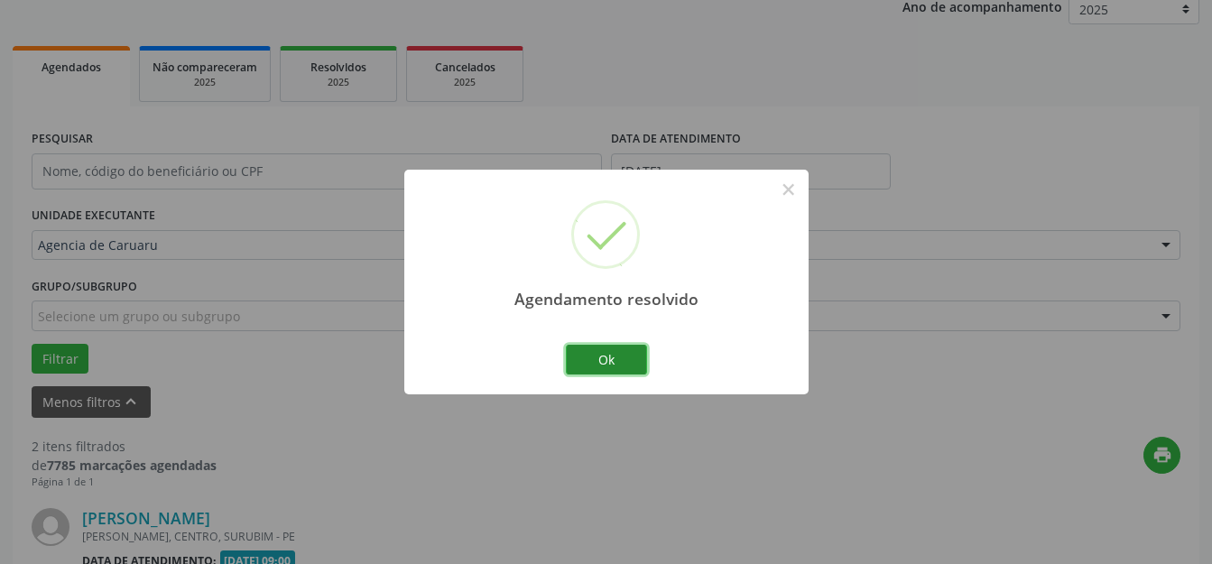
click at [592, 349] on button "Ok" at bounding box center [606, 360] width 81 height 31
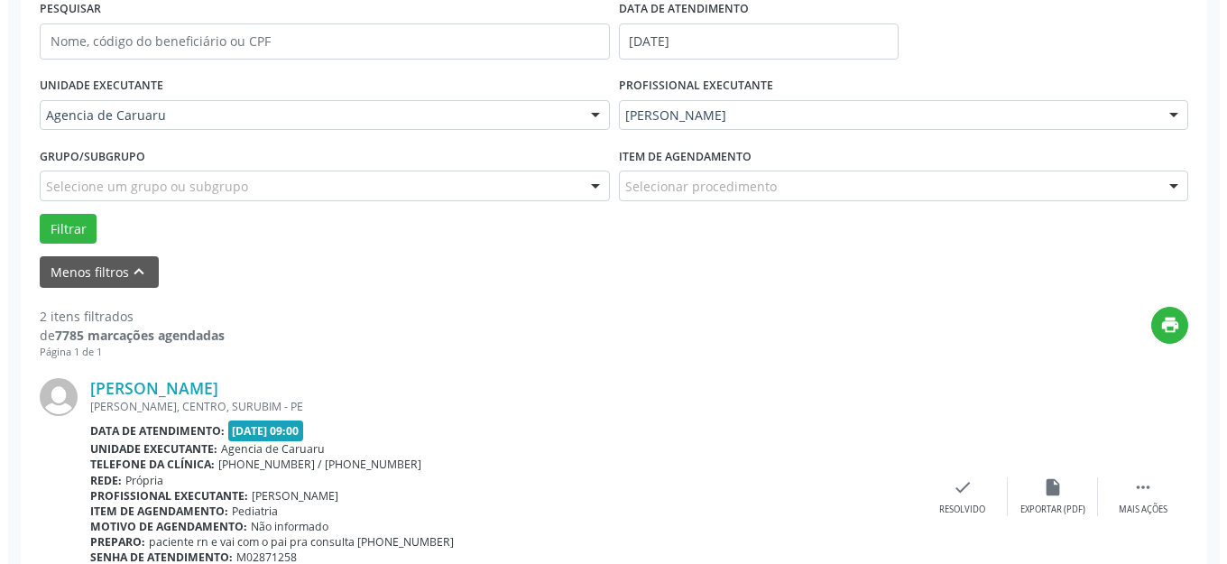
scroll to position [494, 0]
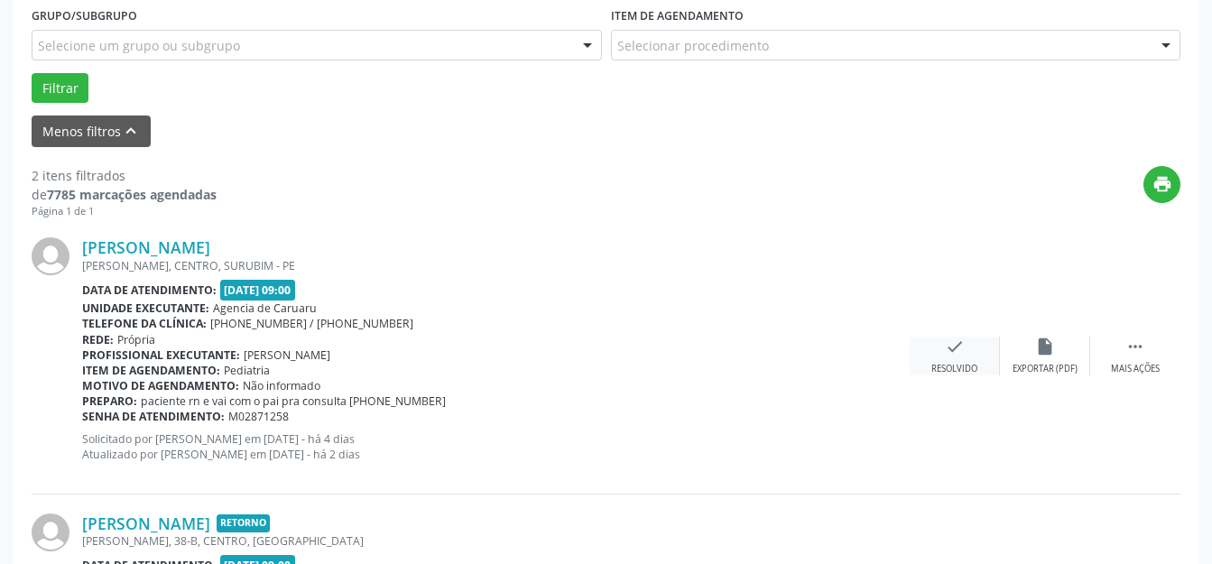
click at [910, 346] on div "check Resolvido" at bounding box center [955, 356] width 90 height 39
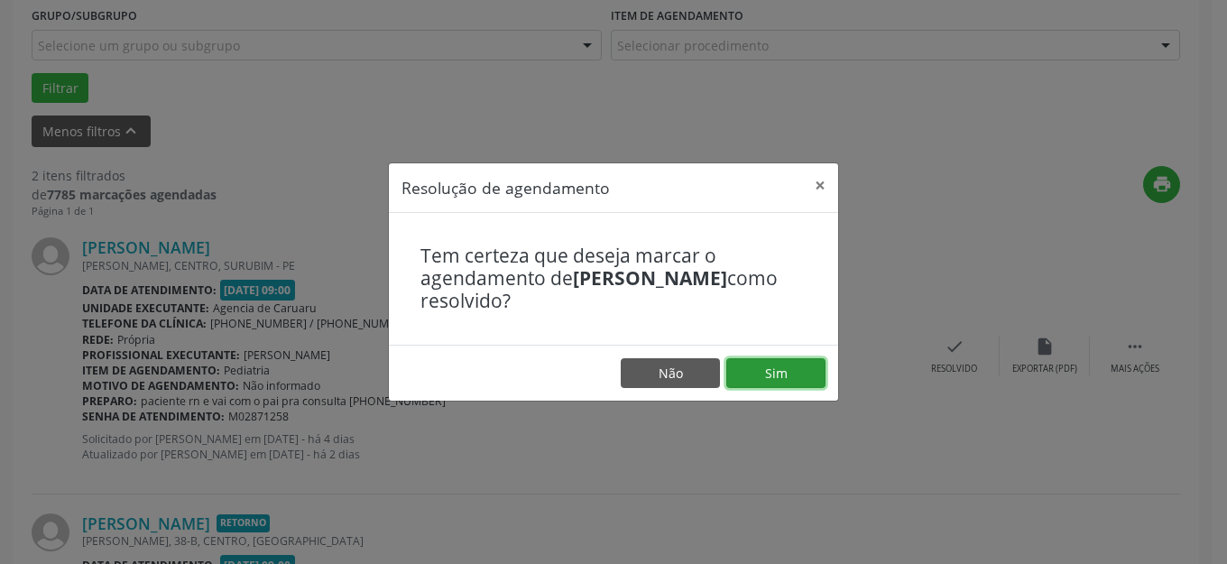
click at [813, 373] on button "Sim" at bounding box center [775, 373] width 99 height 31
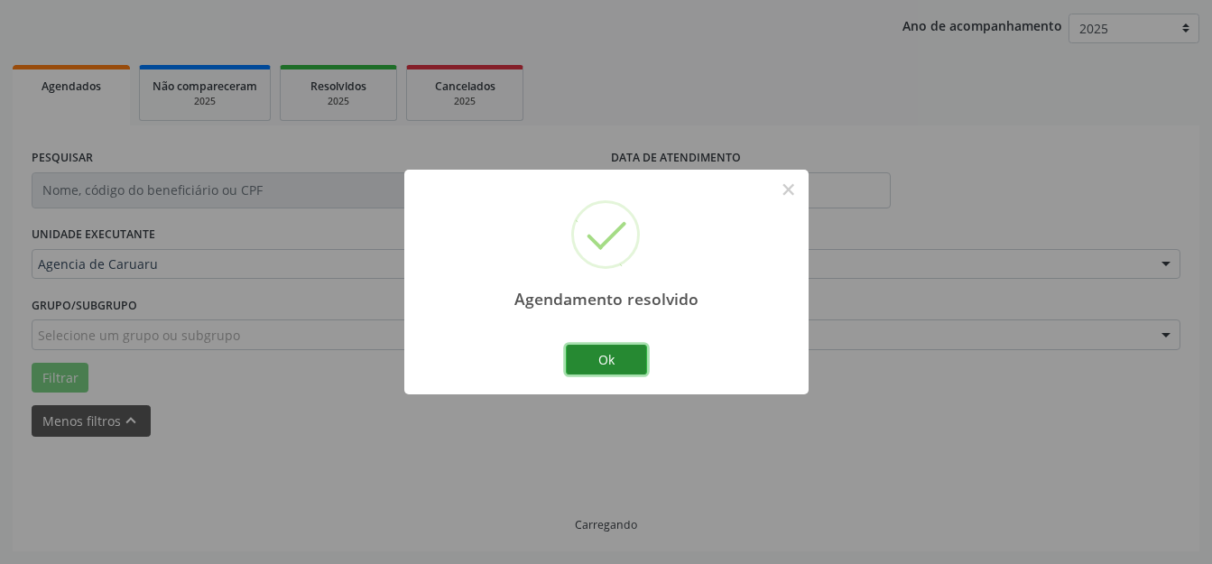
click at [570, 362] on button "Ok" at bounding box center [606, 360] width 81 height 31
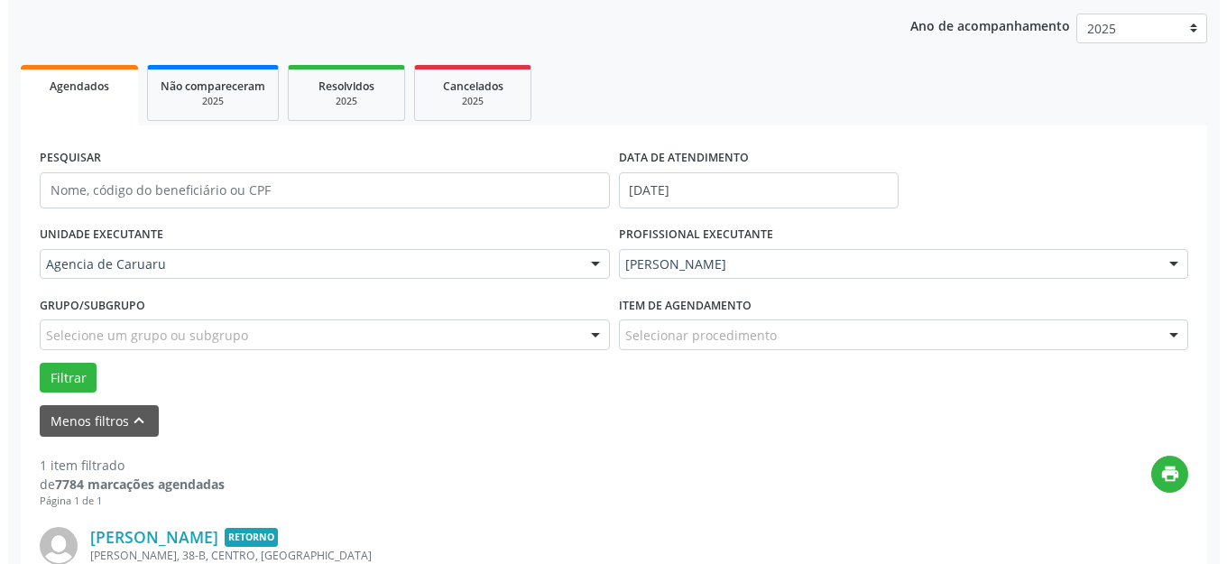
scroll to position [456, 0]
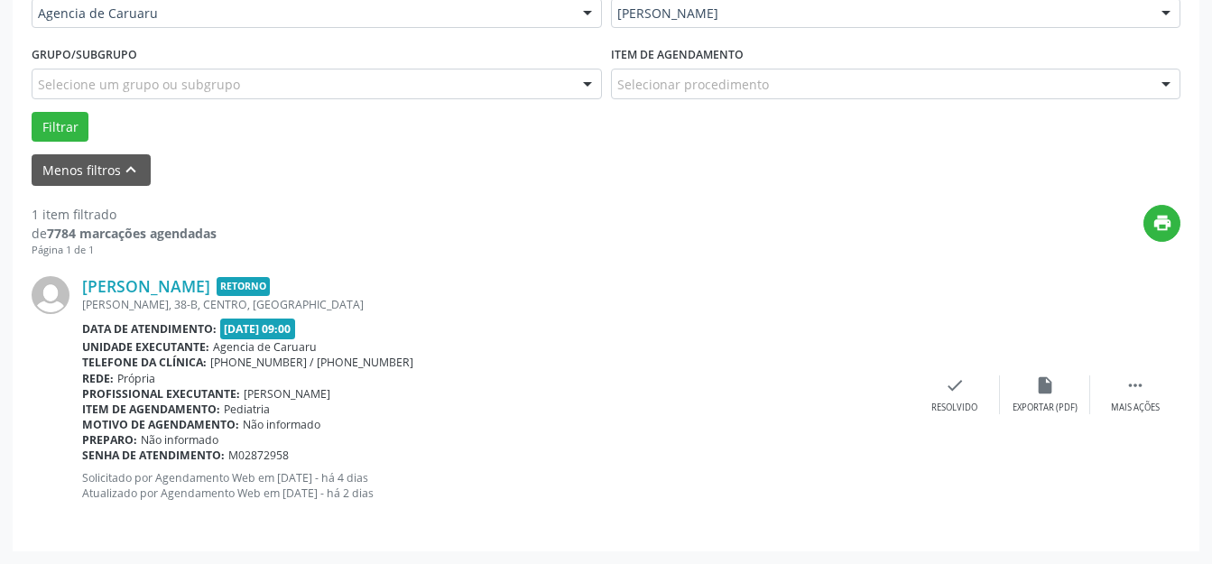
click at [957, 371] on div "[PERSON_NAME] Retorno [PERSON_NAME][STREET_ADDRESS] Data de atendimento: [DATE]…" at bounding box center [606, 394] width 1149 height 274
click at [956, 384] on icon "check" at bounding box center [955, 385] width 20 height 20
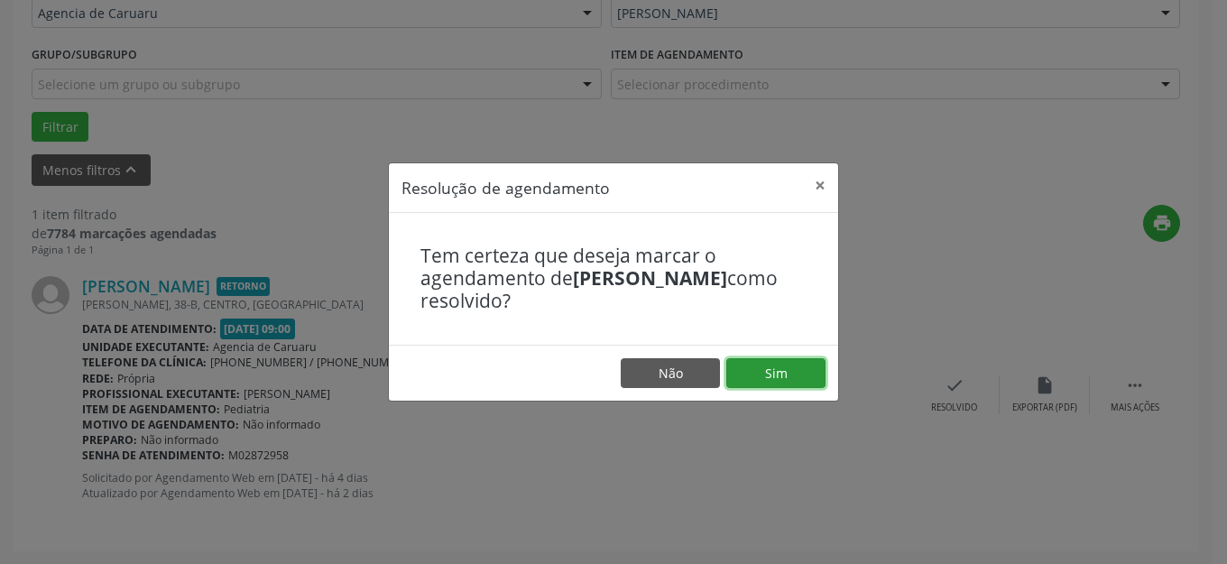
click at [768, 376] on button "Sim" at bounding box center [775, 373] width 99 height 31
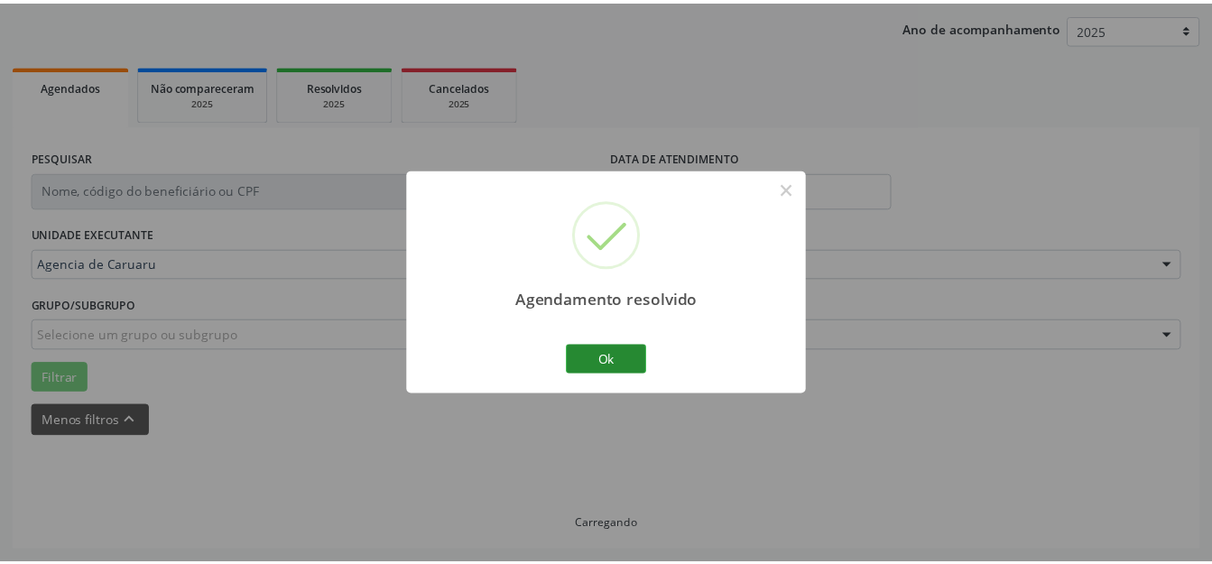
scroll to position [205, 0]
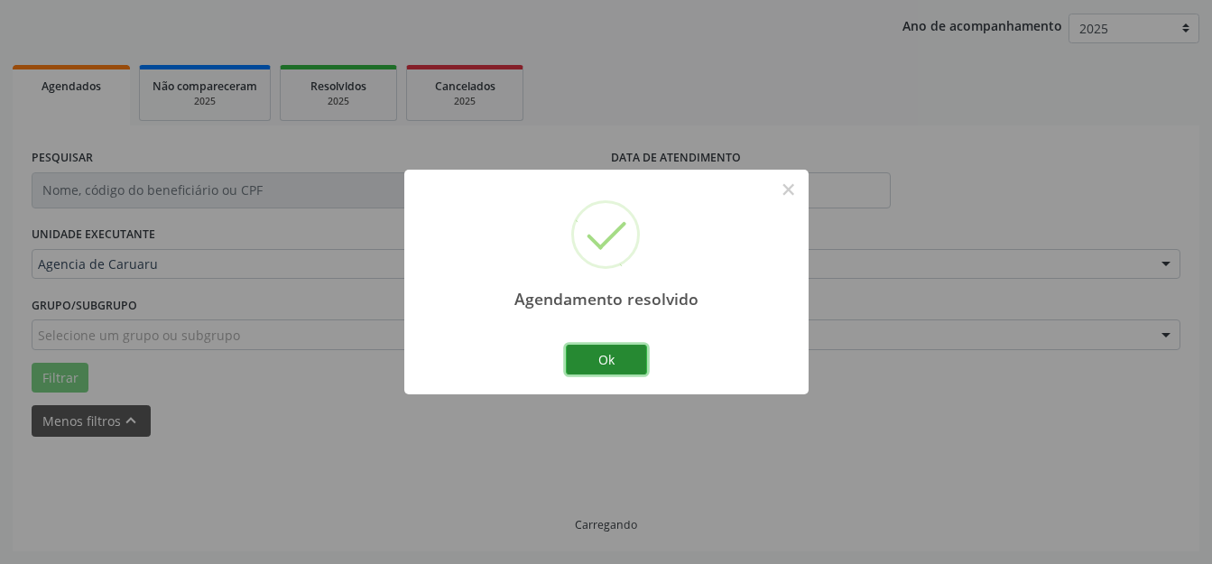
click at [577, 365] on button "Ok" at bounding box center [606, 360] width 81 height 31
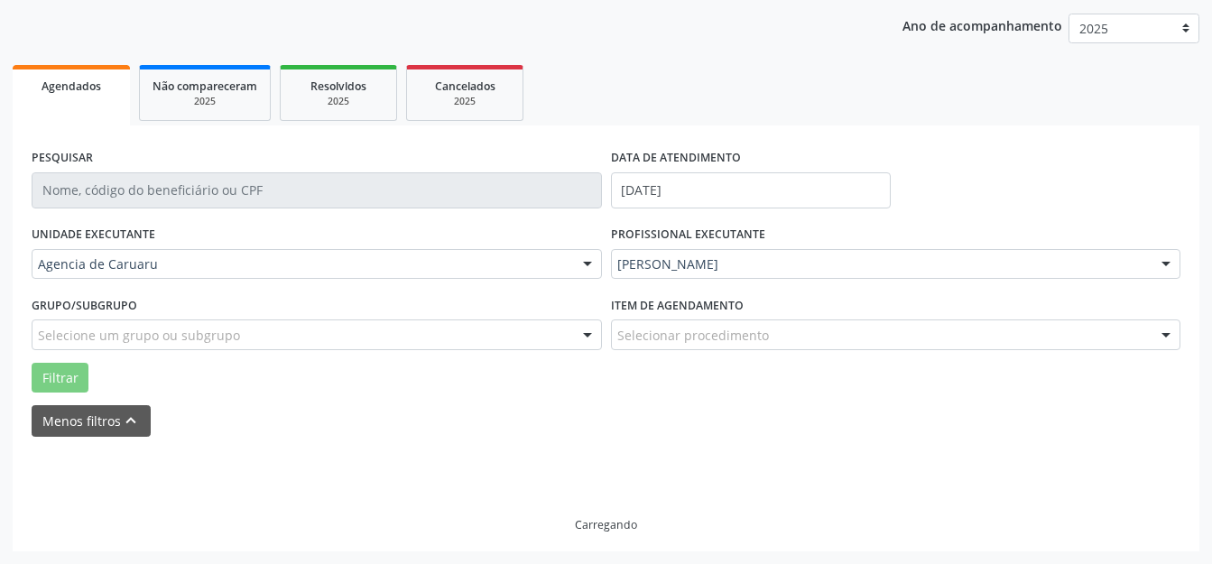
scroll to position [166, 0]
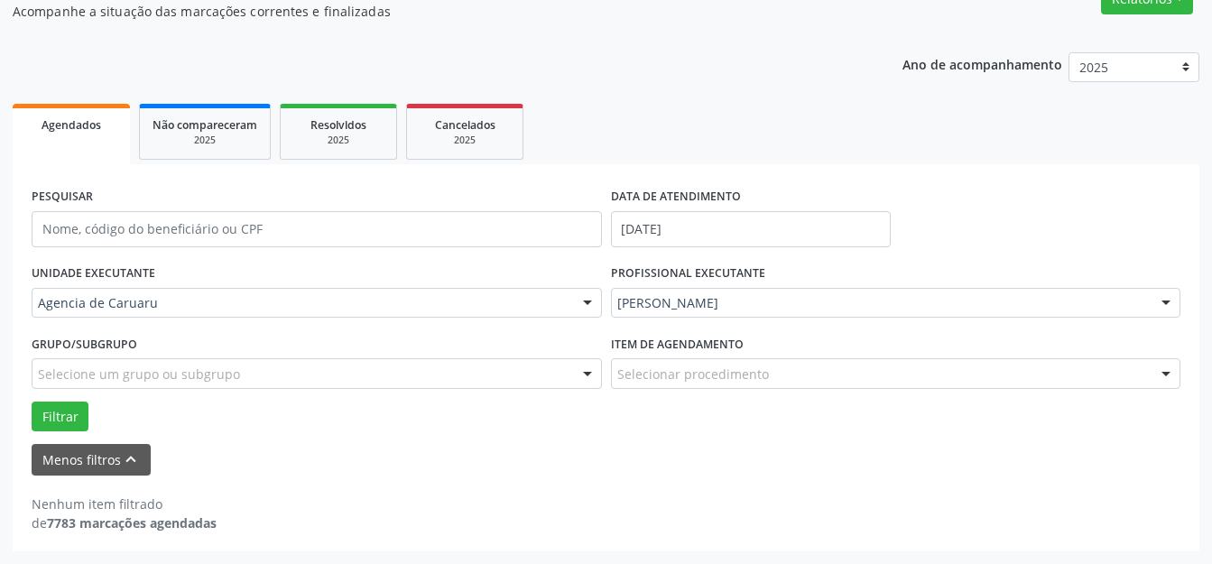
click at [801, 274] on div "PROFISSIONAL EXECUTANTE [PERSON_NAME] Todos os profissionais [PERSON_NAME] [PER…" at bounding box center [895, 295] width 579 height 70
click at [795, 291] on div "[PERSON_NAME]" at bounding box center [896, 303] width 570 height 31
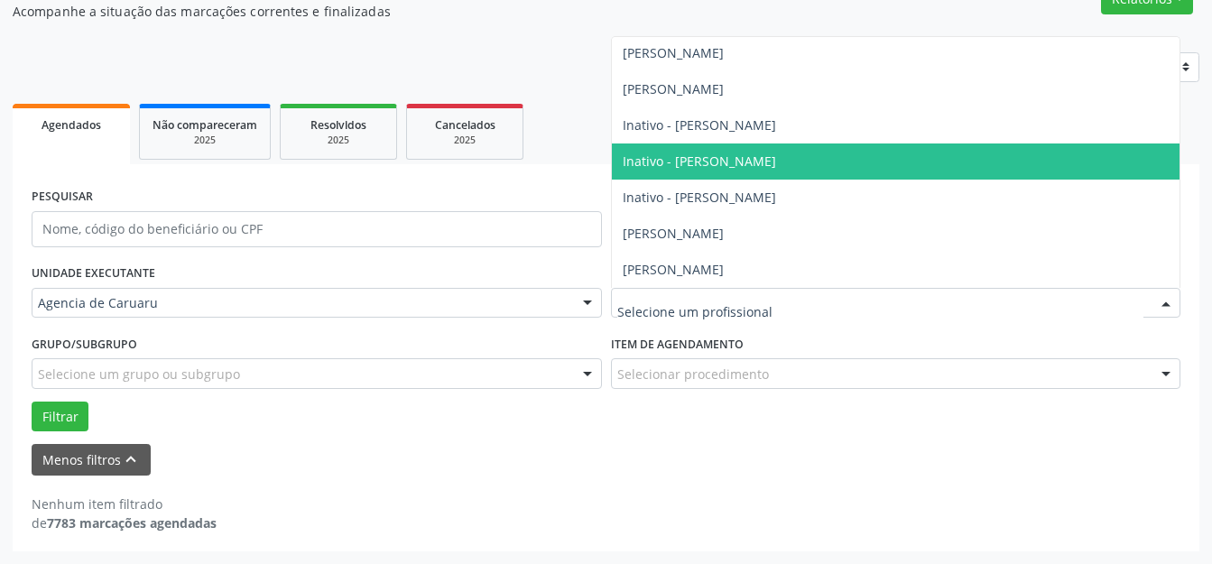
scroll to position [273, 0]
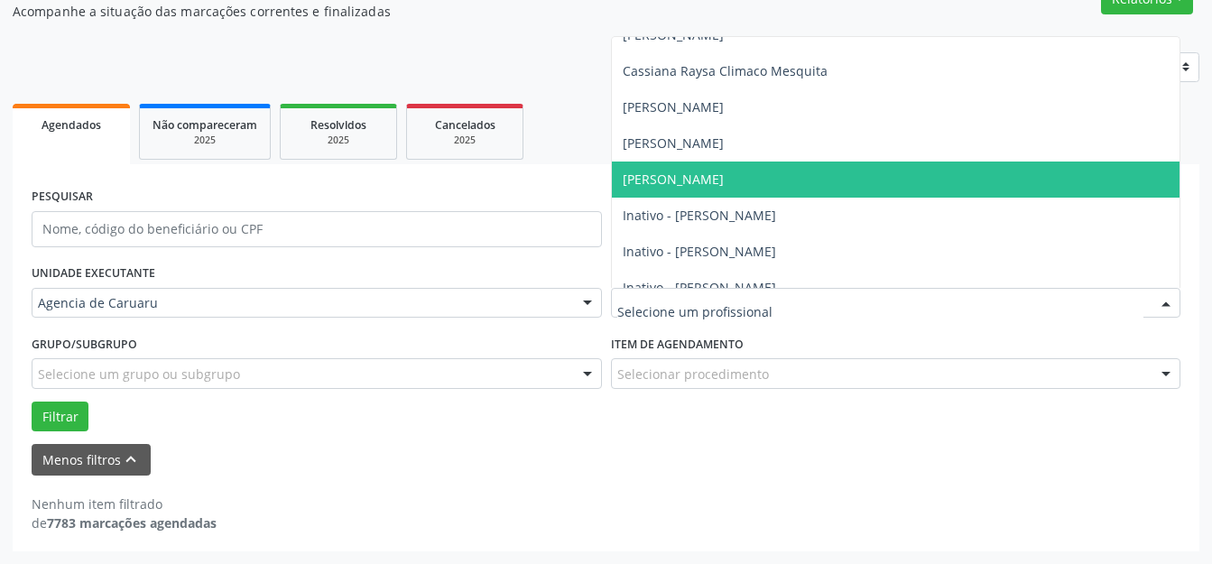
click at [662, 170] on span "[PERSON_NAME]" at bounding box center [896, 180] width 568 height 36
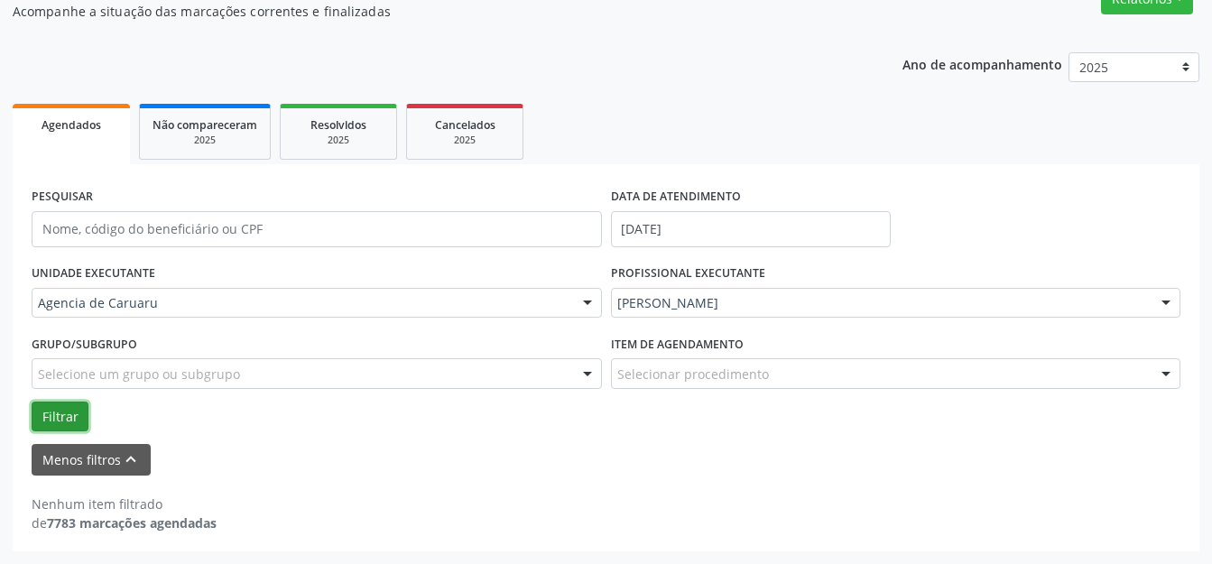
drag, startPoint x: 50, startPoint y: 411, endPoint x: 110, endPoint y: 379, distance: 68.2
click at [51, 408] on button "Filtrar" at bounding box center [60, 417] width 57 height 31
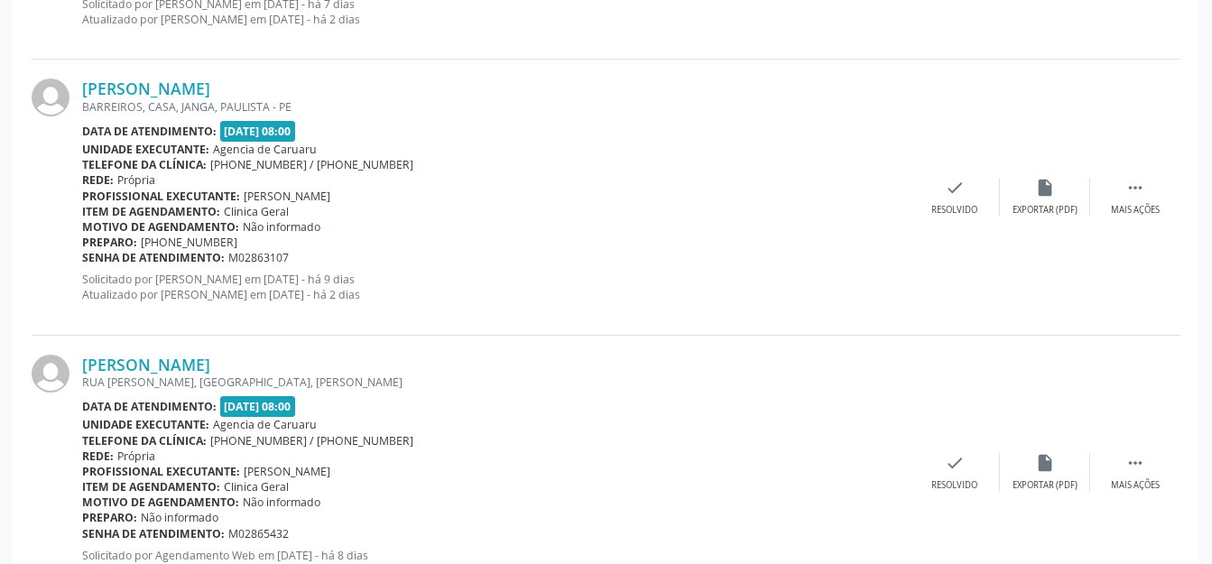
scroll to position [1475, 0]
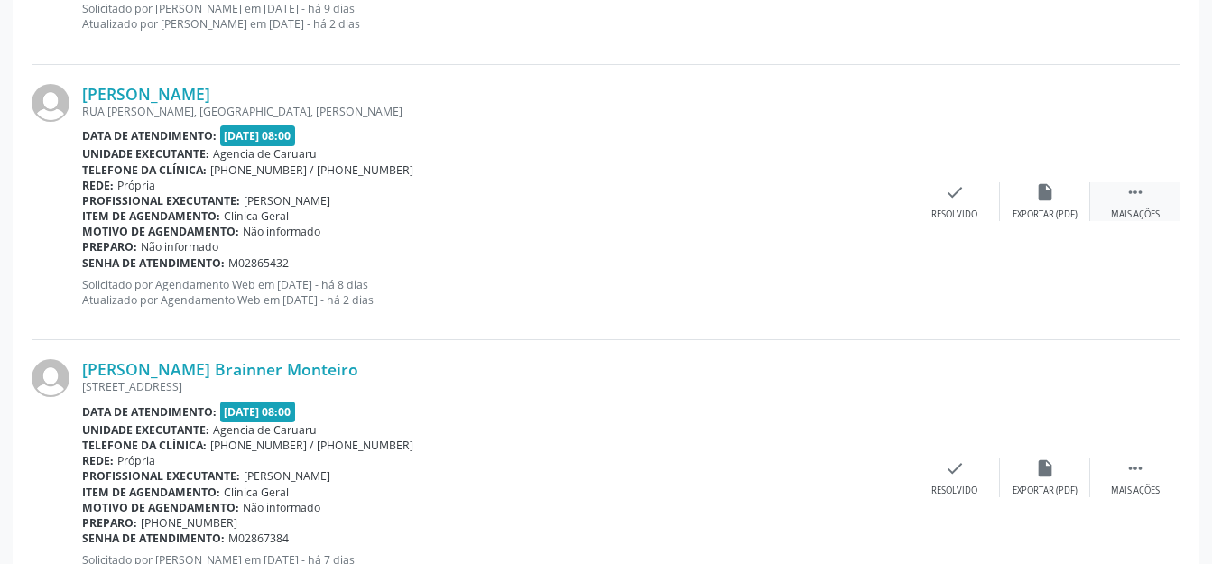
click at [1126, 208] on div "Mais ações" at bounding box center [1135, 214] width 49 height 13
click at [1058, 195] on div "alarm_off Não compareceu" at bounding box center [1045, 201] width 90 height 39
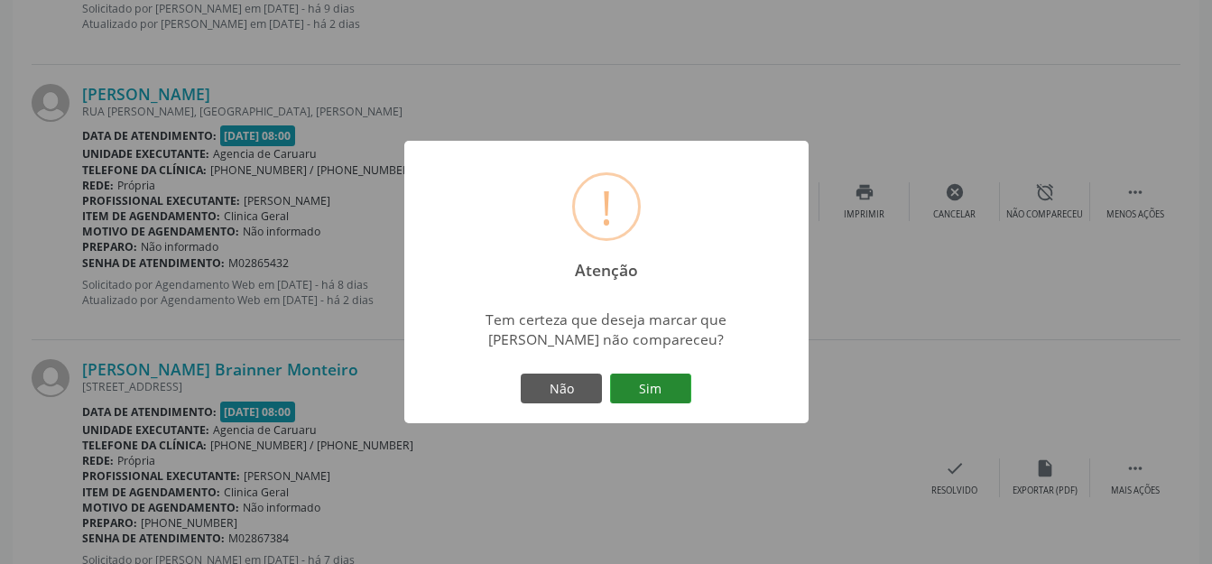
click at [634, 386] on button "Sim" at bounding box center [650, 389] width 81 height 31
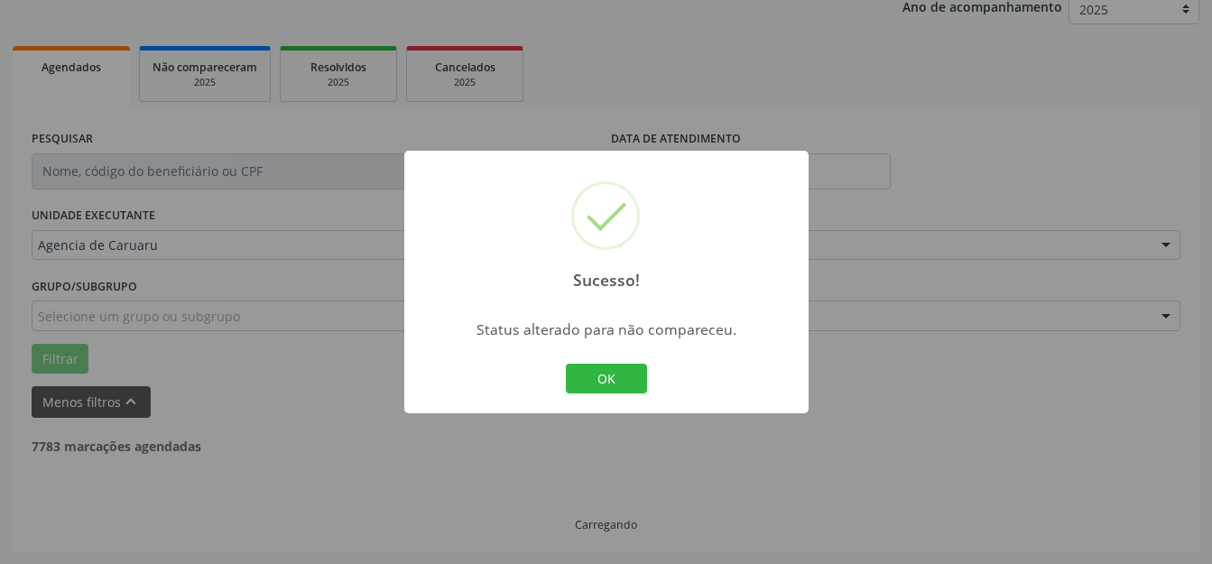
scroll to position [224, 0]
click at [603, 379] on button "OK" at bounding box center [606, 379] width 81 height 31
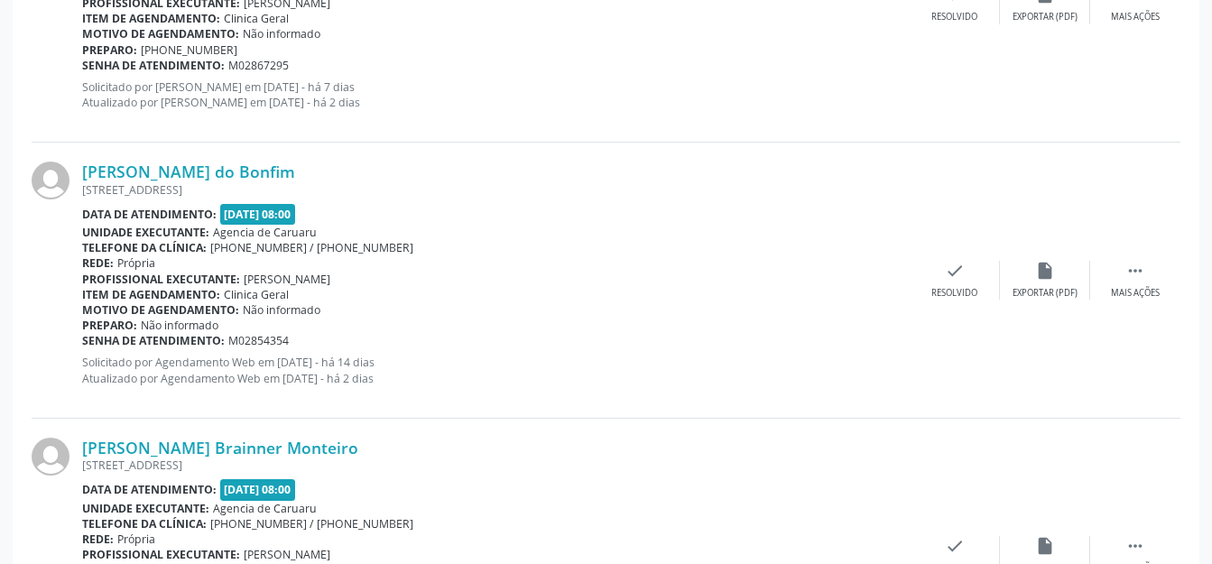
scroll to position [2468, 0]
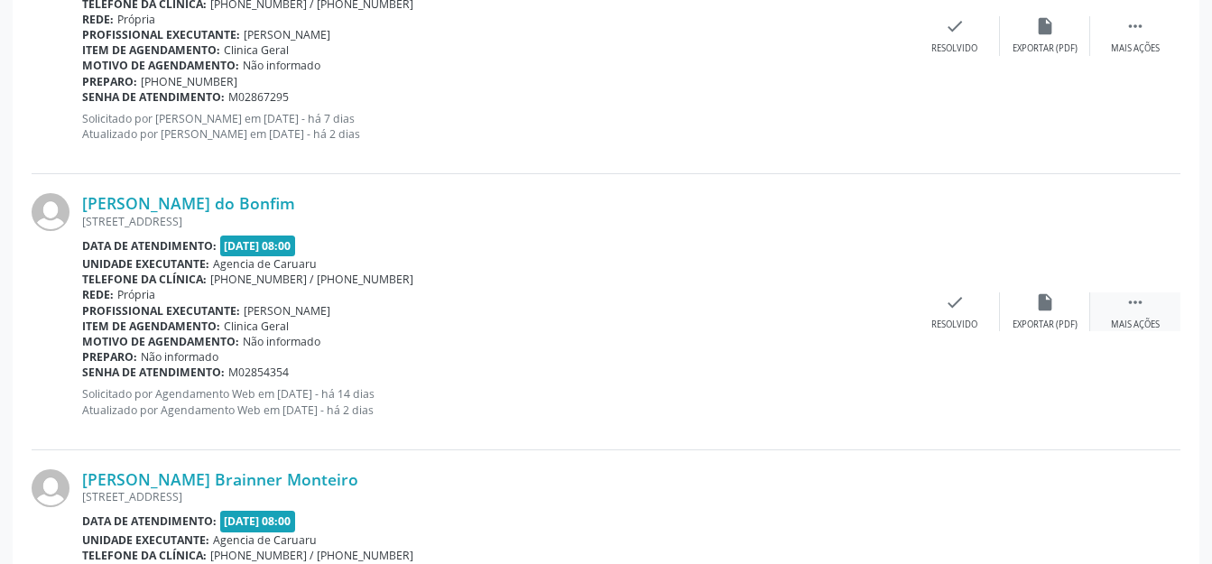
click at [1152, 310] on div " Mais ações" at bounding box center [1135, 311] width 90 height 39
click at [1027, 316] on div "alarm_off Não compareceu" at bounding box center [1045, 311] width 90 height 39
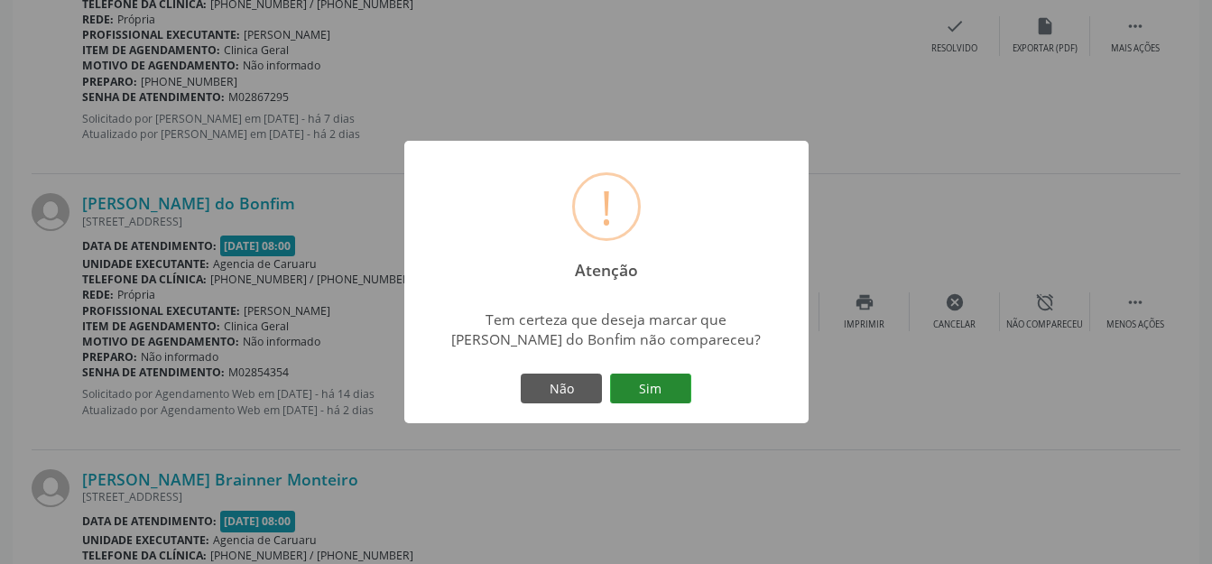
click at [678, 395] on button "Sim" at bounding box center [650, 389] width 81 height 31
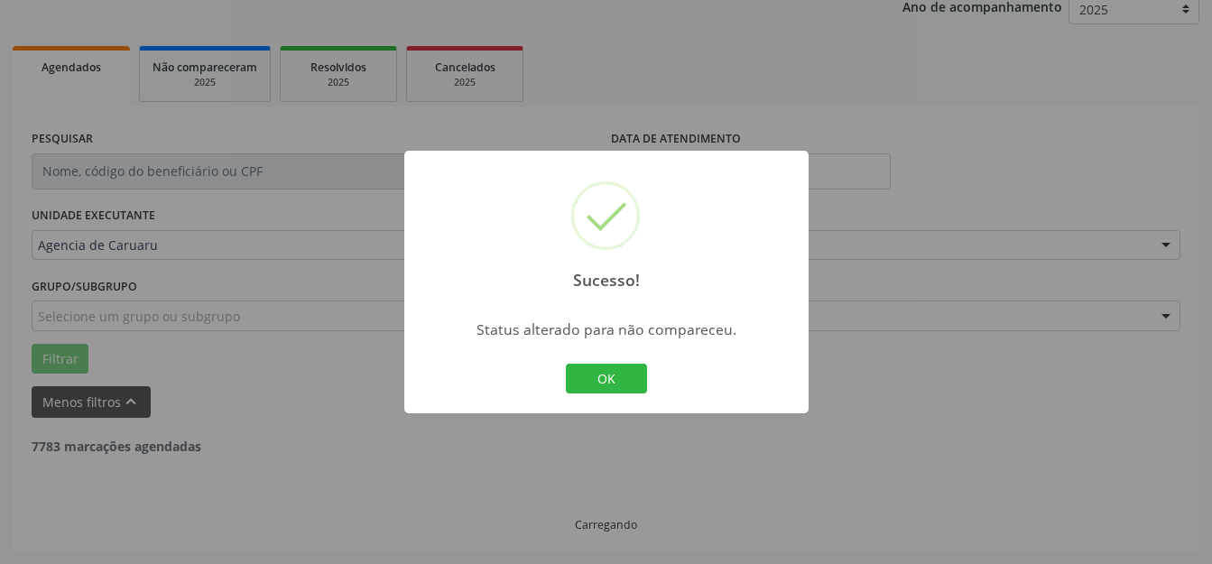
scroll to position [224, 0]
click at [601, 384] on button "OK" at bounding box center [606, 379] width 81 height 31
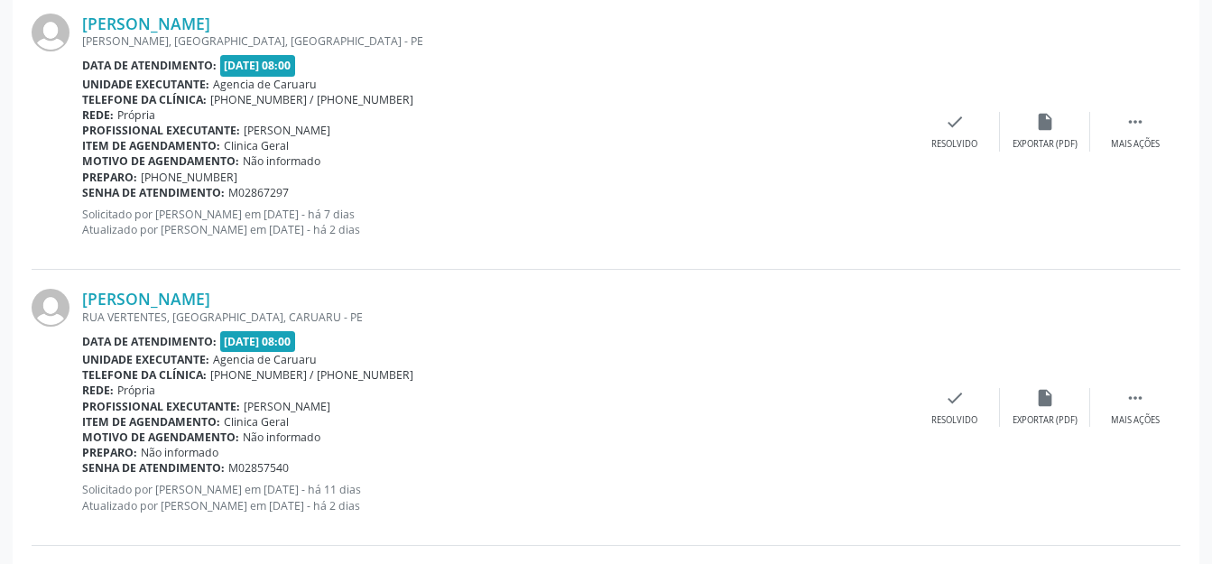
scroll to position [2389, 0]
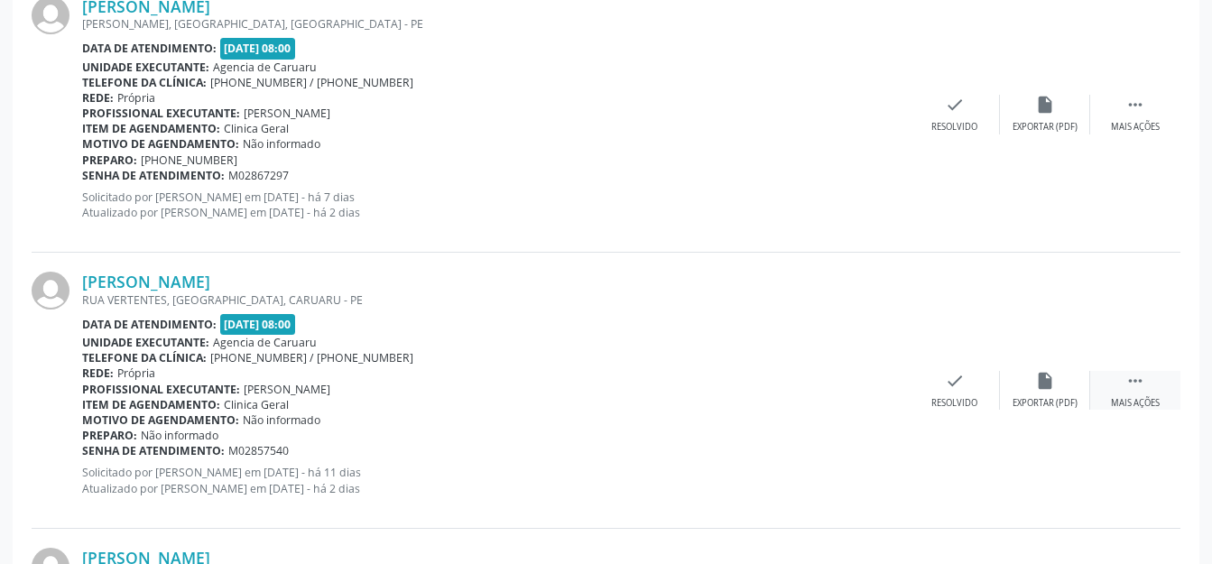
click at [1116, 387] on div " Mais ações" at bounding box center [1135, 390] width 90 height 39
click at [1052, 378] on icon "alarm_off" at bounding box center [1045, 381] width 20 height 20
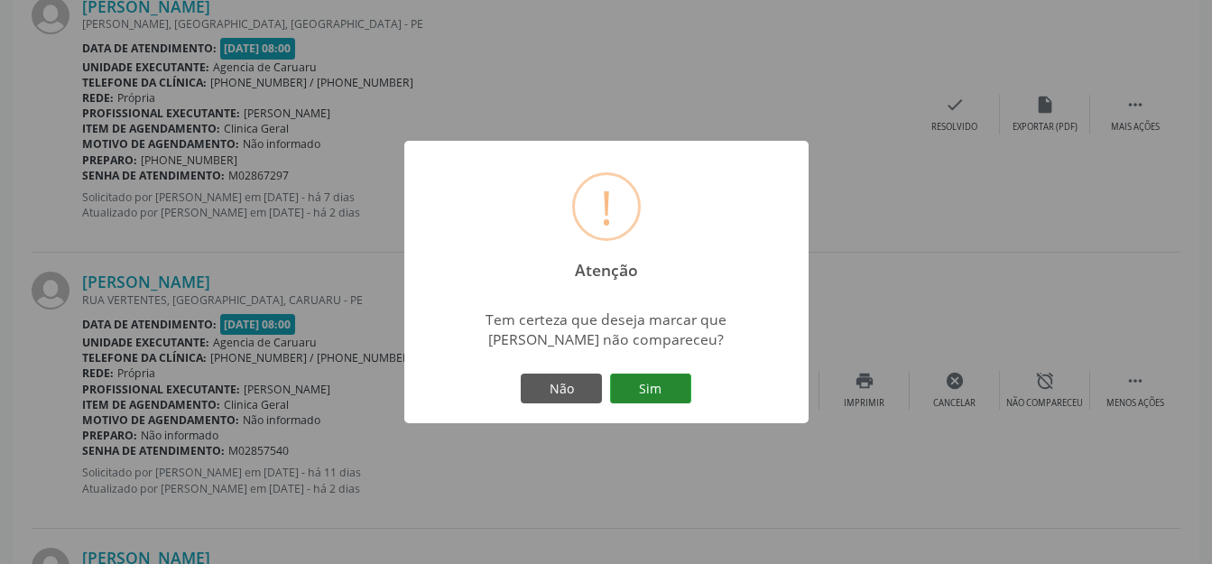
click at [659, 383] on button "Sim" at bounding box center [650, 389] width 81 height 31
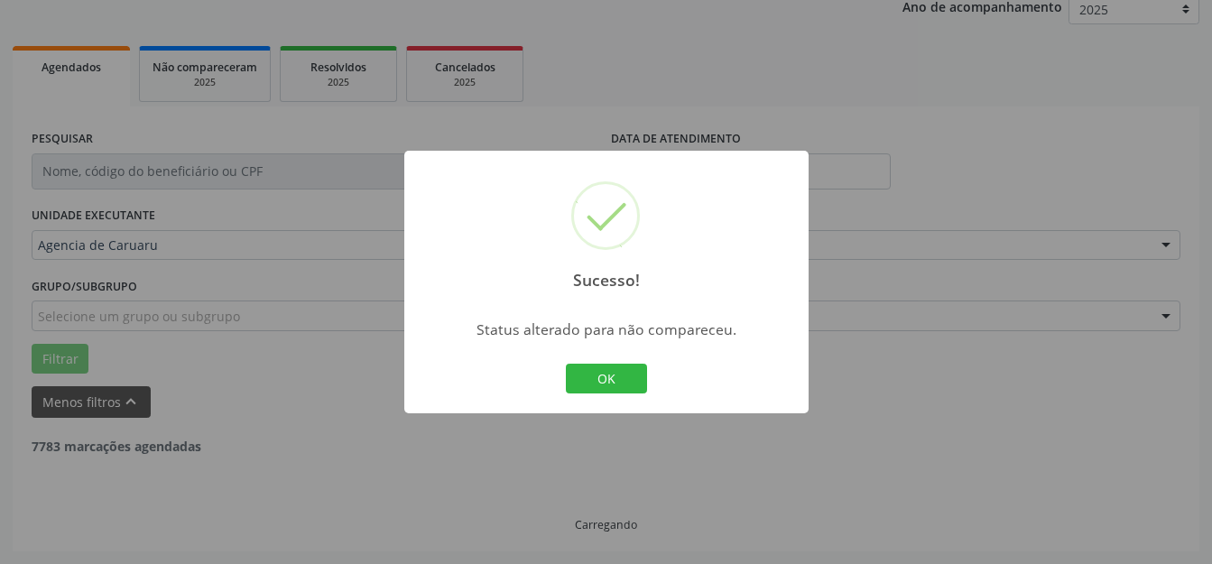
scroll to position [224, 0]
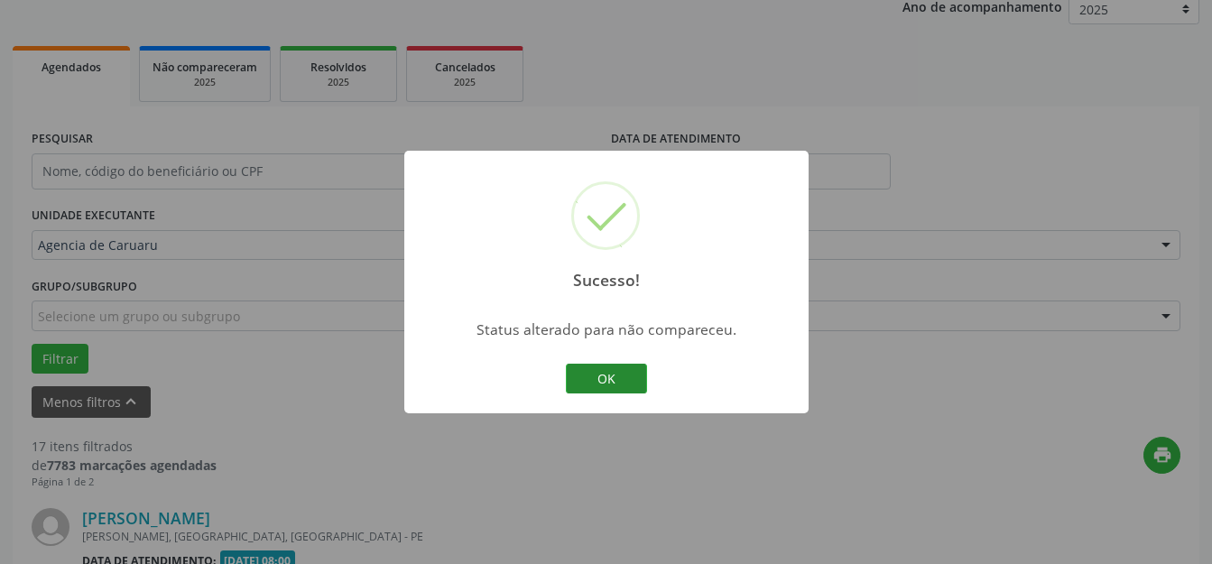
click at [630, 375] on button "OK" at bounding box center [606, 379] width 81 height 31
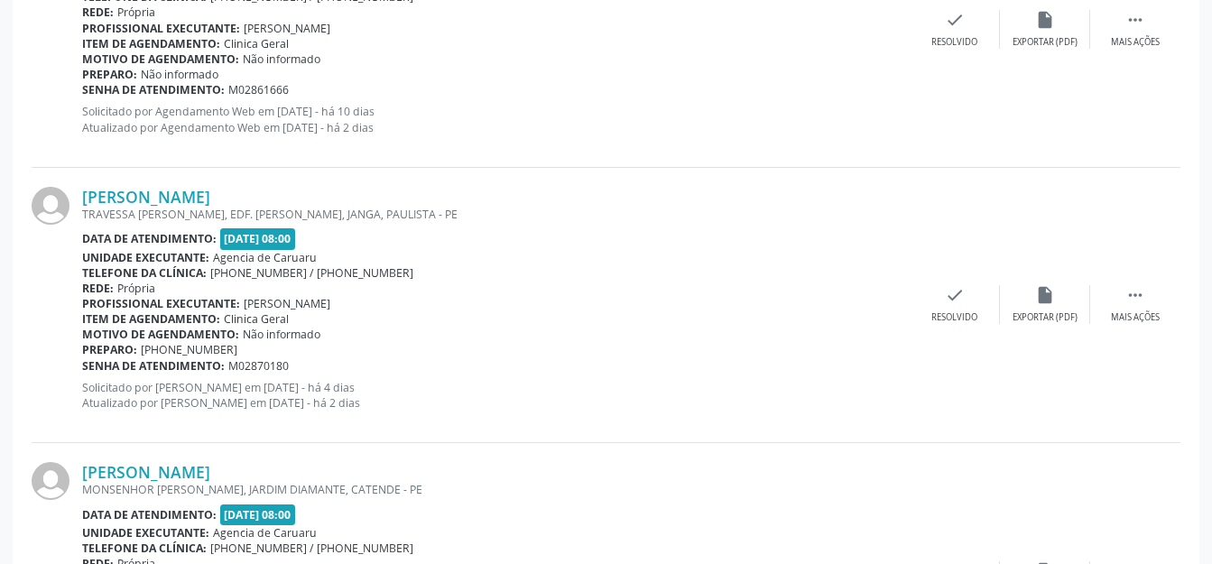
scroll to position [2480, 0]
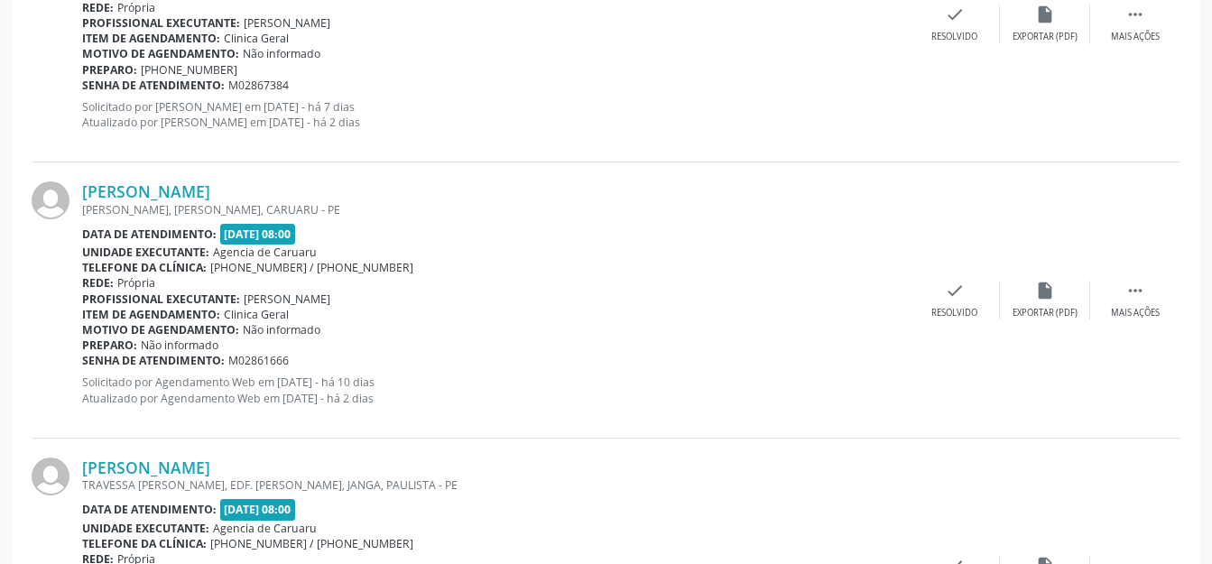
click at [1095, 276] on div "[PERSON_NAME] [PERSON_NAME], [PERSON_NAME], CARUARU - PE Data de atendimento: […" at bounding box center [606, 299] width 1149 height 275
click at [1099, 293] on div " Mais ações" at bounding box center [1135, 300] width 90 height 39
click at [1021, 292] on div "alarm_off Não compareceu" at bounding box center [1045, 300] width 90 height 39
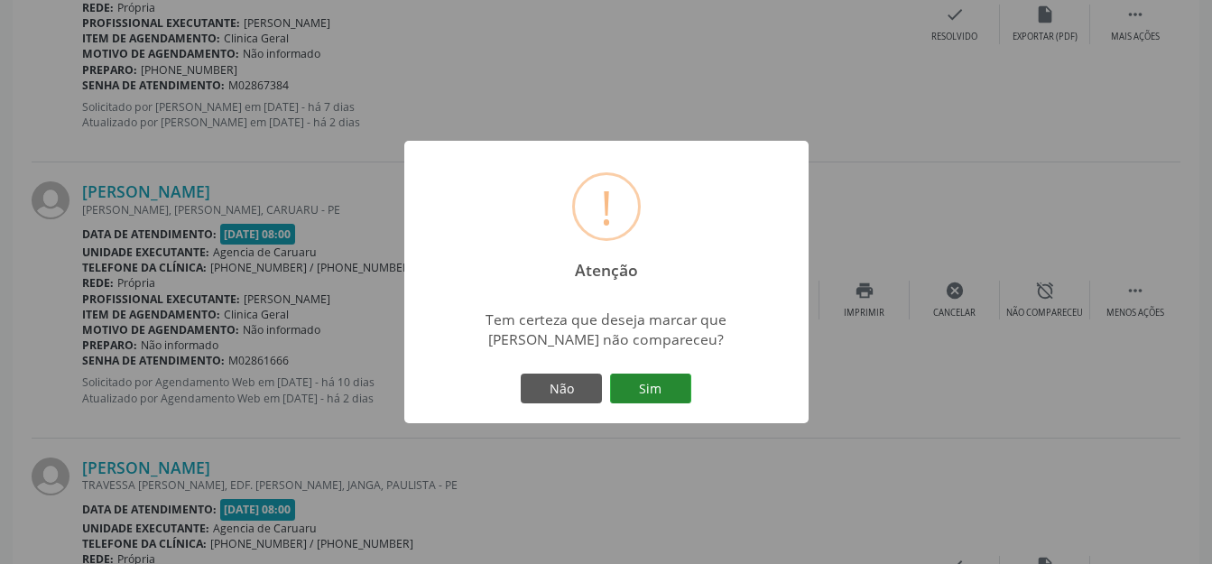
click at [639, 380] on button "Sim" at bounding box center [650, 389] width 81 height 31
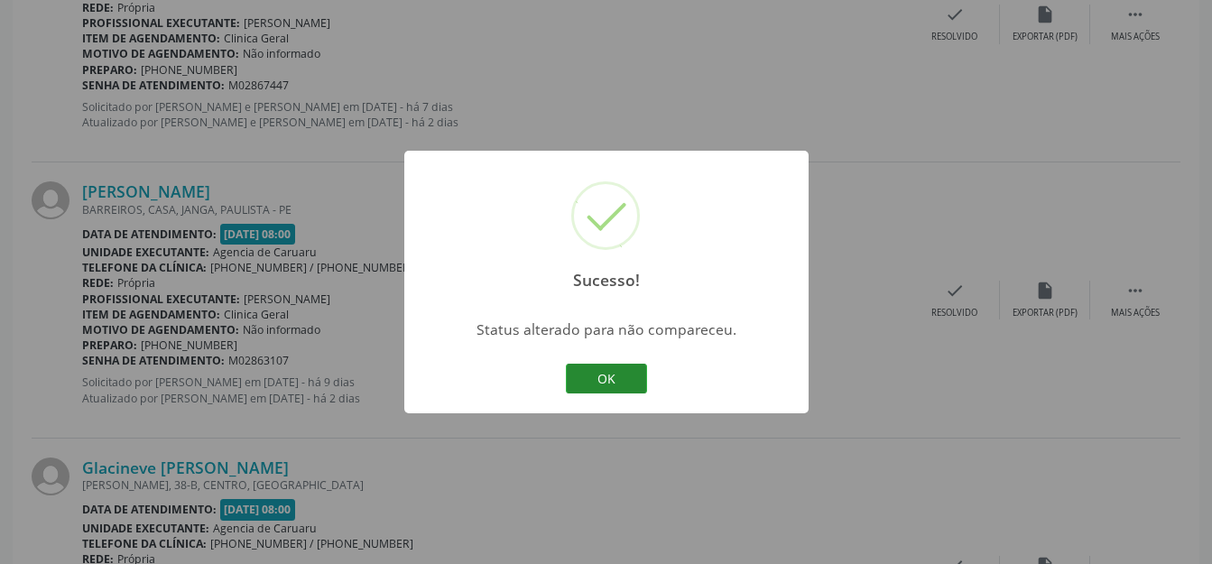
click at [601, 375] on button "OK" at bounding box center [606, 379] width 81 height 31
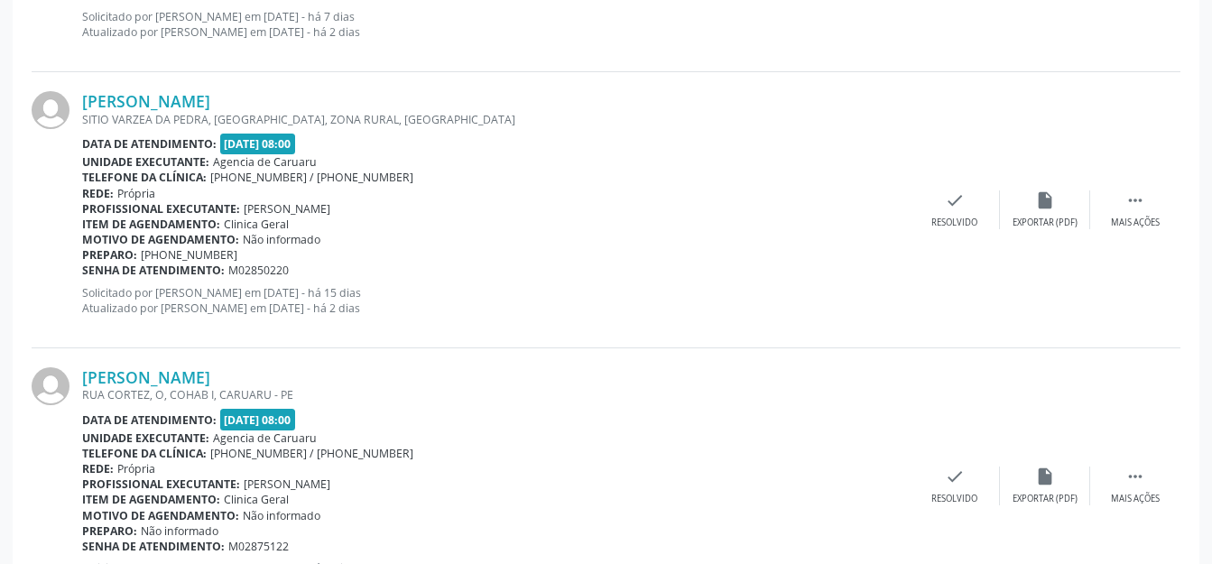
scroll to position [3292, 0]
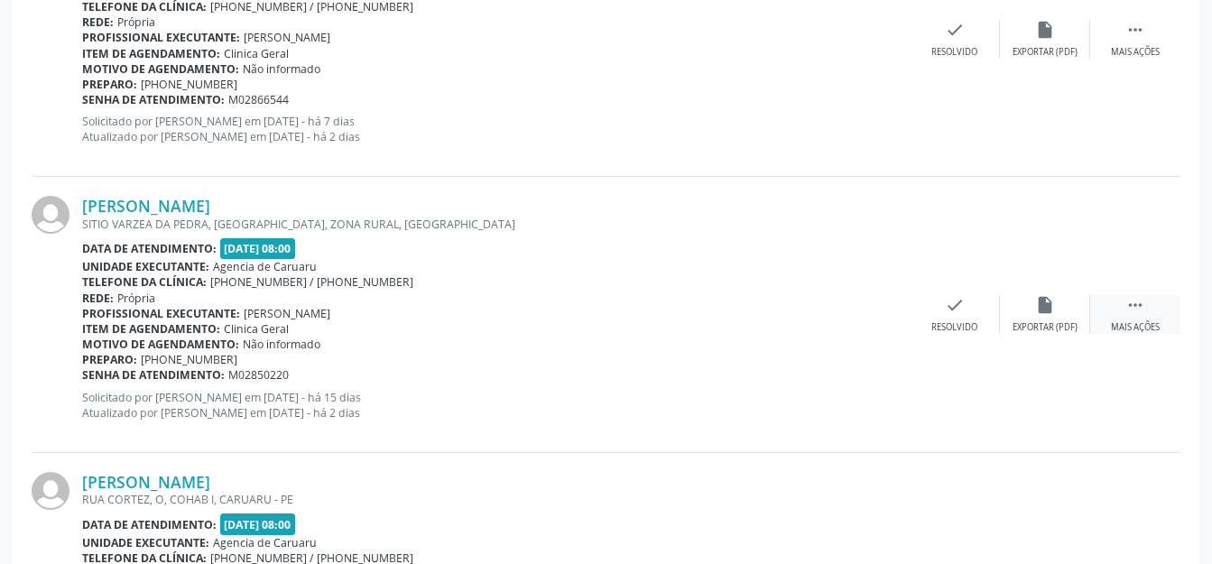
drag, startPoint x: 1116, startPoint y: 310, endPoint x: 1104, endPoint y: 307, distance: 12.3
click at [1117, 310] on div " Mais ações" at bounding box center [1135, 314] width 90 height 39
click at [1076, 303] on div "alarm_off Não compareceu" at bounding box center [1045, 314] width 90 height 39
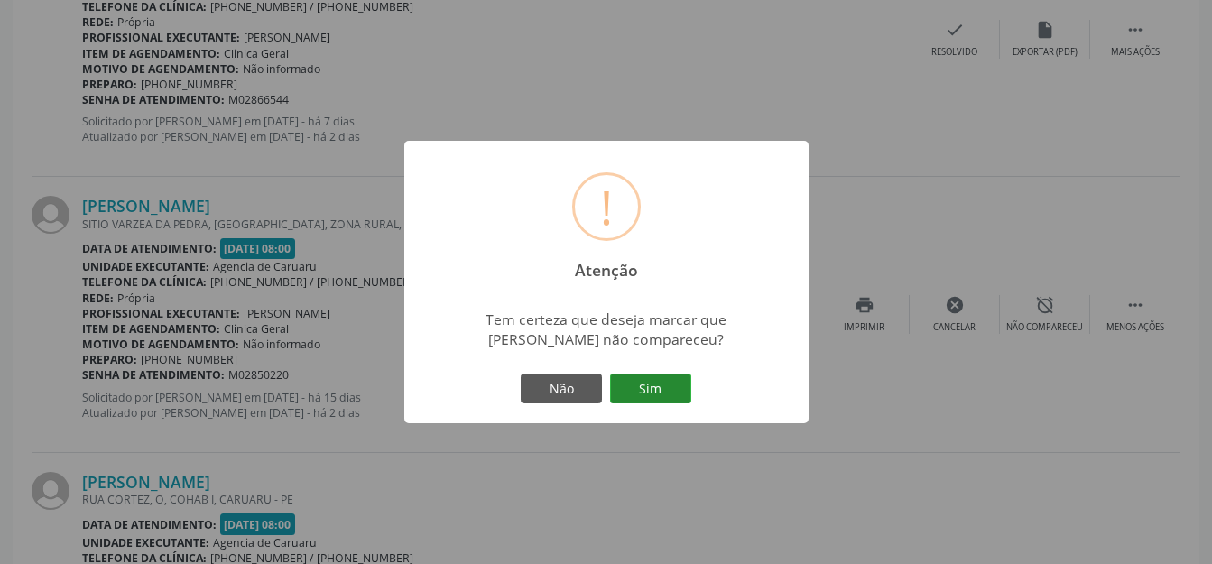
click at [658, 385] on button "Sim" at bounding box center [650, 389] width 81 height 31
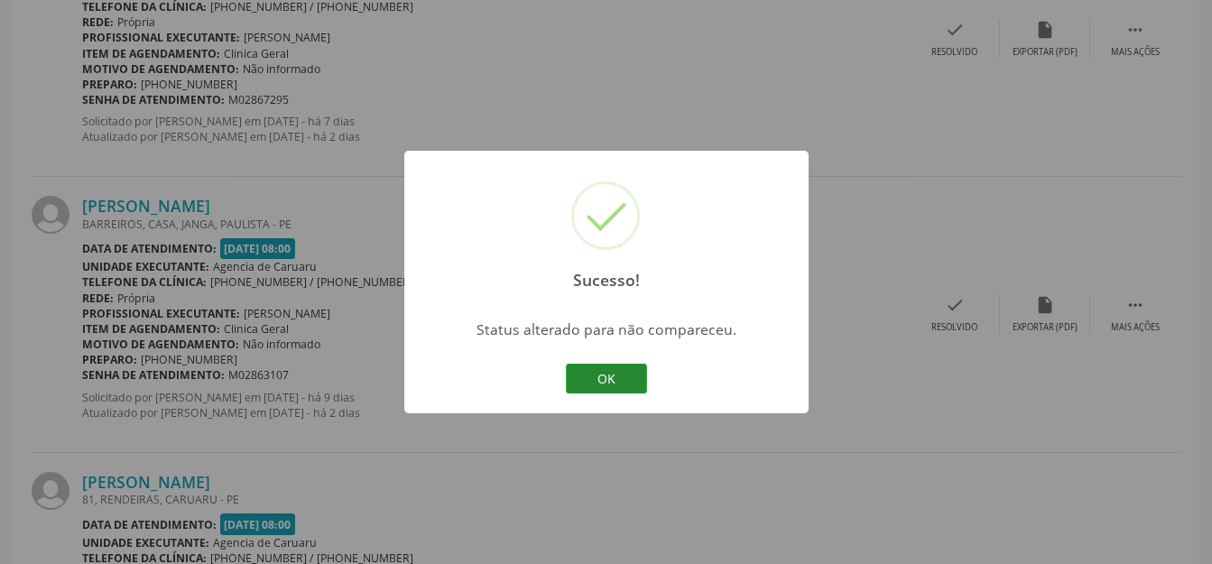
click at [622, 365] on button "OK" at bounding box center [606, 379] width 81 height 31
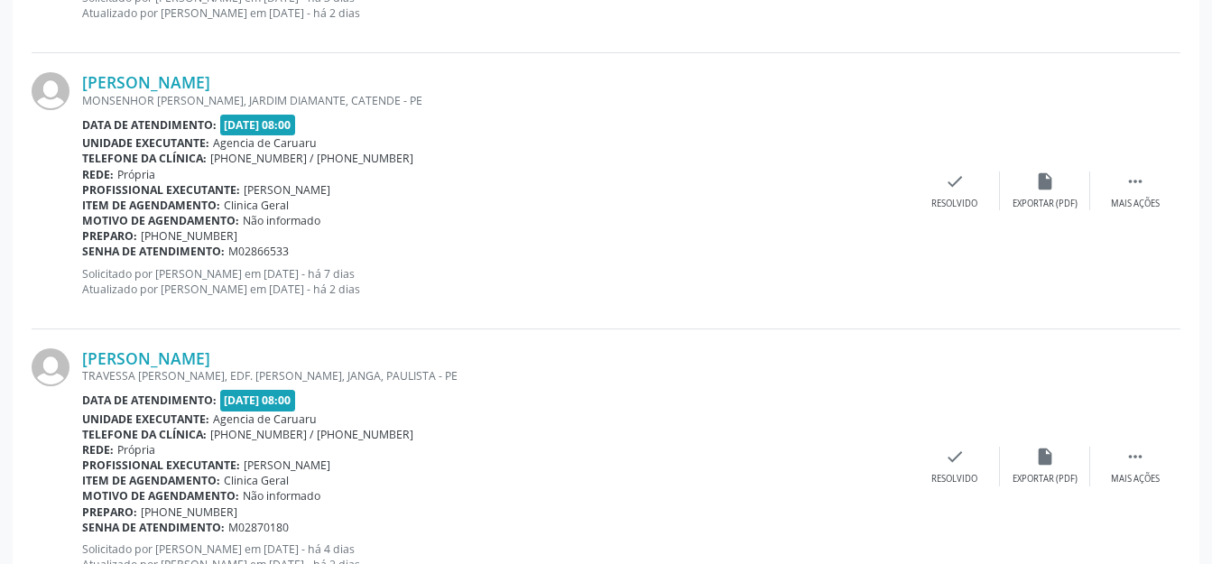
scroll to position [2209, 0]
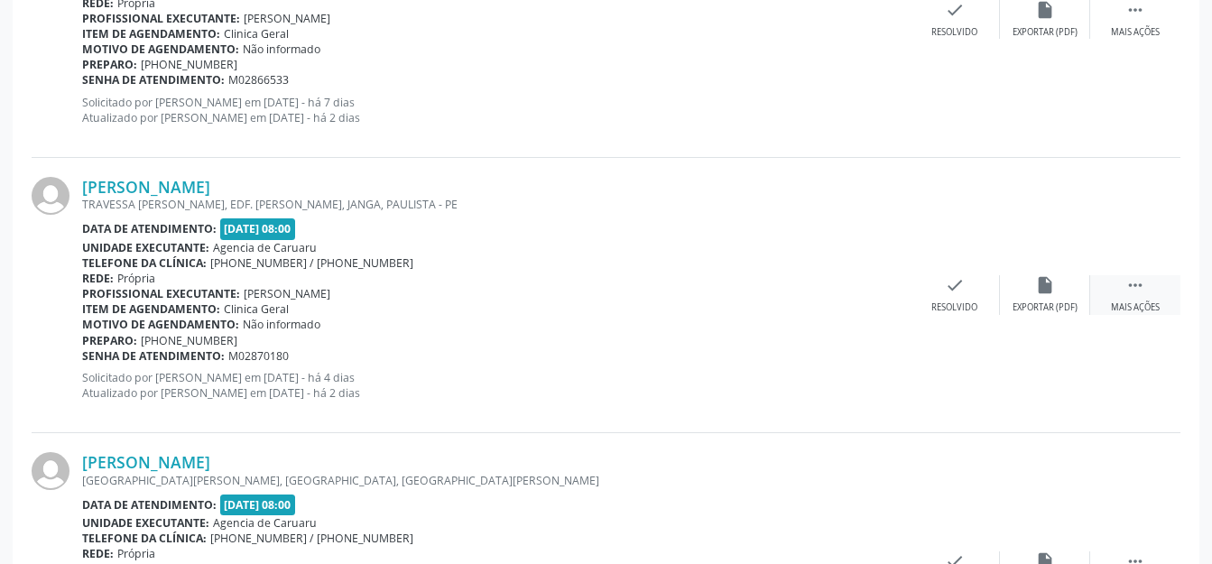
click at [1111, 291] on div " Mais ações" at bounding box center [1135, 294] width 90 height 39
click at [1074, 290] on div "alarm_off Não compareceu" at bounding box center [1045, 294] width 90 height 39
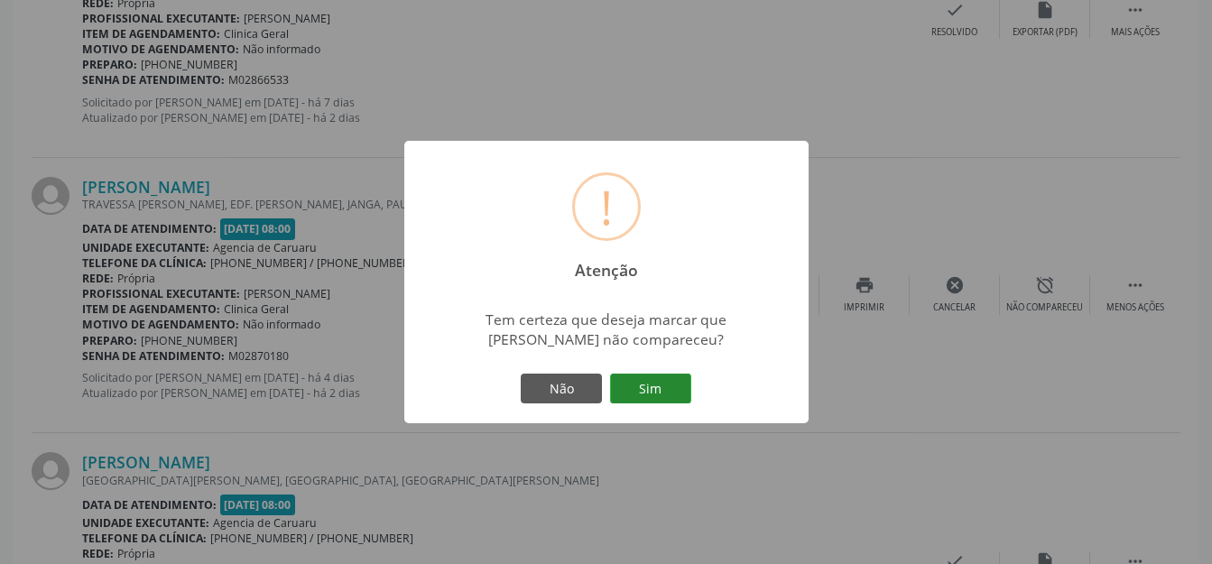
click at [635, 388] on button "Sim" at bounding box center [650, 389] width 81 height 31
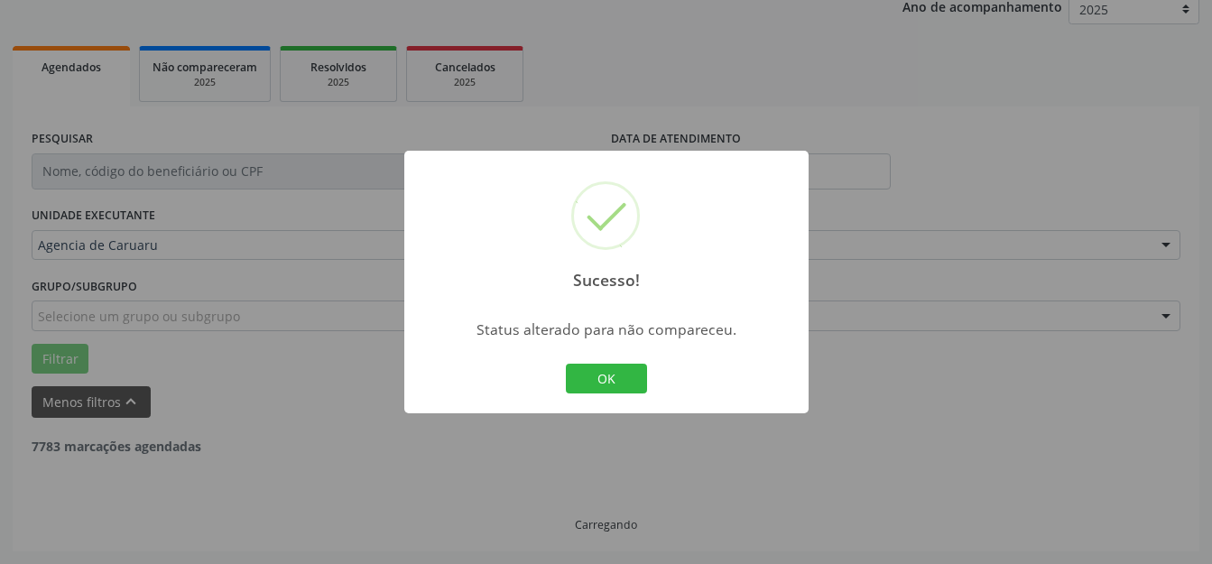
scroll to position [224, 0]
click at [593, 393] on button "OK" at bounding box center [606, 379] width 81 height 31
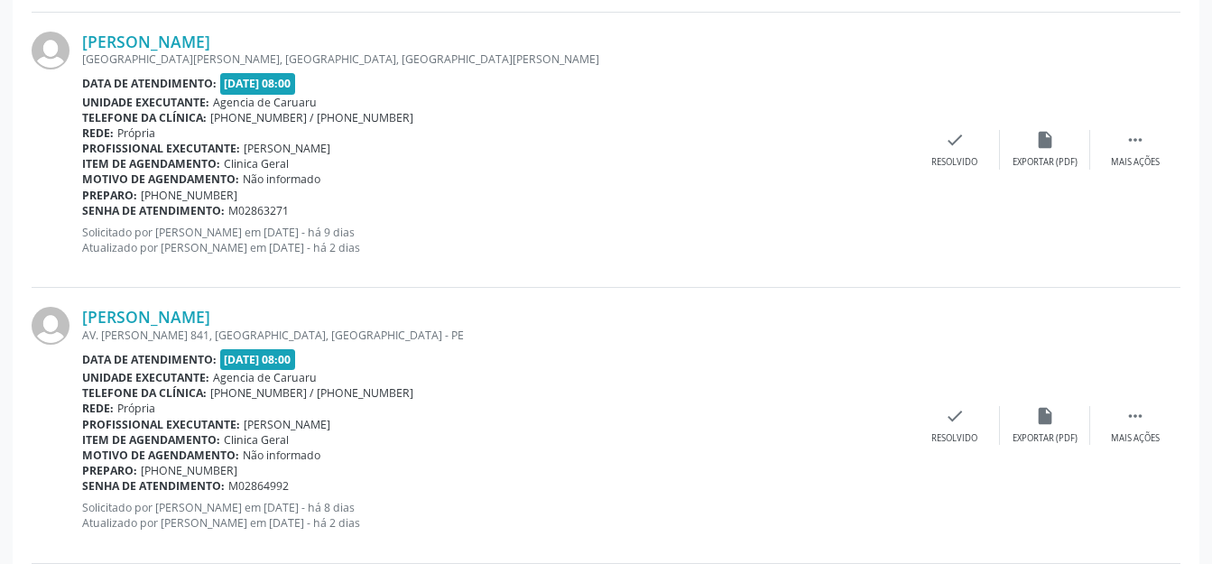
scroll to position [1058, 0]
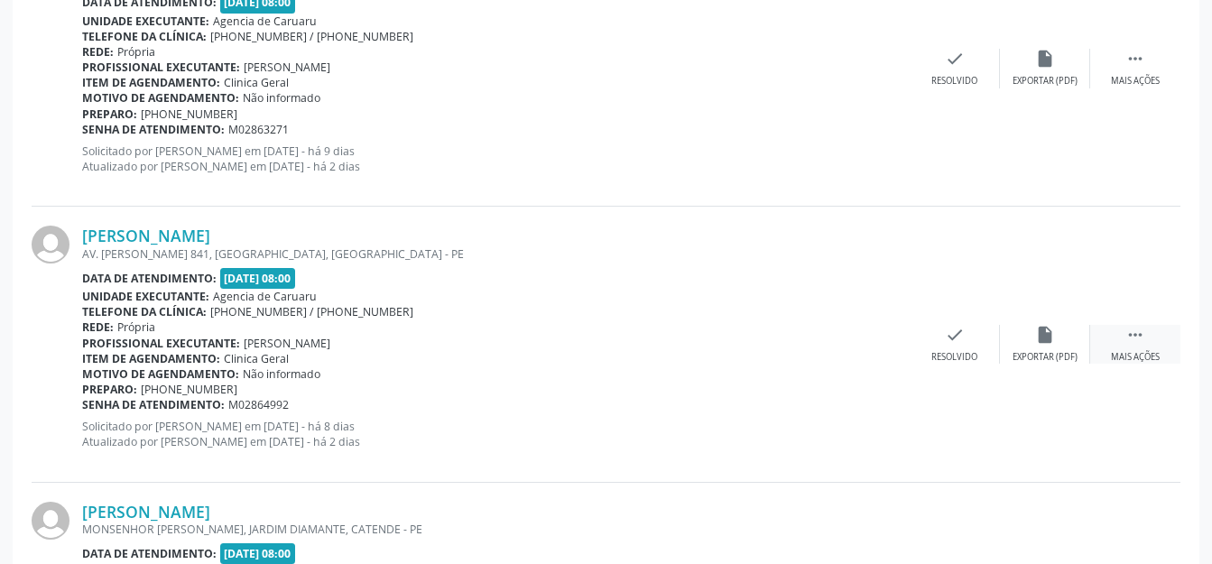
click at [1119, 328] on div " Mais ações" at bounding box center [1135, 344] width 90 height 39
click at [1047, 339] on icon "alarm_off" at bounding box center [1045, 335] width 20 height 20
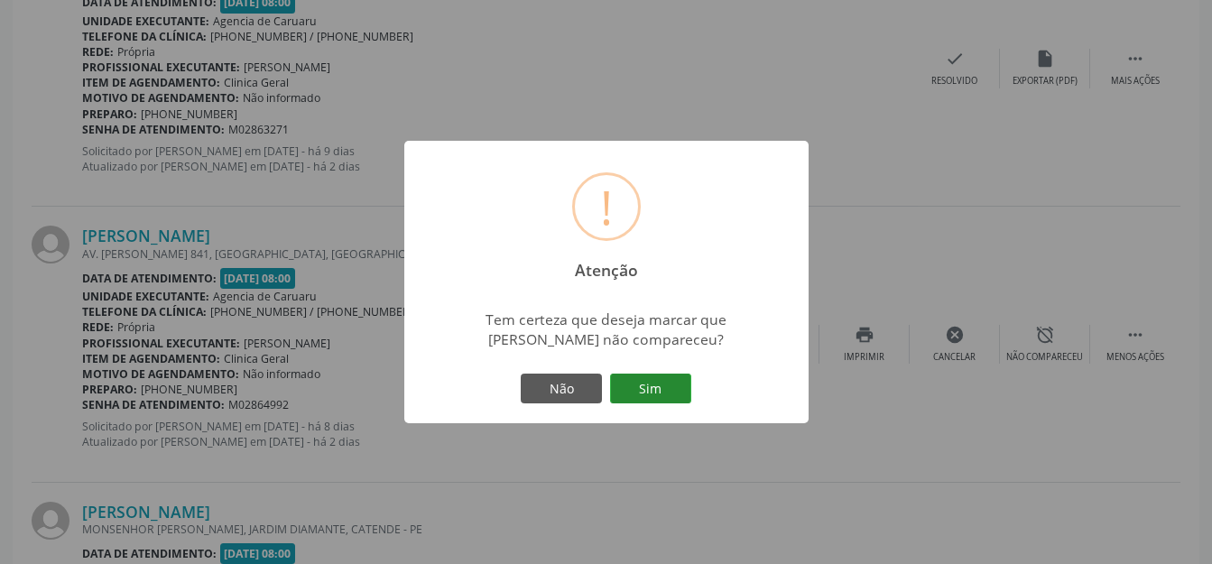
click at [661, 387] on button "Sim" at bounding box center [650, 389] width 81 height 31
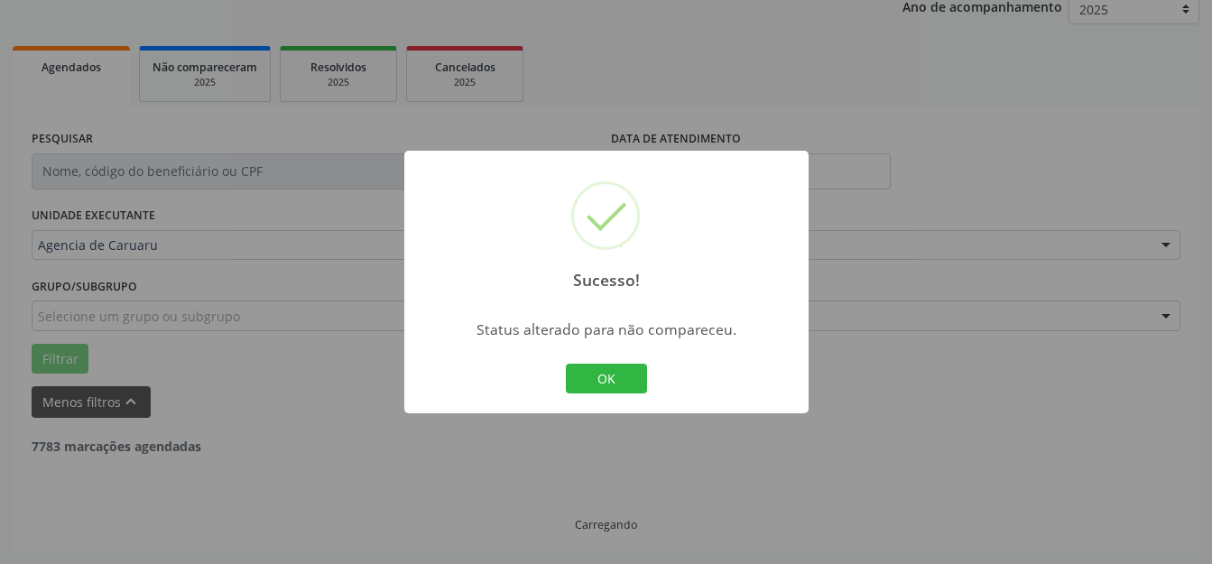
scroll to position [224, 0]
click at [585, 372] on button "OK" at bounding box center [606, 379] width 81 height 31
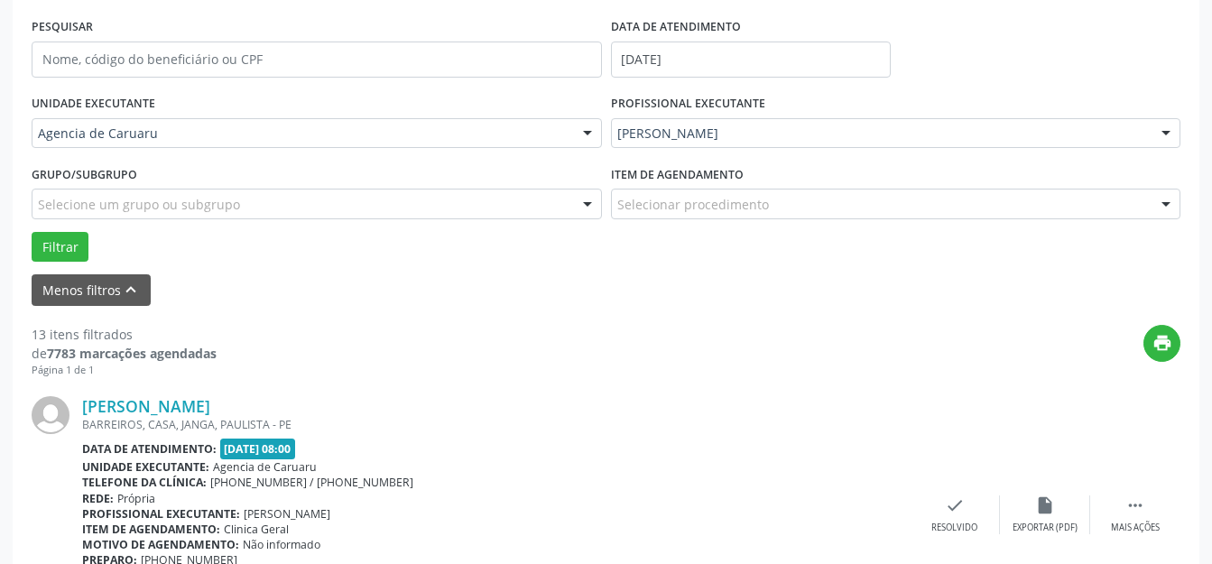
scroll to position [606, 0]
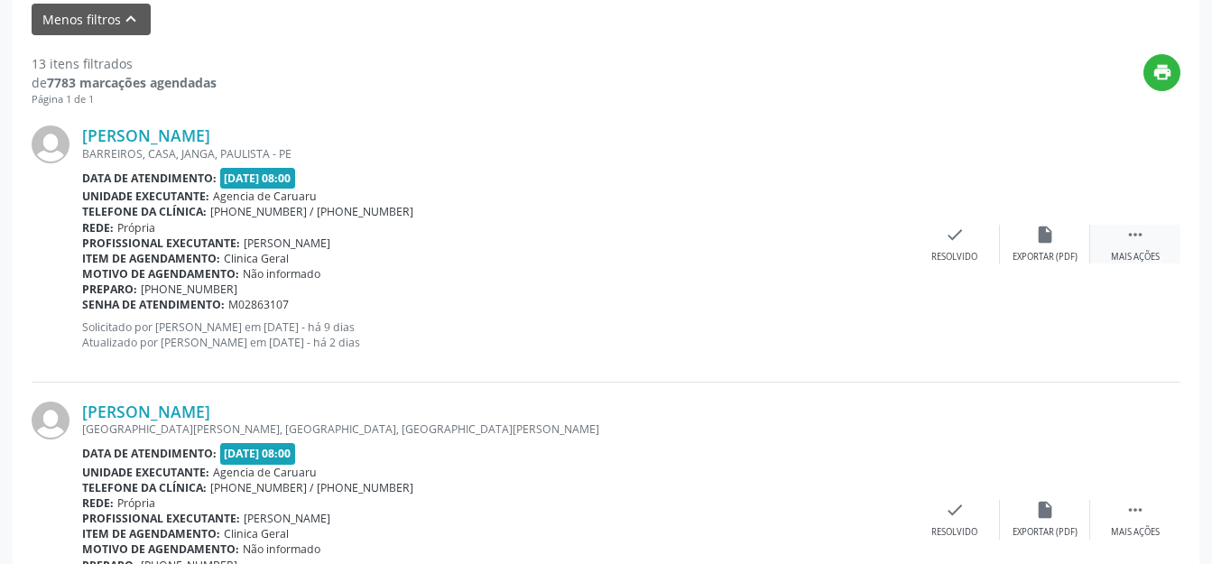
click at [1125, 257] on div "Mais ações" at bounding box center [1135, 257] width 49 height 13
click at [1019, 240] on div "alarm_off Não compareceu" at bounding box center [1045, 244] width 90 height 39
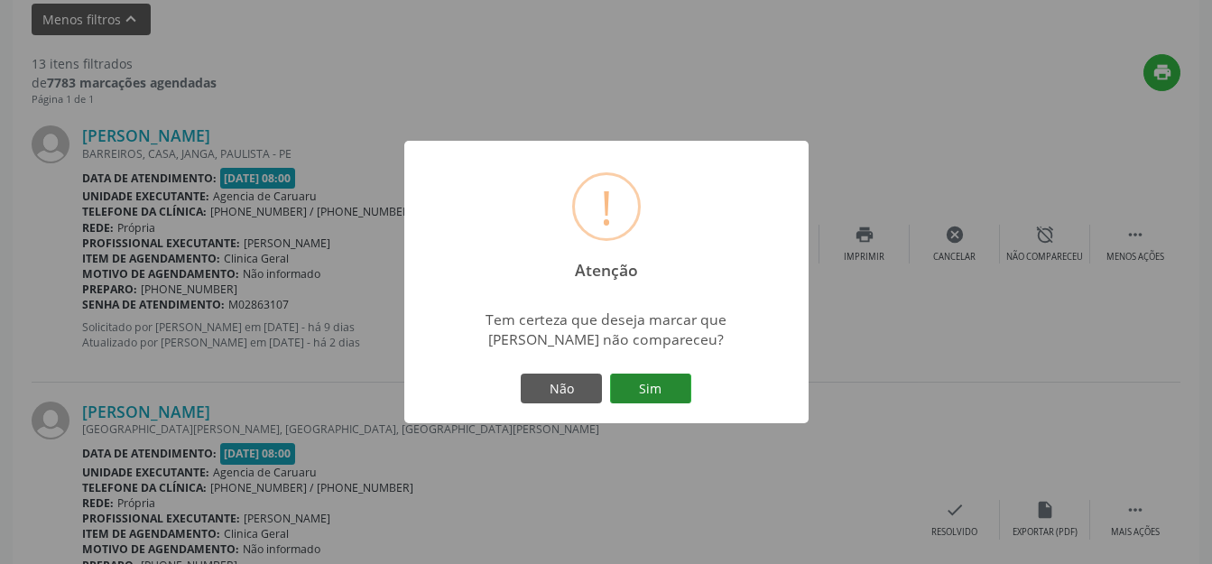
click at [665, 404] on button "Sim" at bounding box center [650, 389] width 81 height 31
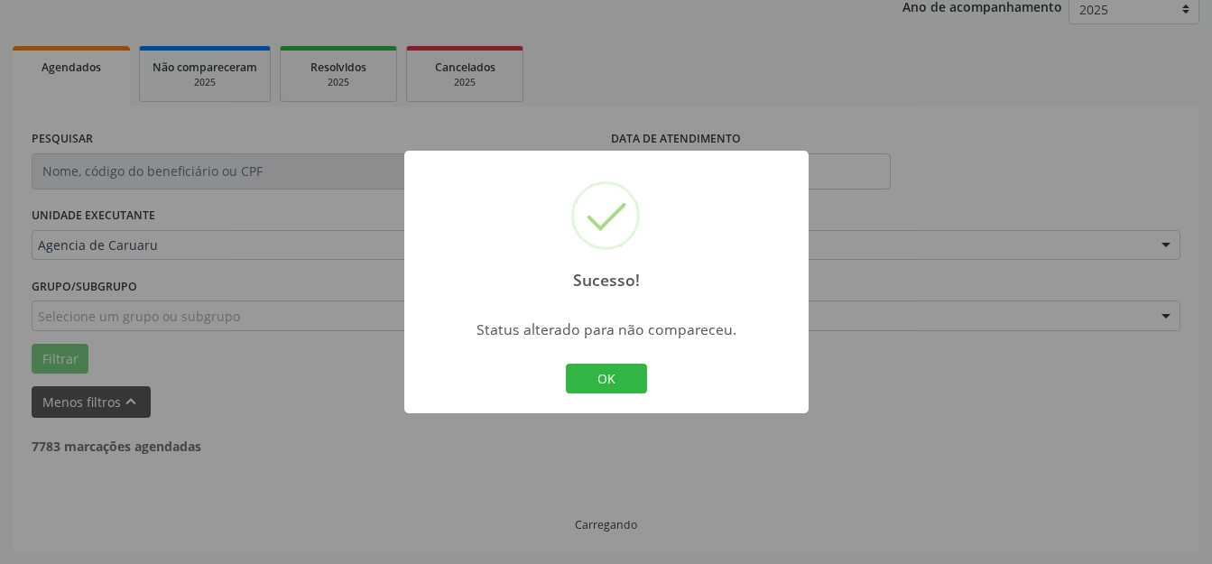
scroll to position [224, 0]
click at [612, 364] on button "OK" at bounding box center [606, 379] width 81 height 31
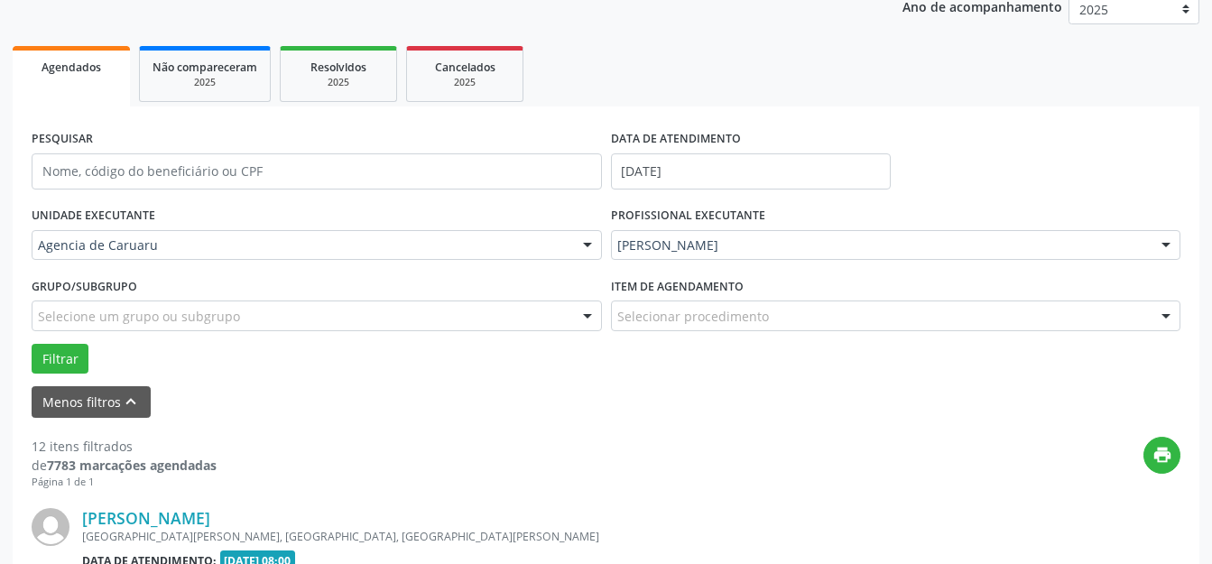
click at [601, 384] on div "Sucesso! × Status alterado para não compareceu. OK Cancel" at bounding box center [606, 282] width 1212 height 564
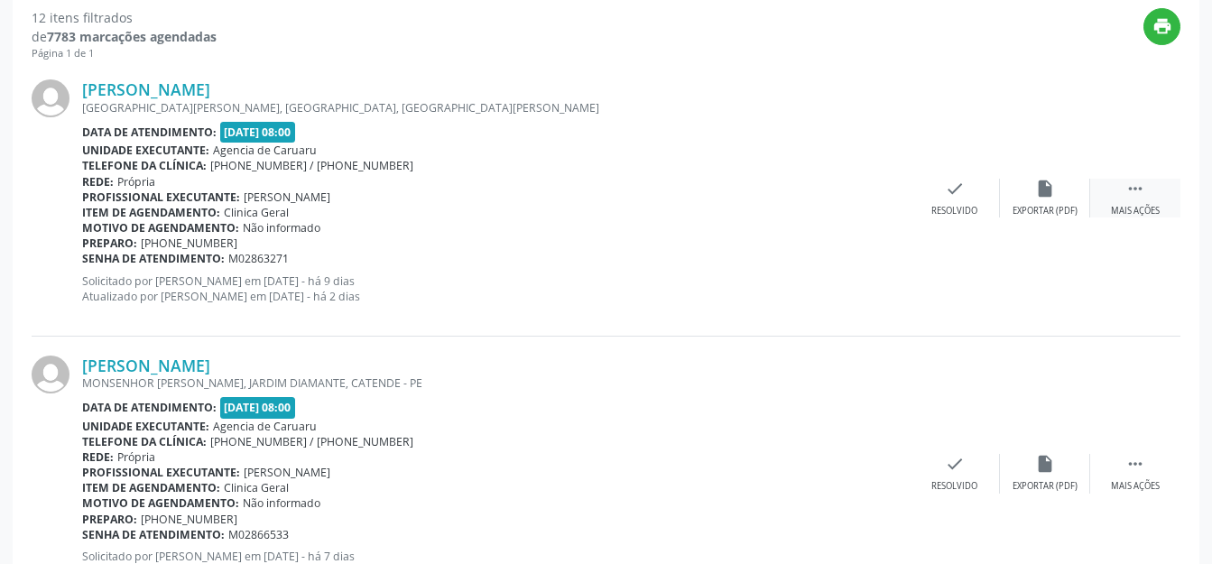
scroll to position [697, 0]
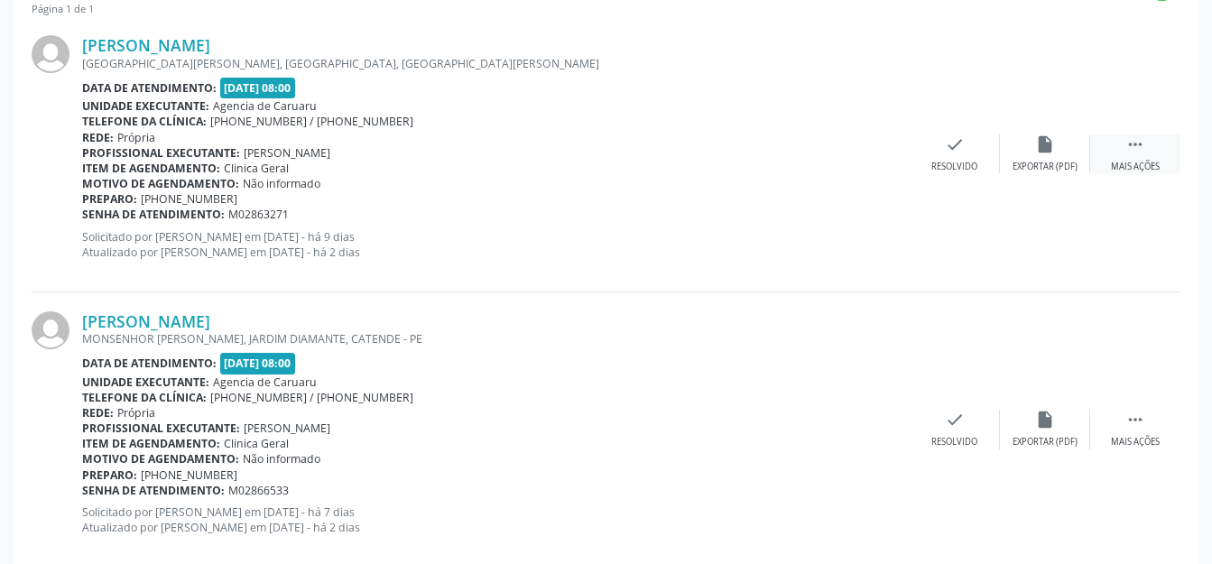
click at [1136, 138] on icon "" at bounding box center [1135, 144] width 20 height 20
click at [1062, 159] on div "alarm_off Não compareceu" at bounding box center [1045, 153] width 90 height 39
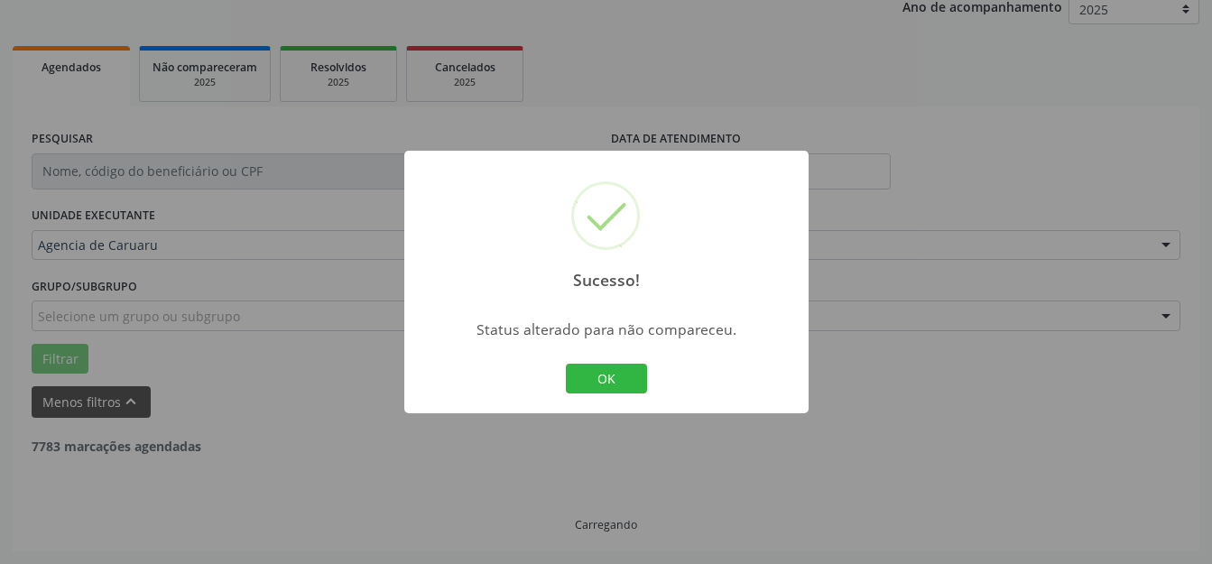
scroll to position [224, 0]
click at [612, 376] on button "OK" at bounding box center [606, 379] width 81 height 31
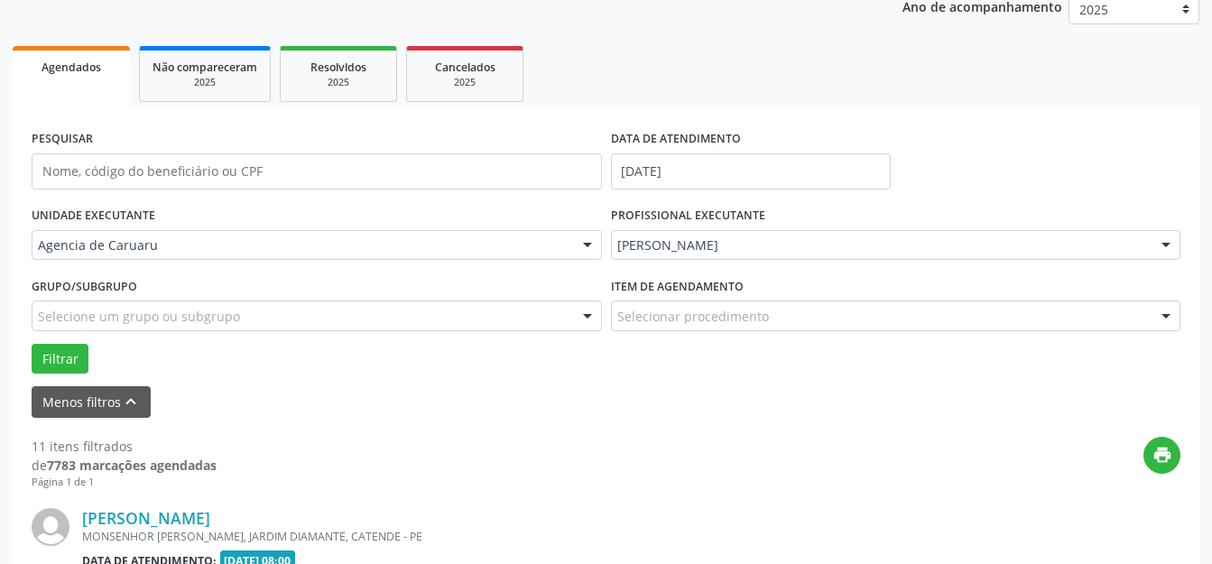
scroll to position [404, 0]
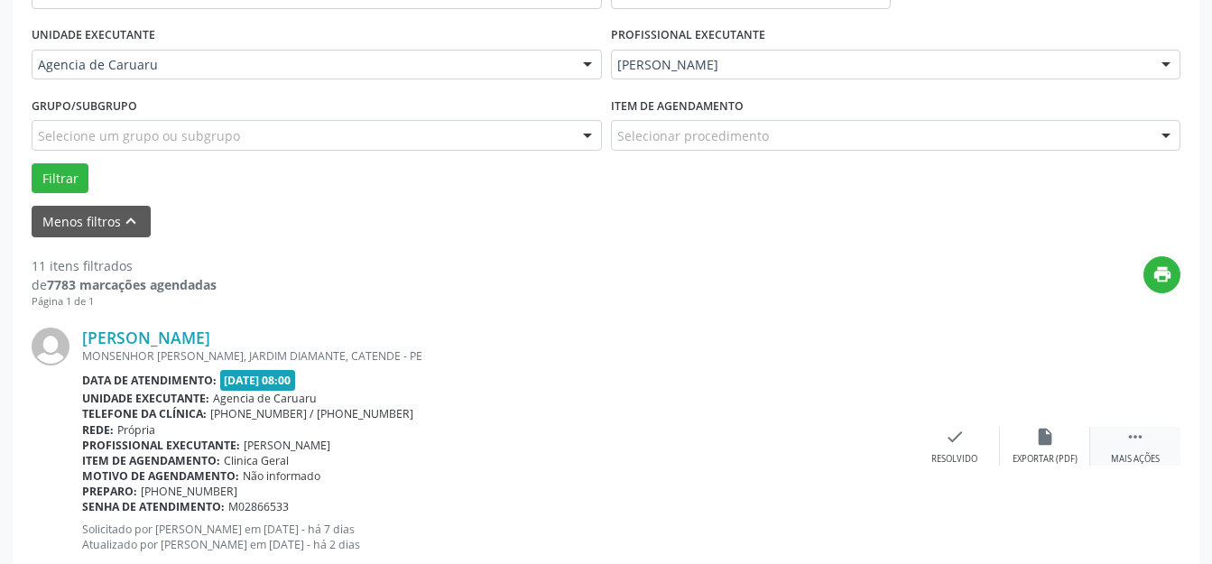
click at [1120, 439] on div " Mais ações" at bounding box center [1135, 446] width 90 height 39
click at [1048, 430] on icon "alarm_off" at bounding box center [1045, 437] width 20 height 20
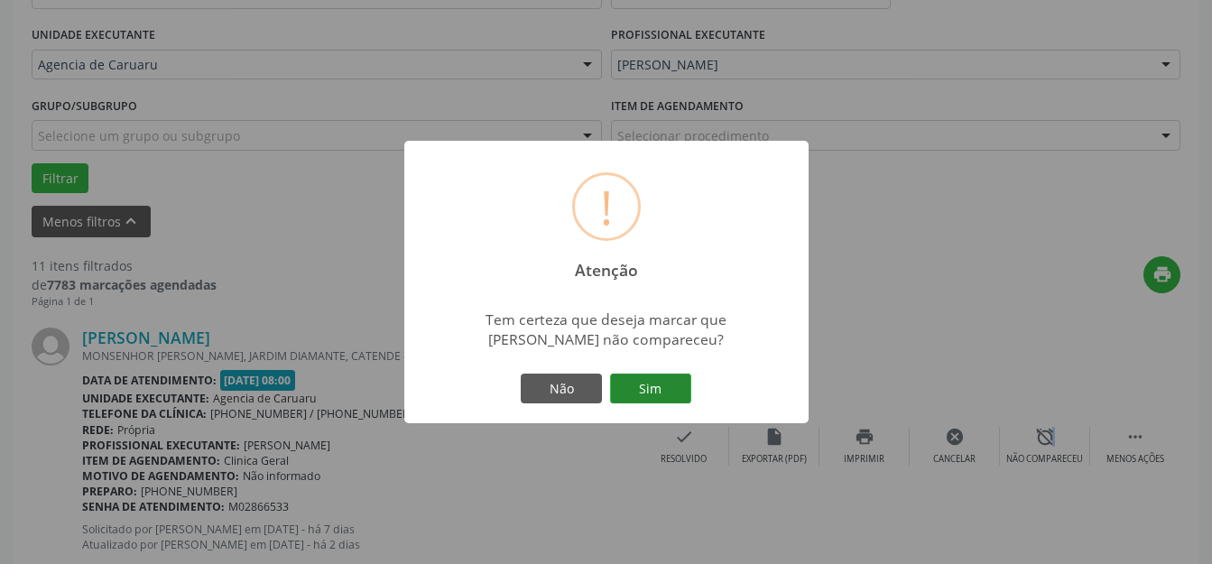
click at [667, 383] on button "Sim" at bounding box center [650, 389] width 81 height 31
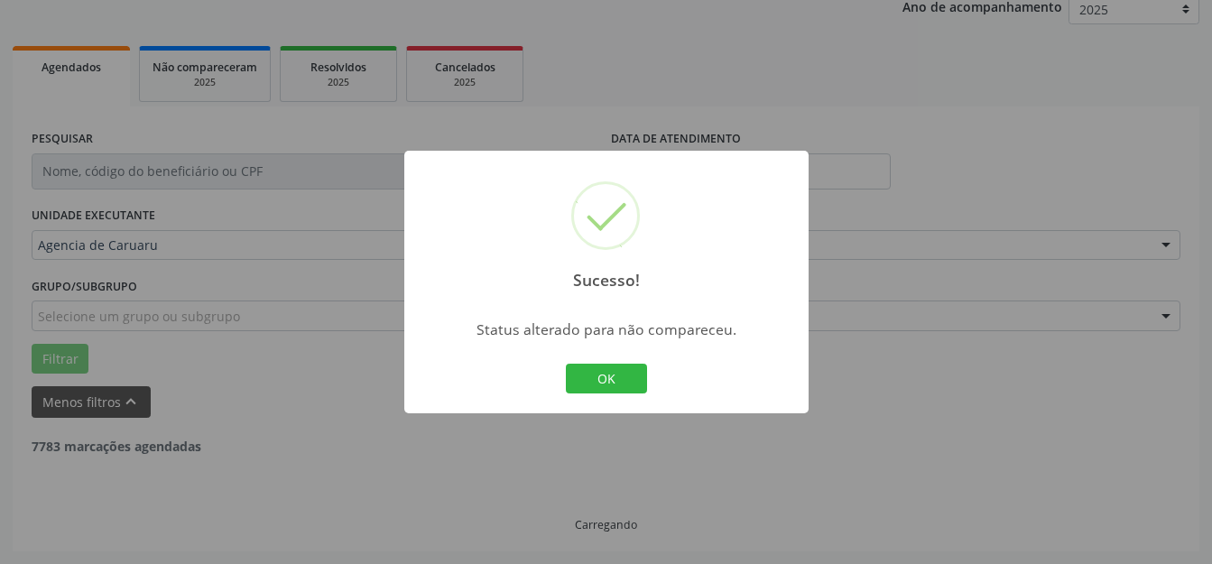
scroll to position [224, 0]
click at [630, 376] on button "OK" at bounding box center [606, 379] width 81 height 31
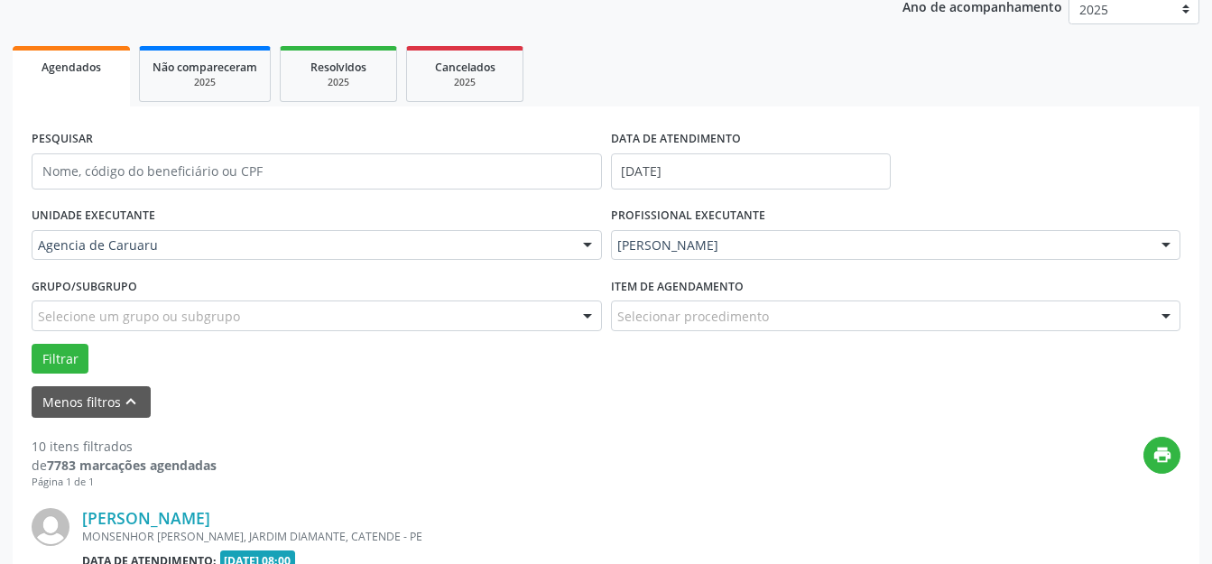
scroll to position [404, 0]
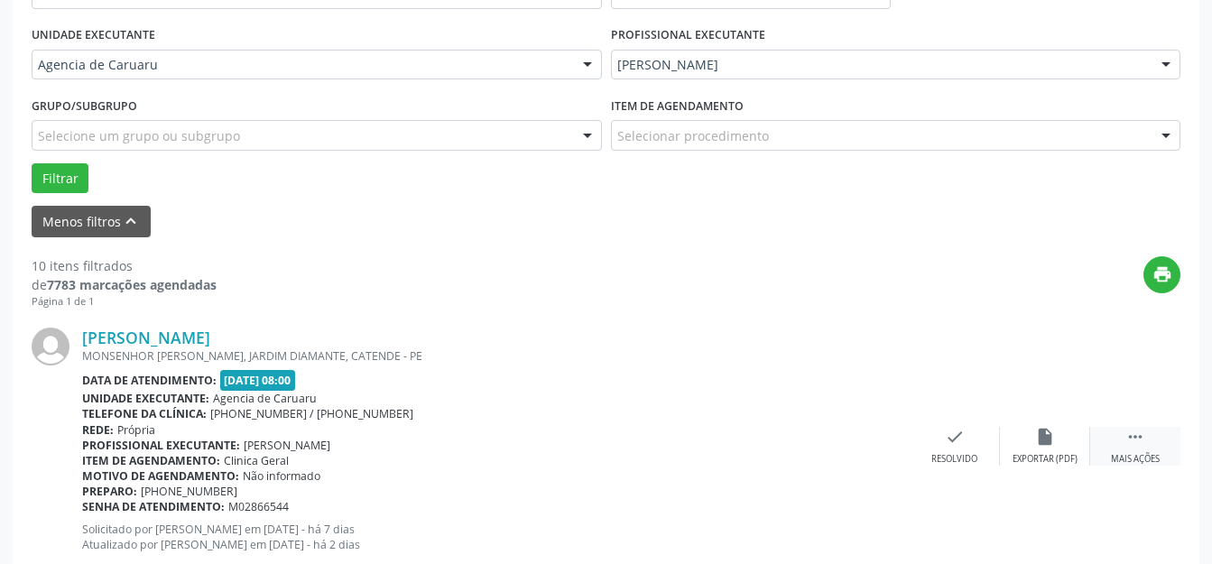
click at [1135, 455] on div "Mais ações" at bounding box center [1135, 459] width 49 height 13
click at [1055, 438] on div "alarm_off Não compareceu" at bounding box center [1045, 446] width 90 height 39
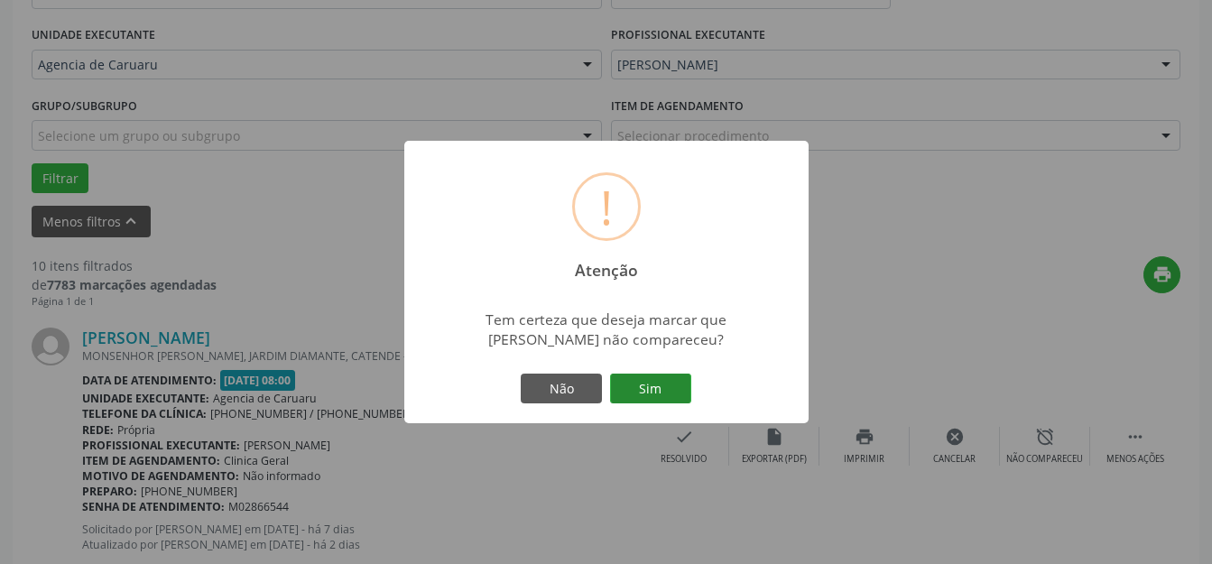
click at [673, 400] on button "Sim" at bounding box center [650, 389] width 81 height 31
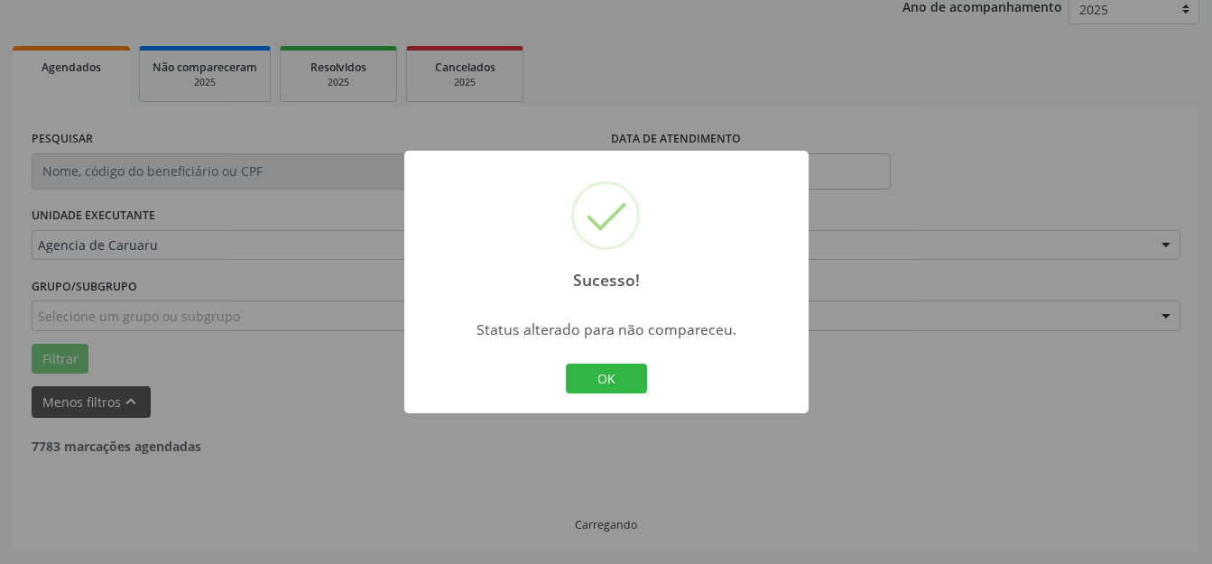
scroll to position [224, 0]
click at [598, 383] on button "OK" at bounding box center [606, 379] width 81 height 31
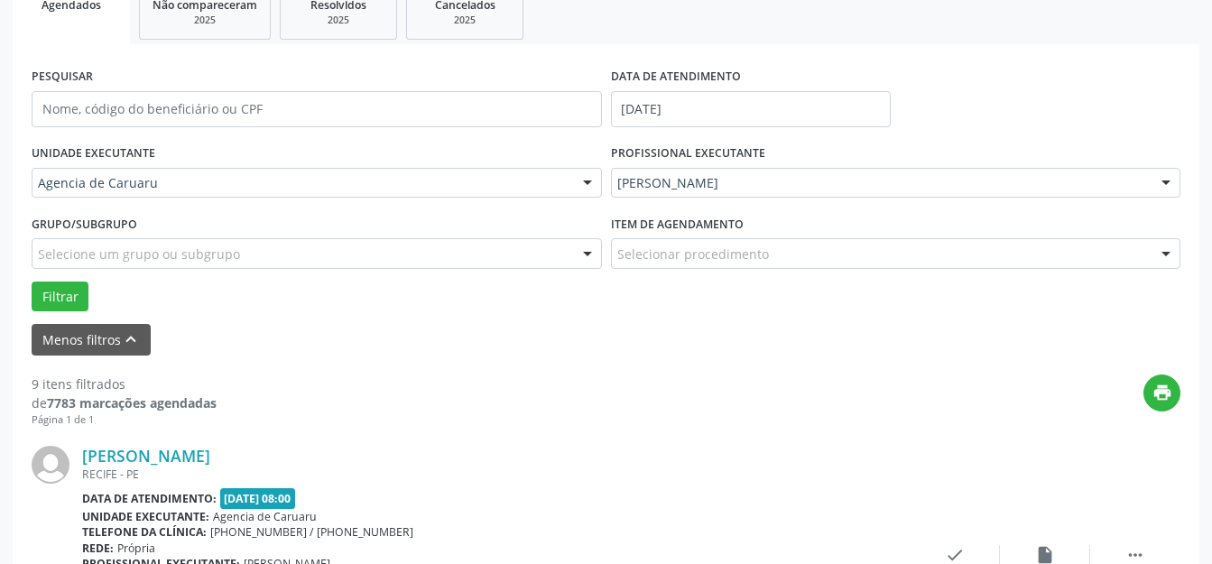
scroll to position [585, 0]
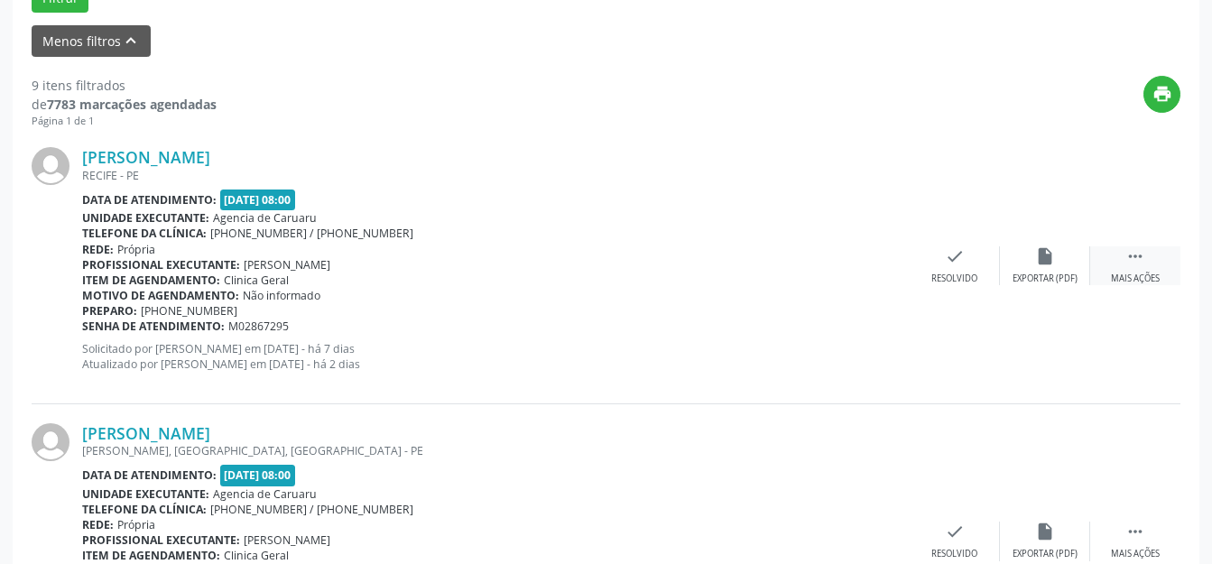
click at [1104, 273] on div " Mais ações" at bounding box center [1135, 265] width 90 height 39
click at [1064, 267] on div "alarm_off Não compareceu" at bounding box center [1045, 265] width 90 height 39
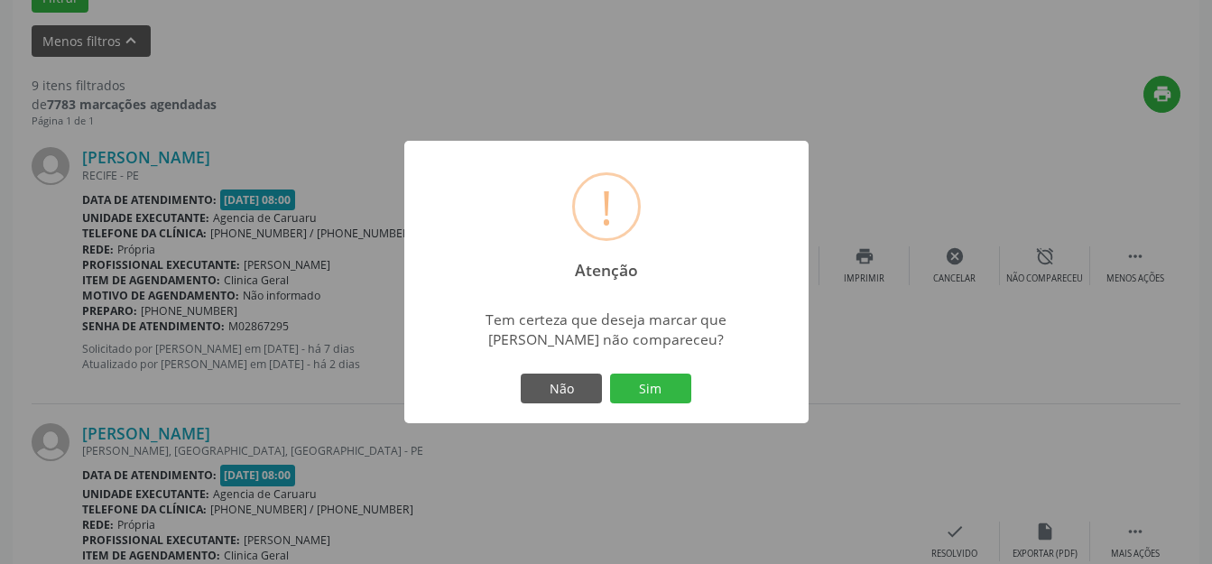
click at [669, 392] on button "Sim" at bounding box center [650, 389] width 81 height 31
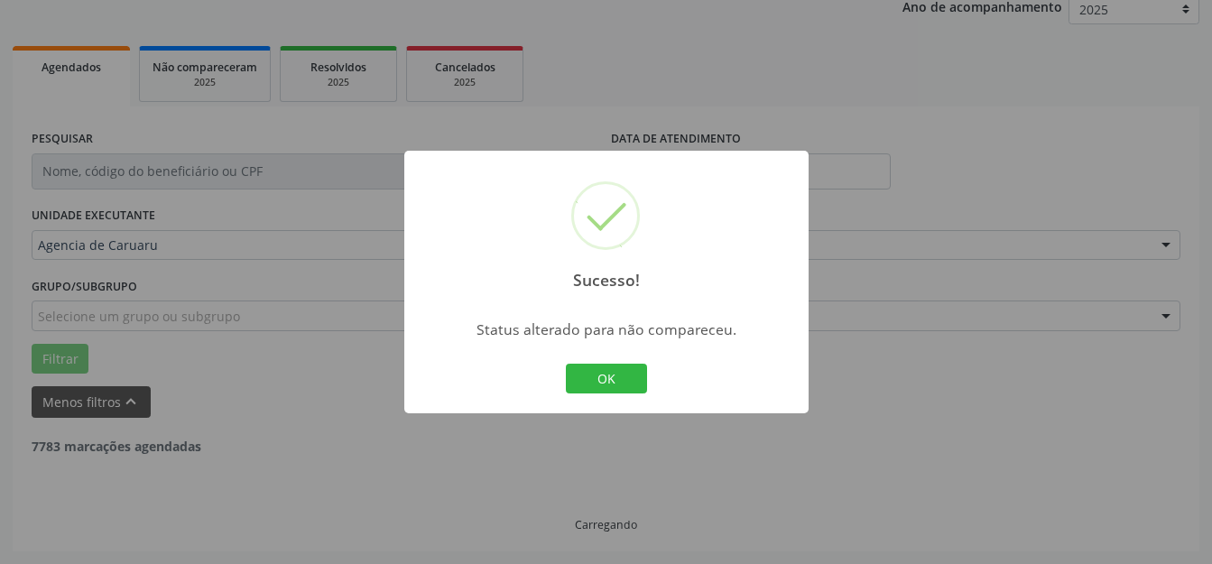
scroll to position [224, 0]
click at [621, 376] on button "OK" at bounding box center [606, 379] width 81 height 31
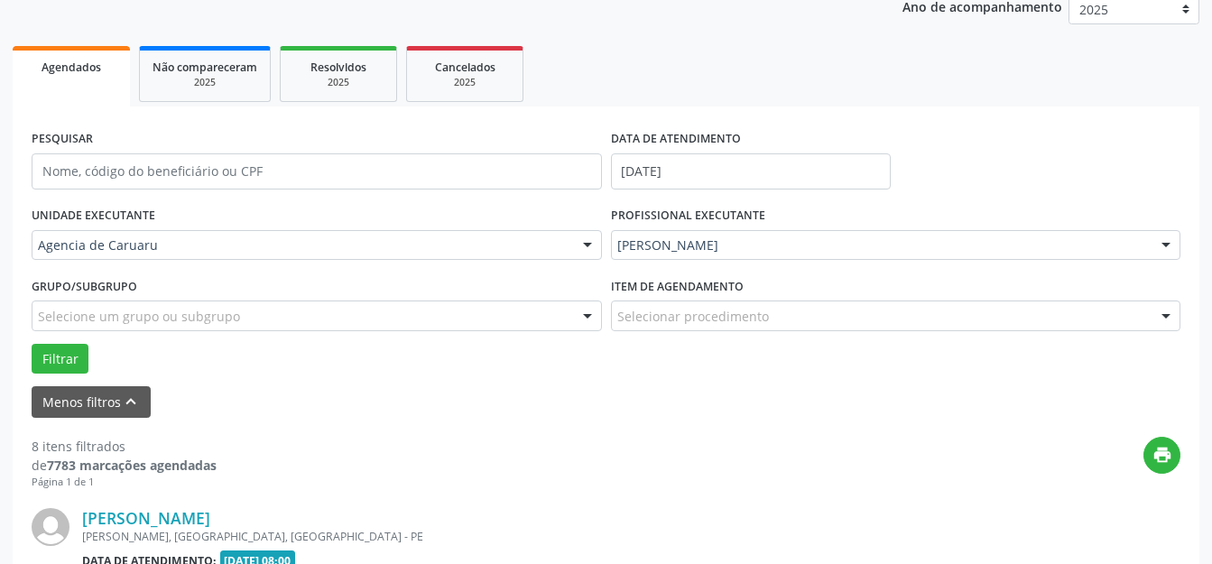
scroll to position [494, 0]
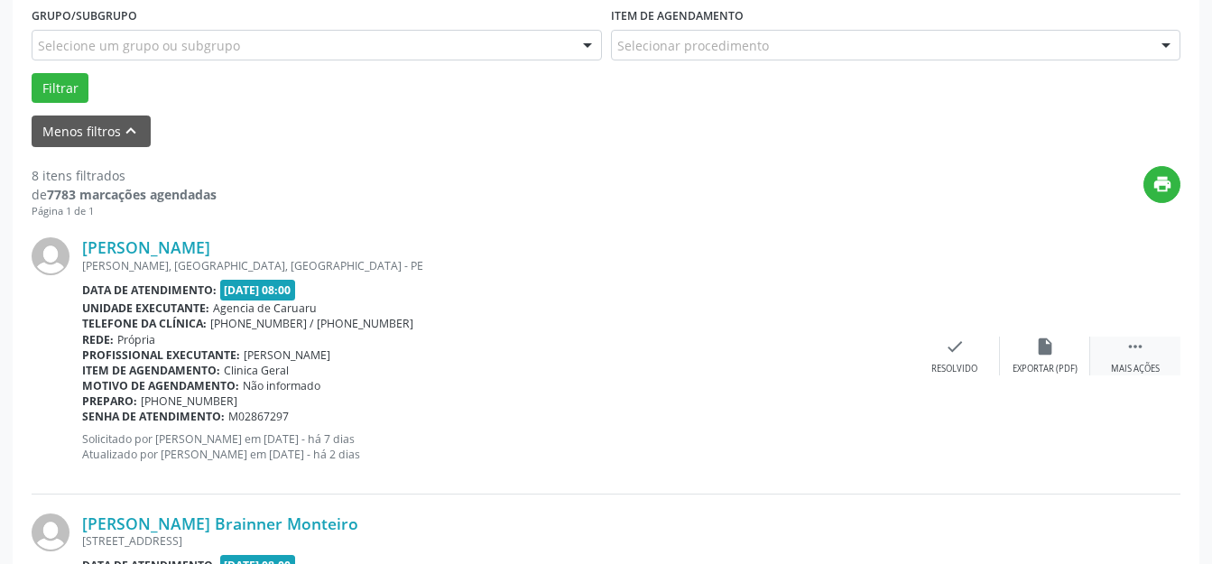
click at [1126, 347] on icon "" at bounding box center [1135, 347] width 20 height 20
click at [1035, 352] on icon "alarm_off" at bounding box center [1045, 347] width 20 height 20
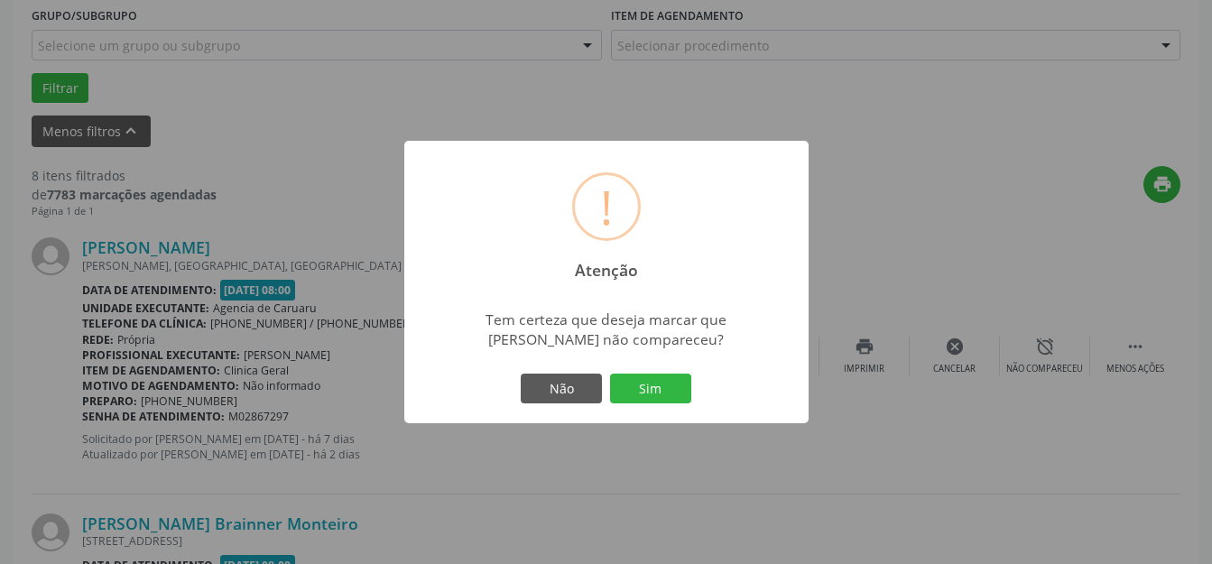
click at [655, 379] on button "Sim" at bounding box center [650, 389] width 81 height 31
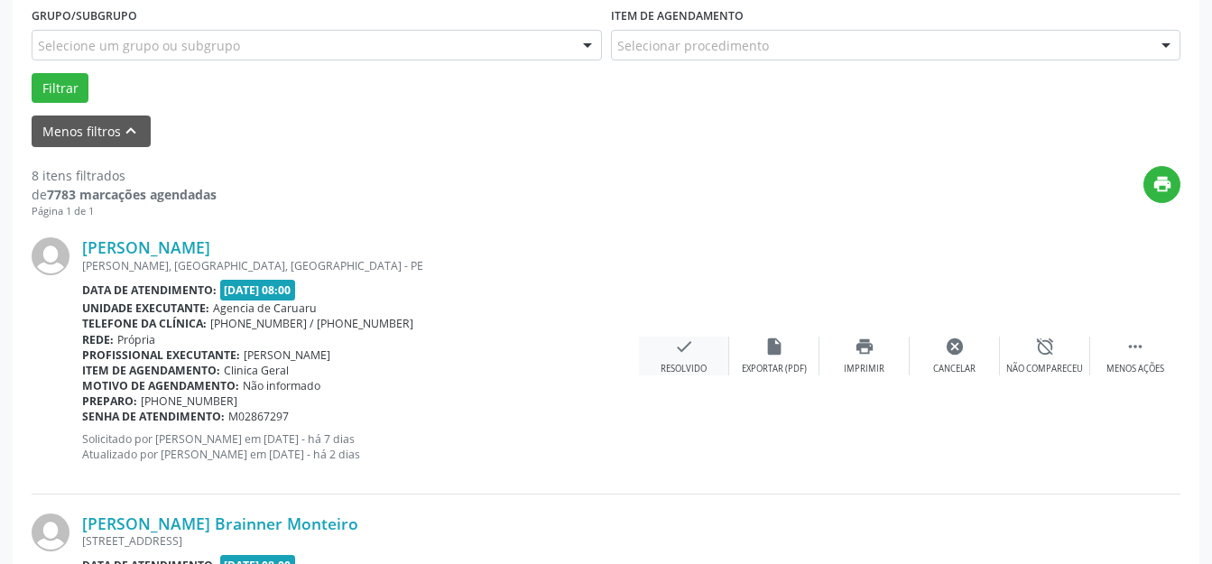
scroll to position [224, 0]
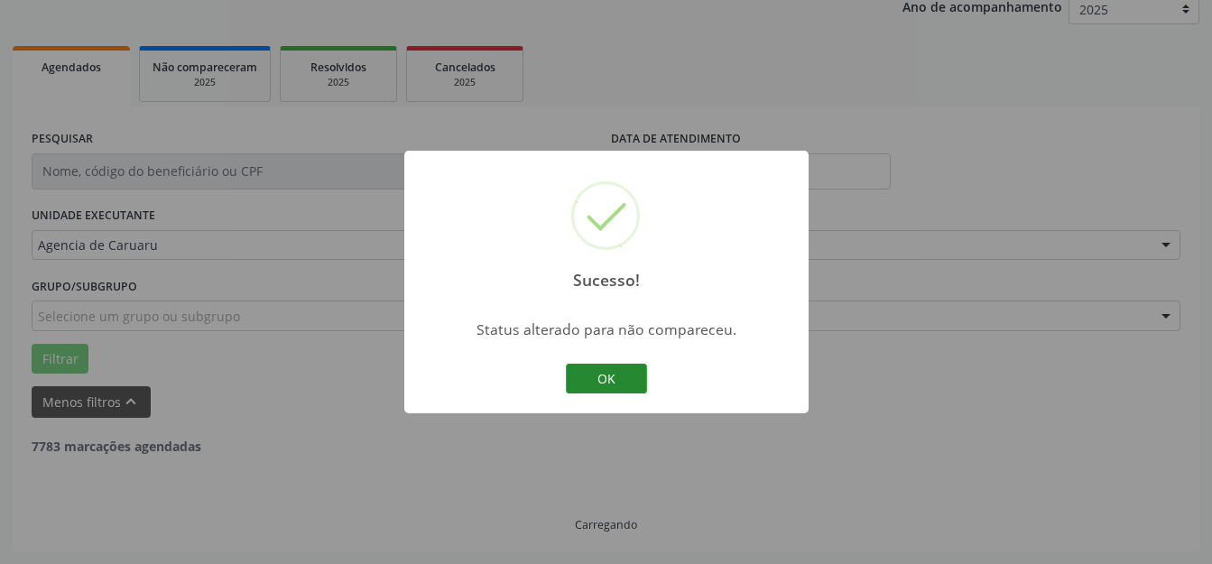
click at [575, 365] on button "OK" at bounding box center [606, 379] width 81 height 31
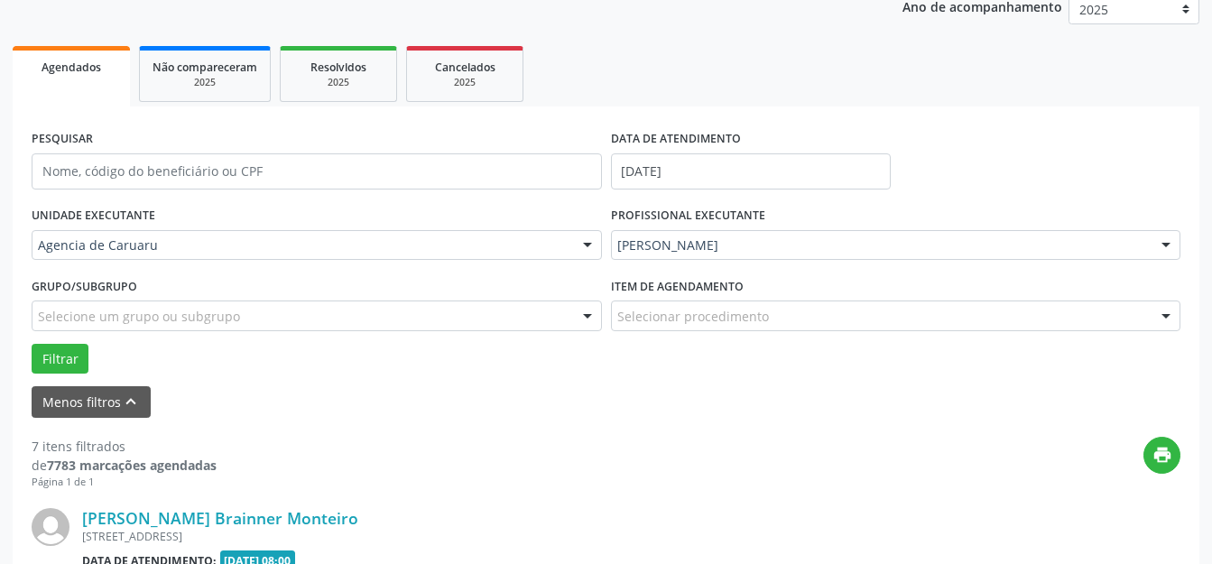
scroll to position [494, 0]
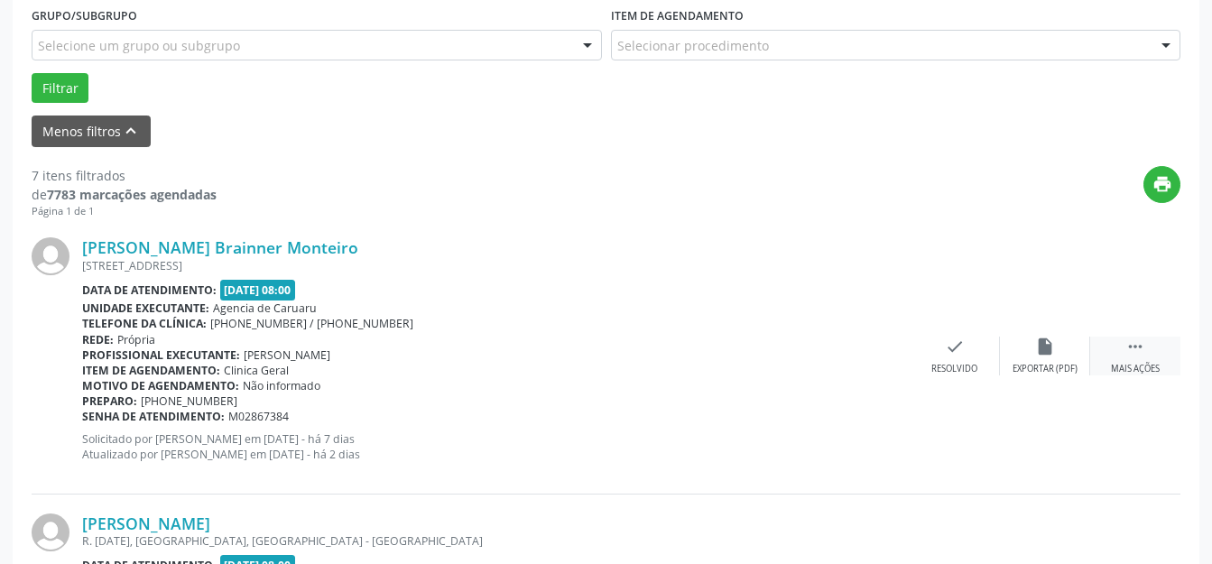
click at [1117, 339] on div " Mais ações" at bounding box center [1135, 356] width 90 height 39
click at [1039, 357] on div "alarm_off Não compareceu" at bounding box center [1045, 356] width 90 height 39
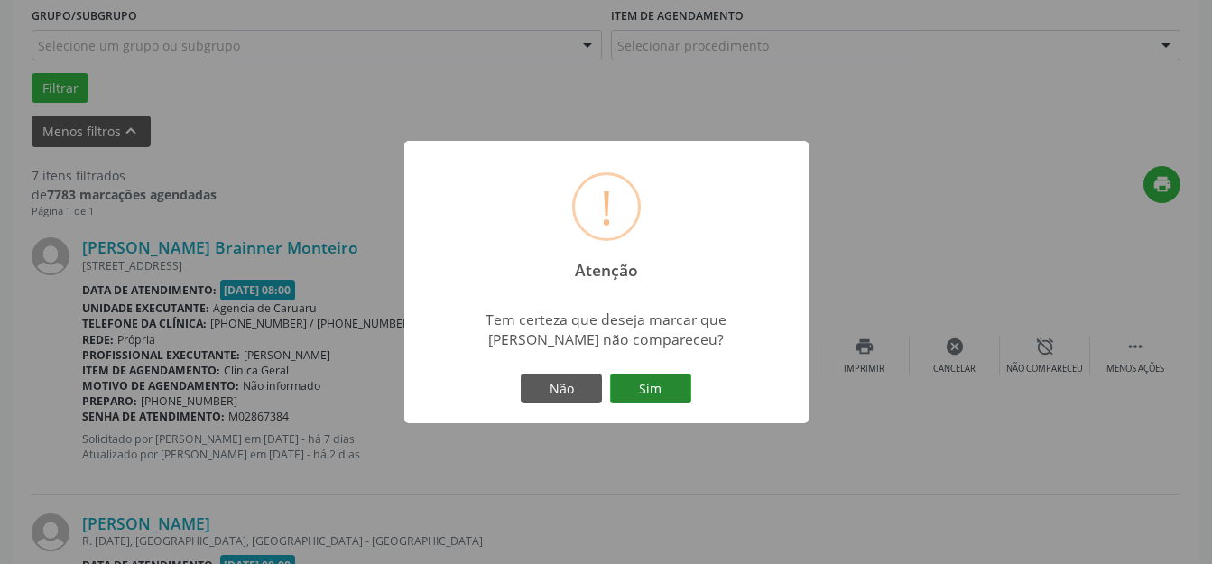
click at [640, 380] on button "Sim" at bounding box center [650, 389] width 81 height 31
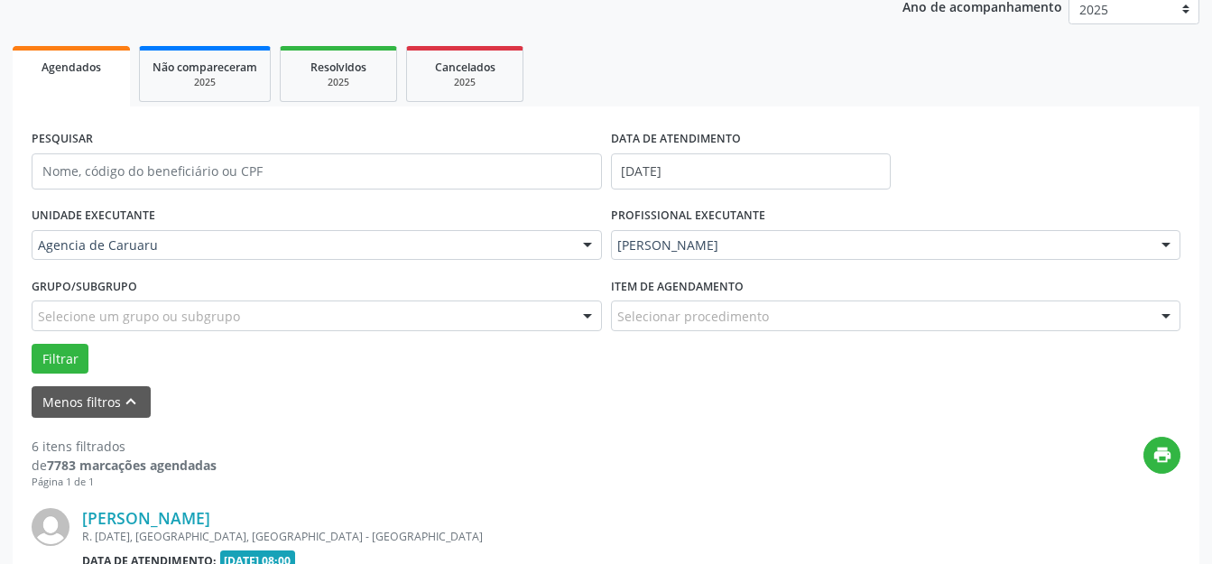
scroll to position [585, 0]
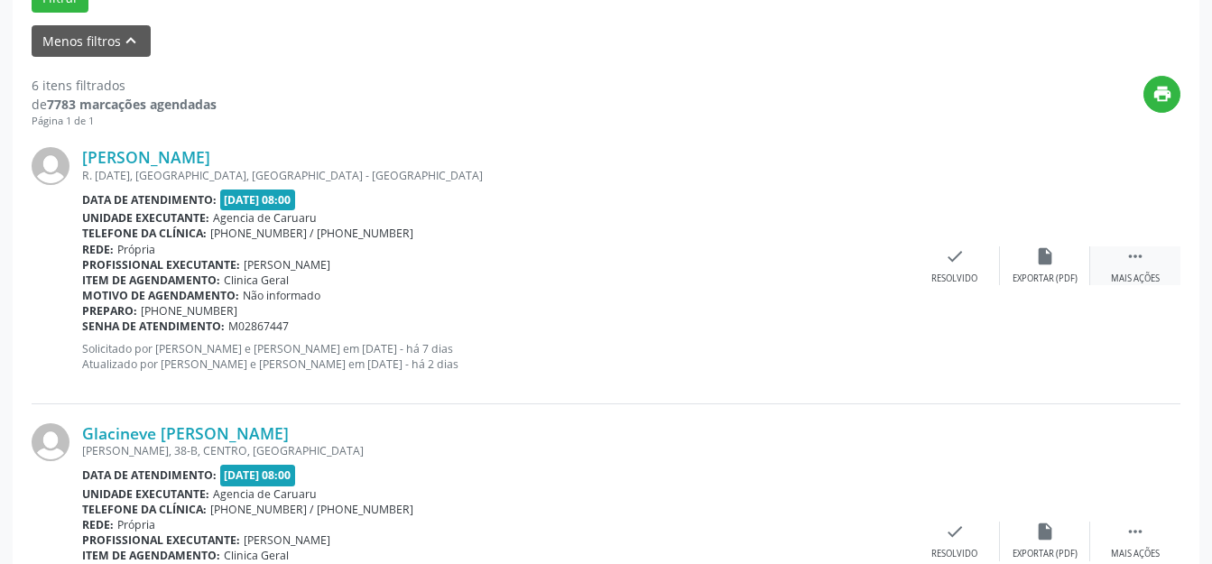
click at [1133, 283] on div "Mais ações" at bounding box center [1135, 279] width 49 height 13
click at [1039, 267] on div "alarm_off Não compareceu" at bounding box center [1045, 265] width 90 height 39
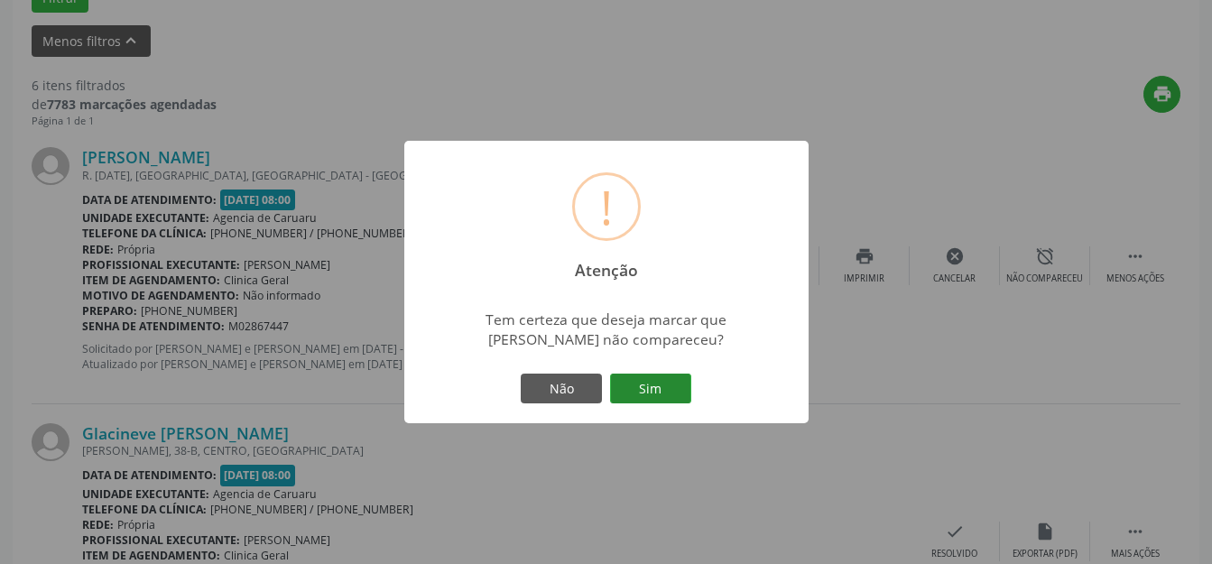
click at [646, 394] on button "Sim" at bounding box center [650, 389] width 81 height 31
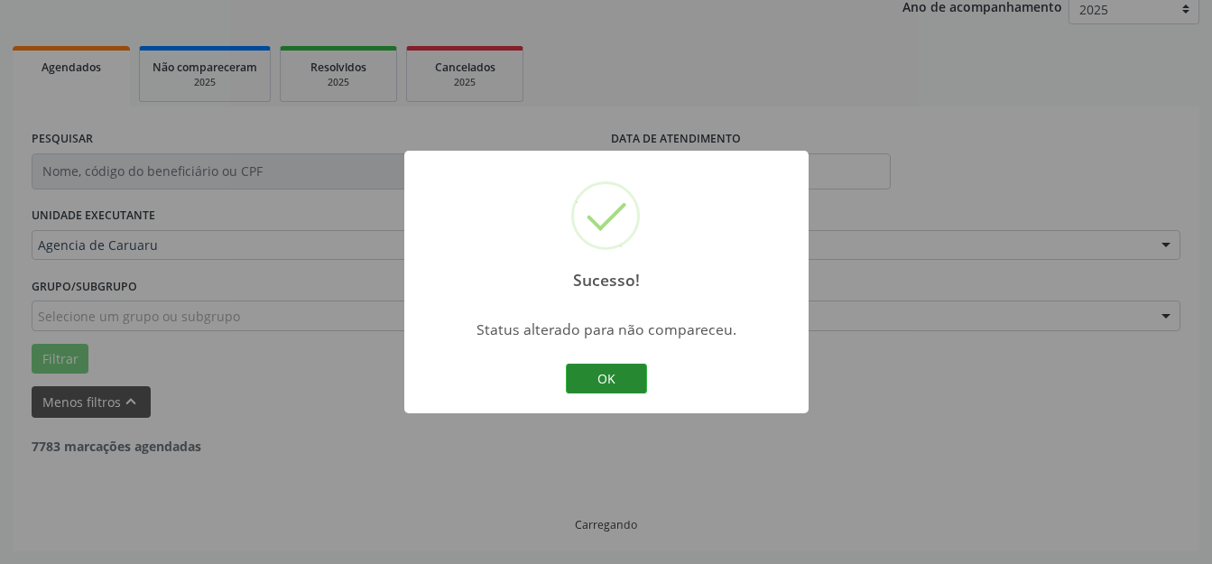
scroll to position [224, 0]
click at [626, 374] on button "OK" at bounding box center [606, 379] width 81 height 31
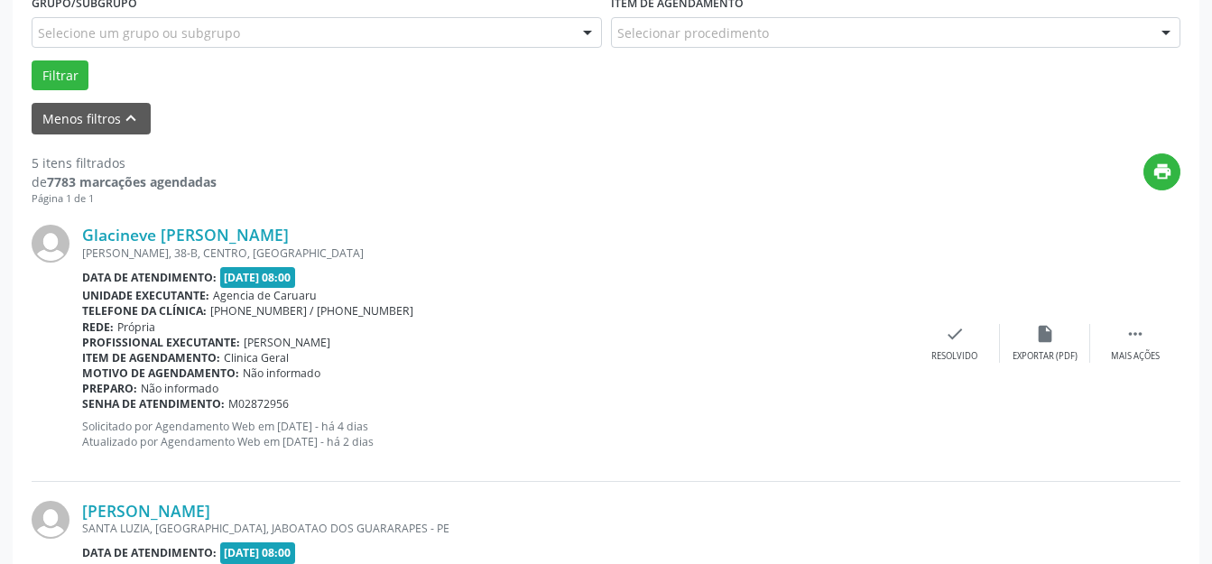
scroll to position [585, 0]
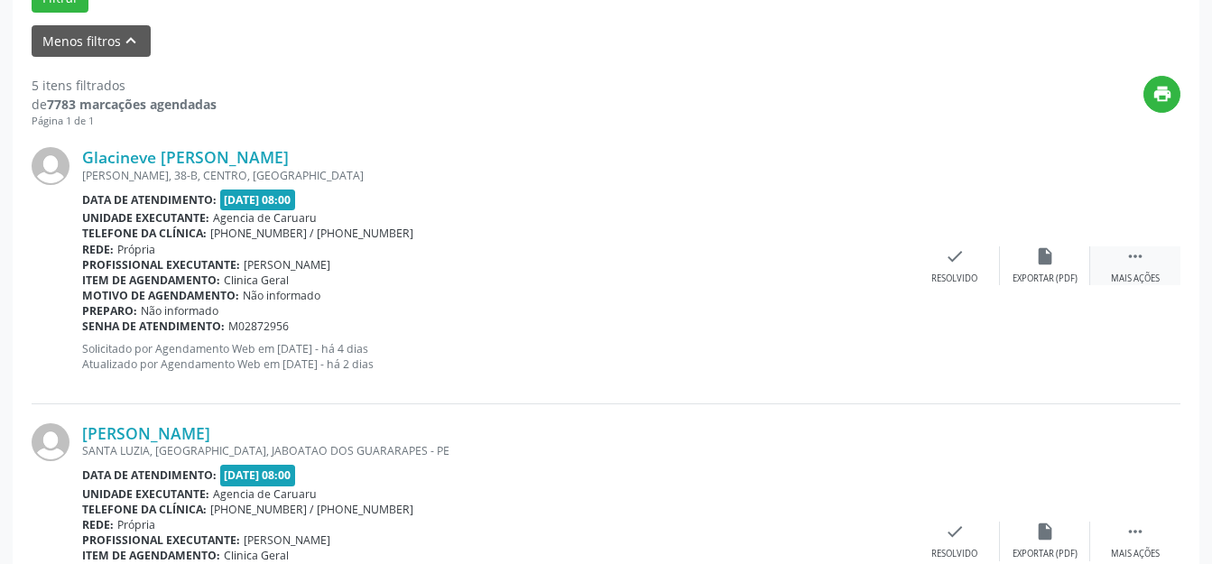
click at [1126, 260] on icon "" at bounding box center [1135, 256] width 20 height 20
click at [1075, 264] on div "alarm_off Não compareceu" at bounding box center [1045, 265] width 90 height 39
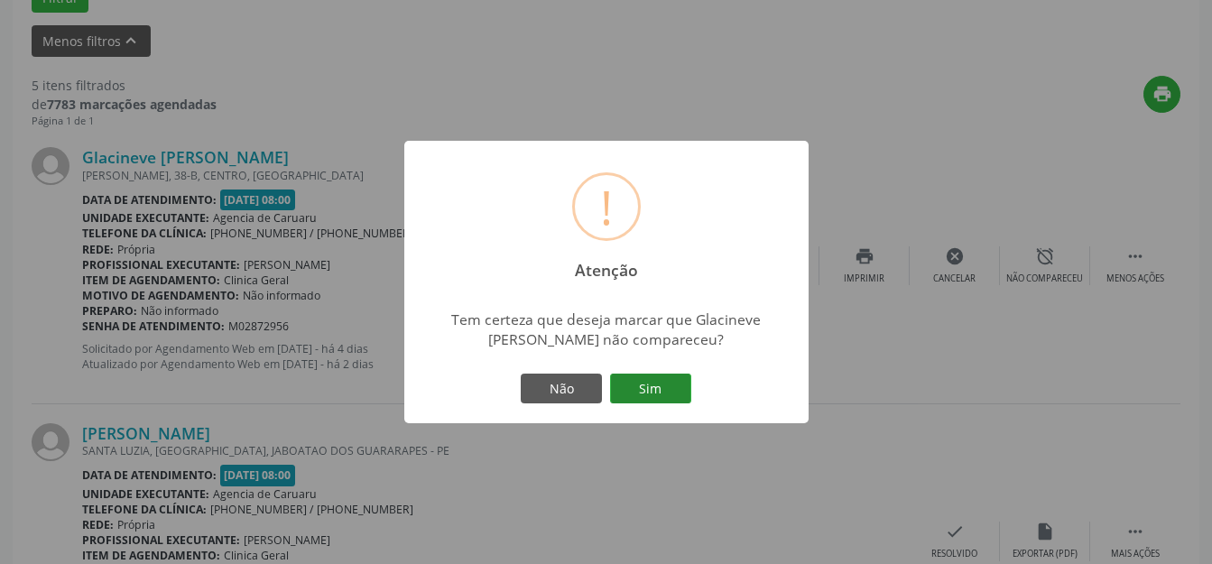
click at [669, 379] on button "Sim" at bounding box center [650, 389] width 81 height 31
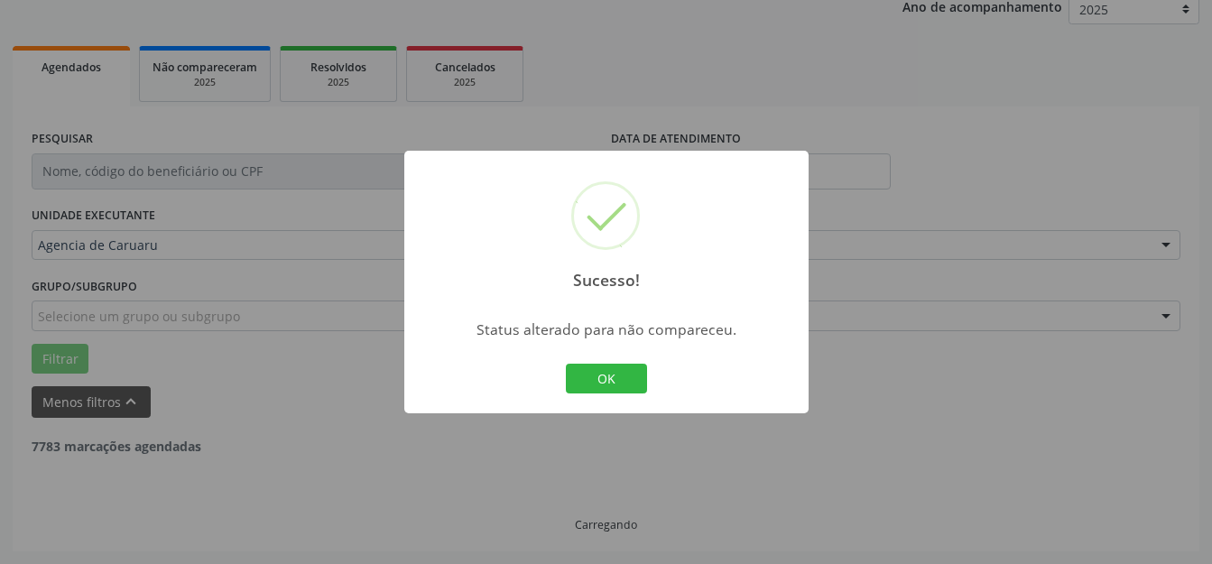
scroll to position [224, 0]
click at [603, 381] on button "OK" at bounding box center [606, 379] width 81 height 31
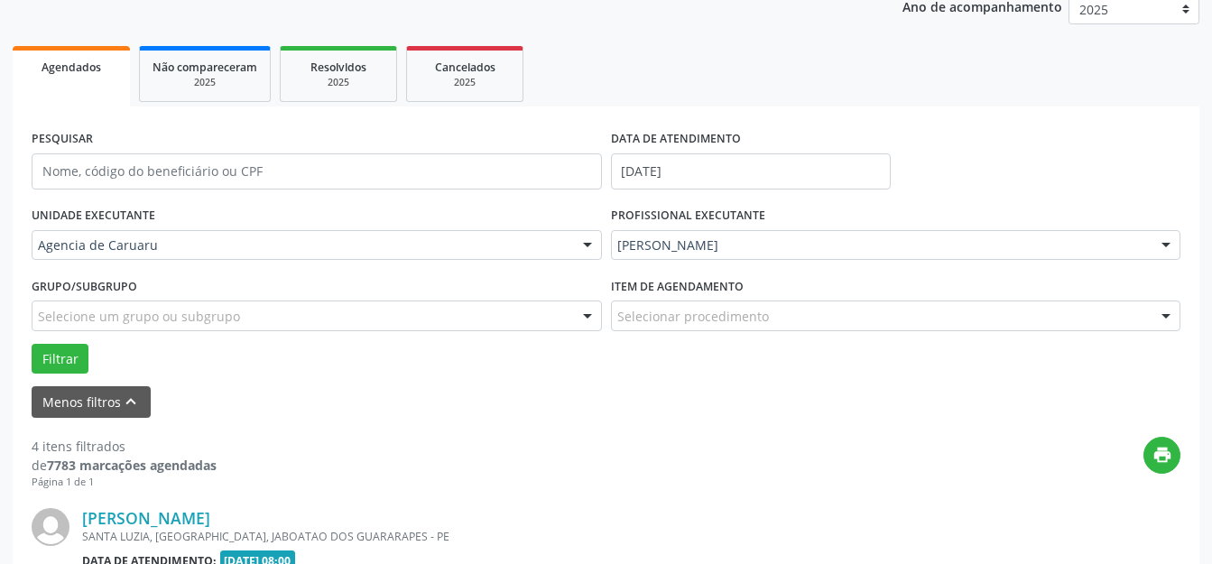
scroll to position [585, 0]
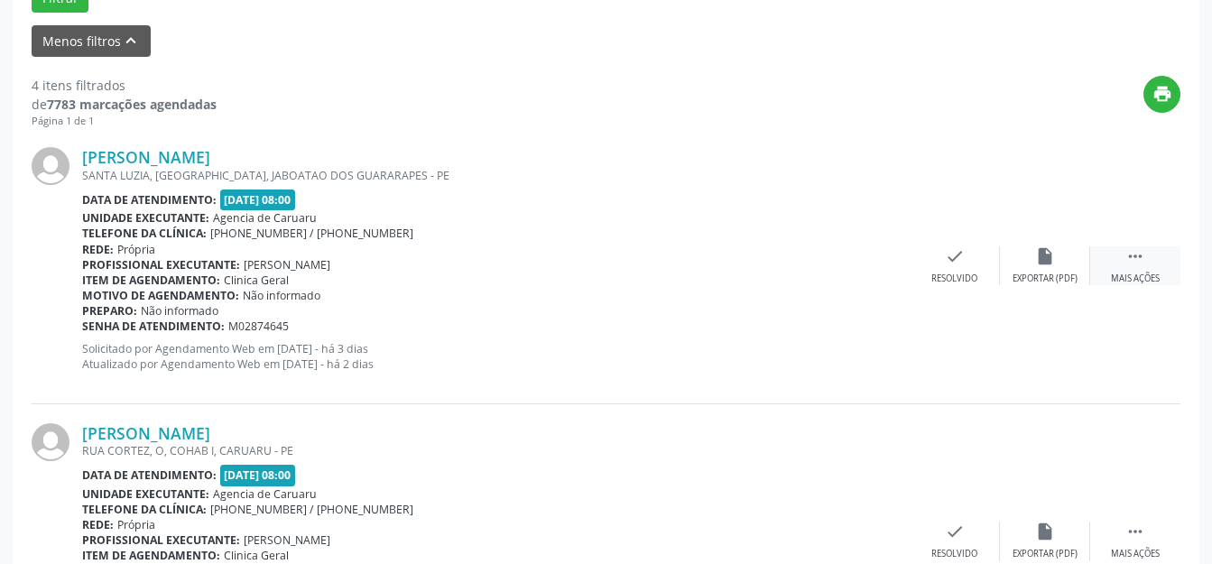
click at [1122, 259] on div " Mais ações" at bounding box center [1135, 265] width 90 height 39
click at [1045, 266] on div "alarm_off Não compareceu" at bounding box center [1045, 265] width 90 height 39
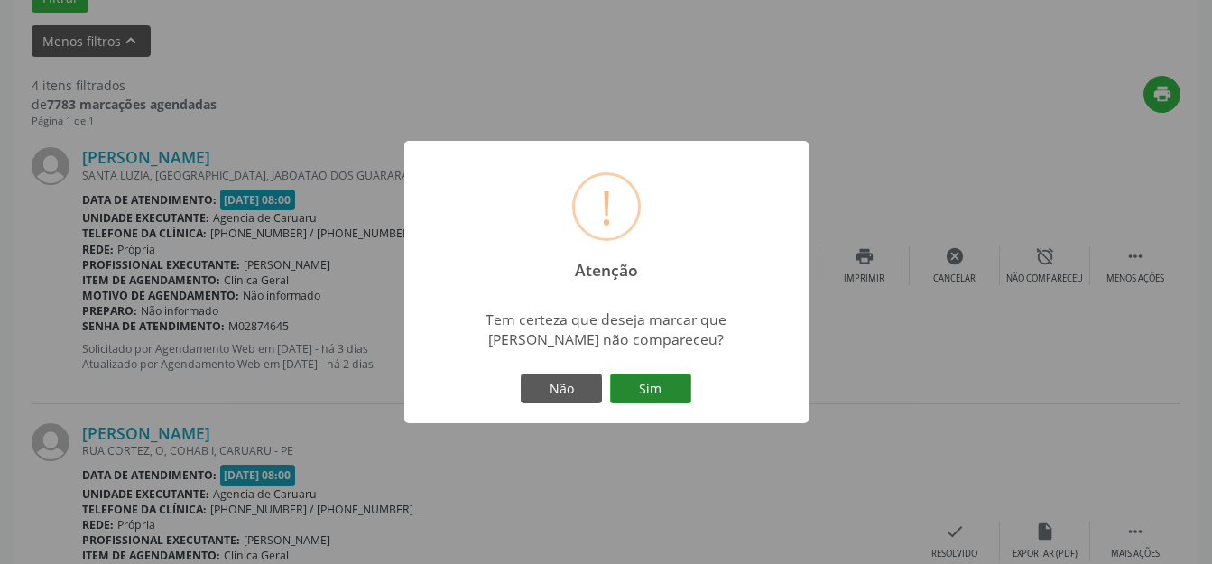
click at [655, 396] on button "Sim" at bounding box center [650, 389] width 81 height 31
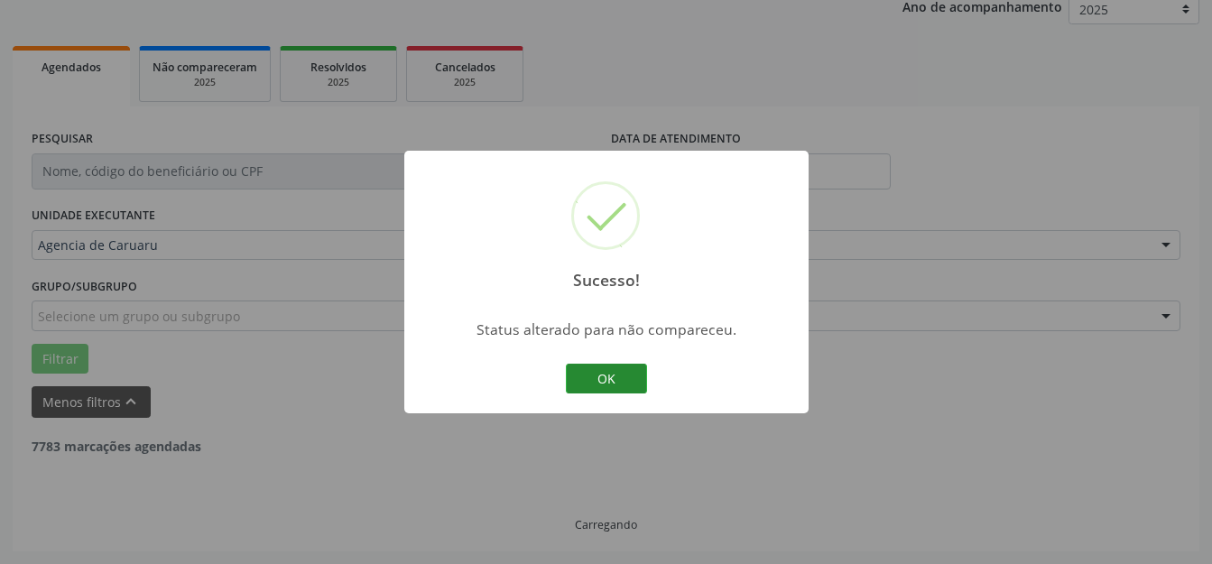
click at [639, 384] on button "OK" at bounding box center [606, 379] width 81 height 31
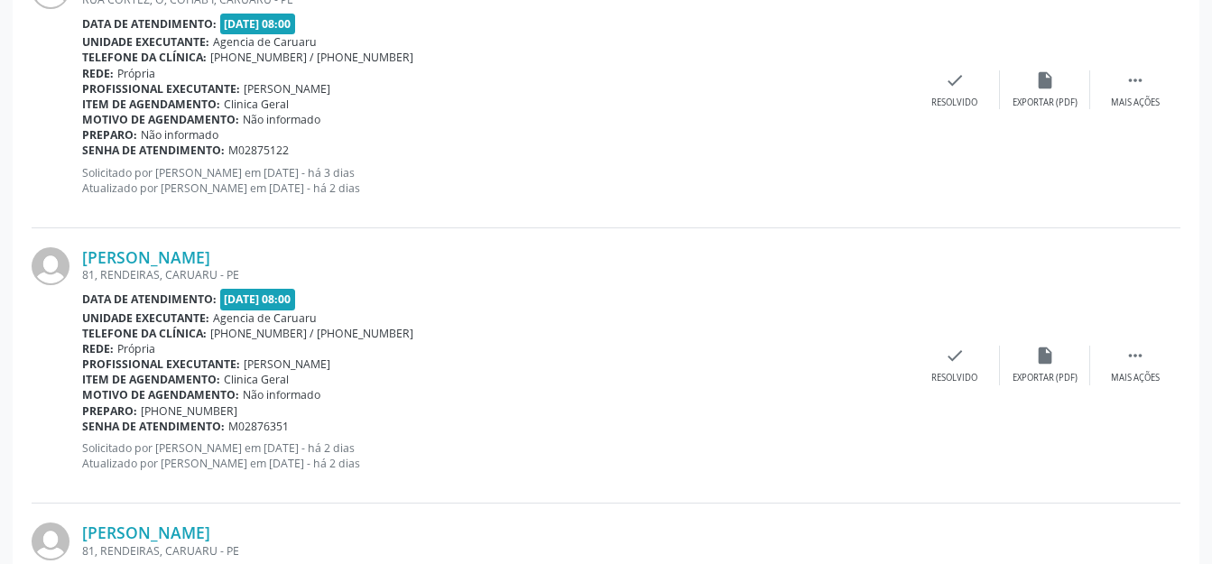
scroll to position [765, 0]
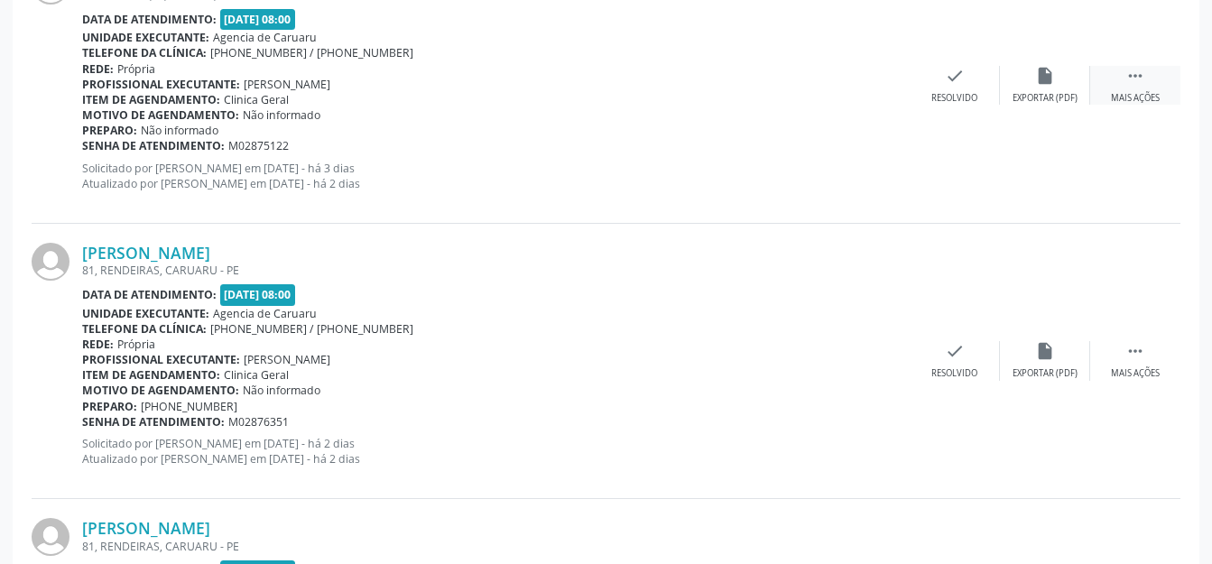
click at [1130, 84] on icon "" at bounding box center [1135, 76] width 20 height 20
click at [1074, 88] on div "alarm_off Não compareceu" at bounding box center [1045, 85] width 90 height 39
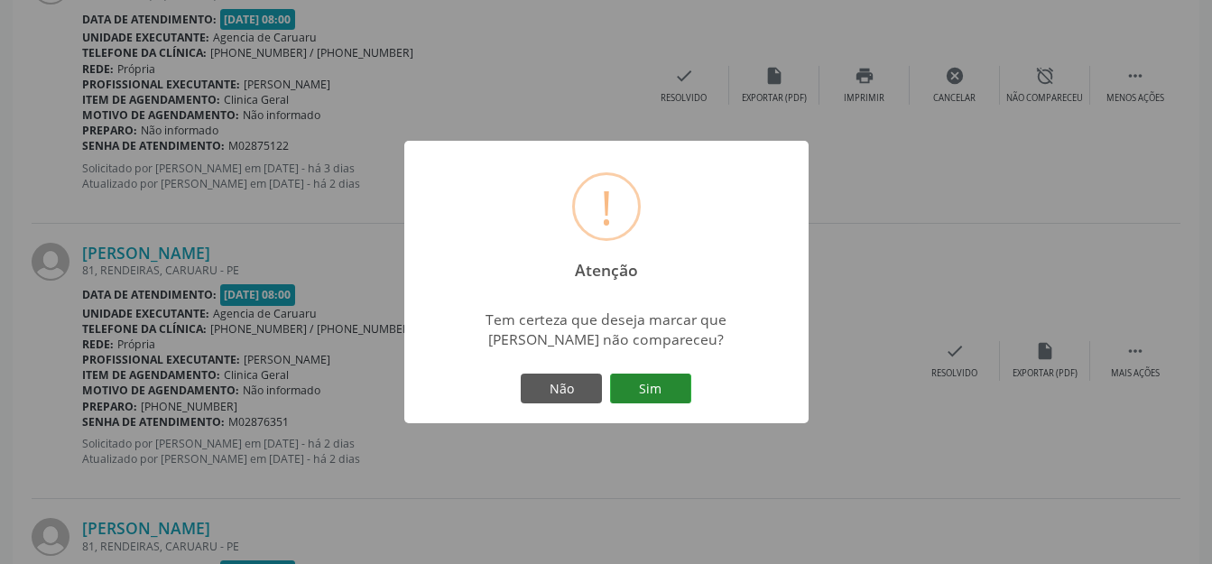
click at [673, 382] on button "Sim" at bounding box center [650, 389] width 81 height 31
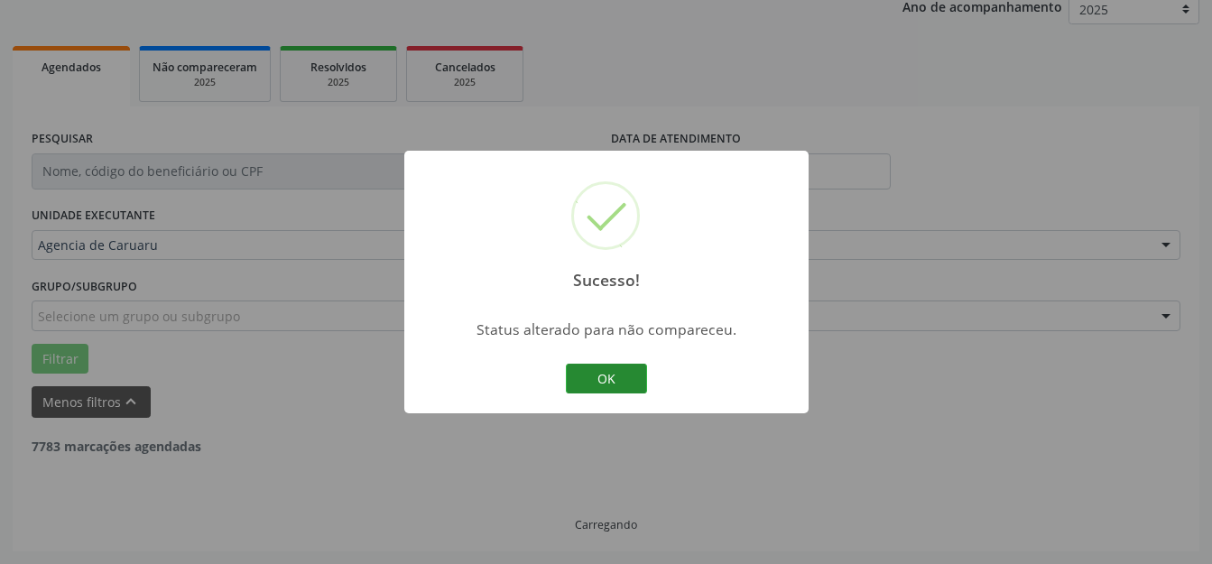
click at [595, 373] on button "OK" at bounding box center [606, 379] width 81 height 31
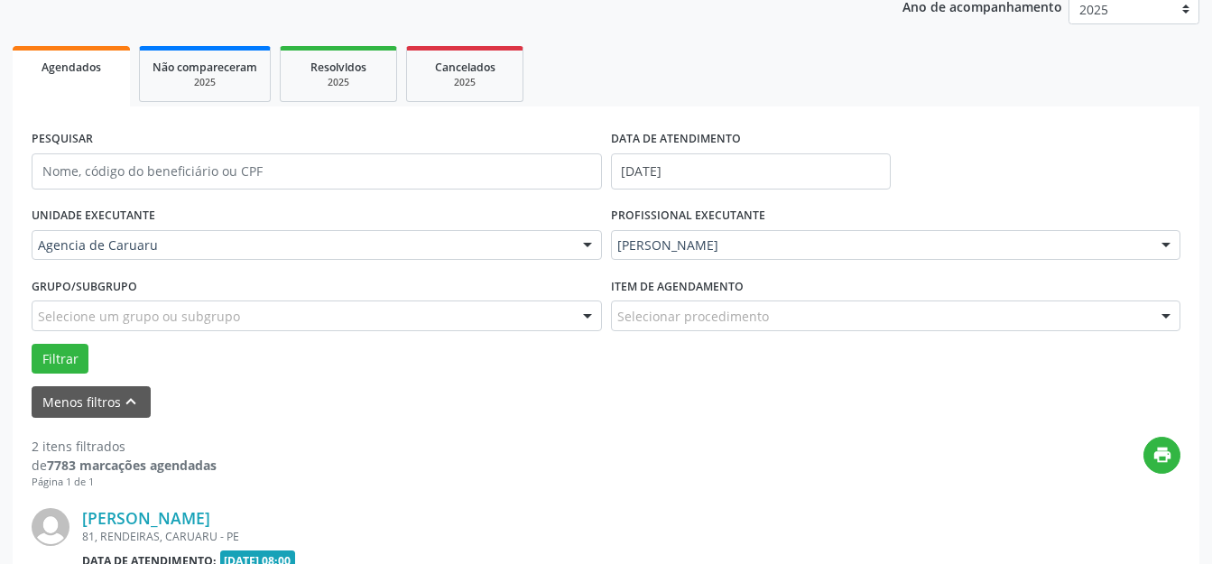
scroll to position [731, 0]
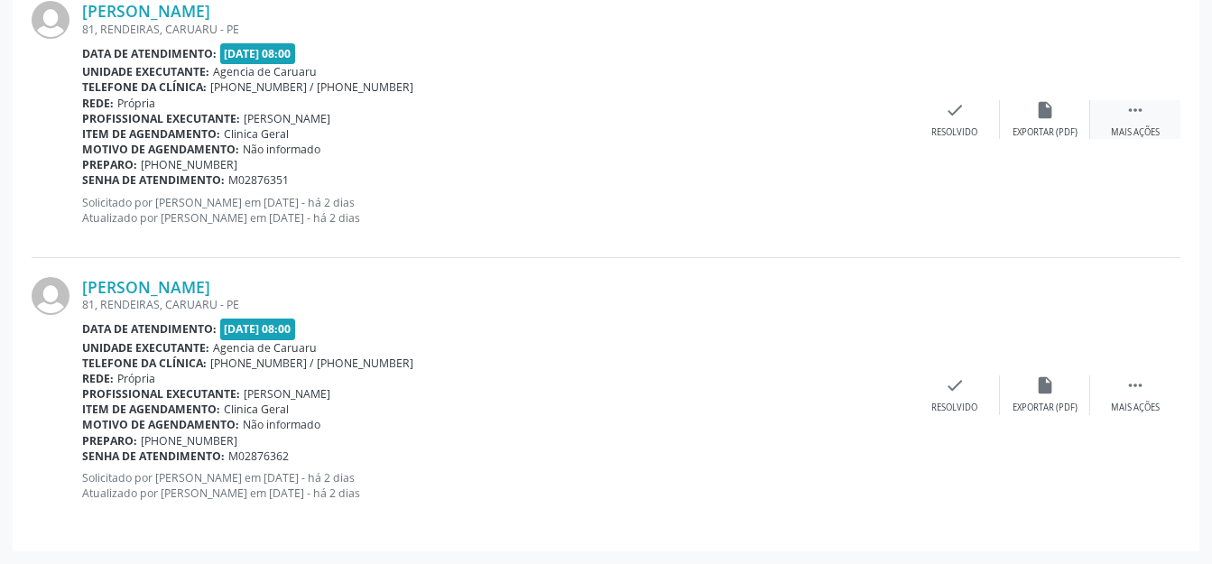
click at [1128, 131] on div "Mais ações" at bounding box center [1135, 132] width 49 height 13
click at [1041, 114] on icon "alarm_off" at bounding box center [1045, 110] width 20 height 20
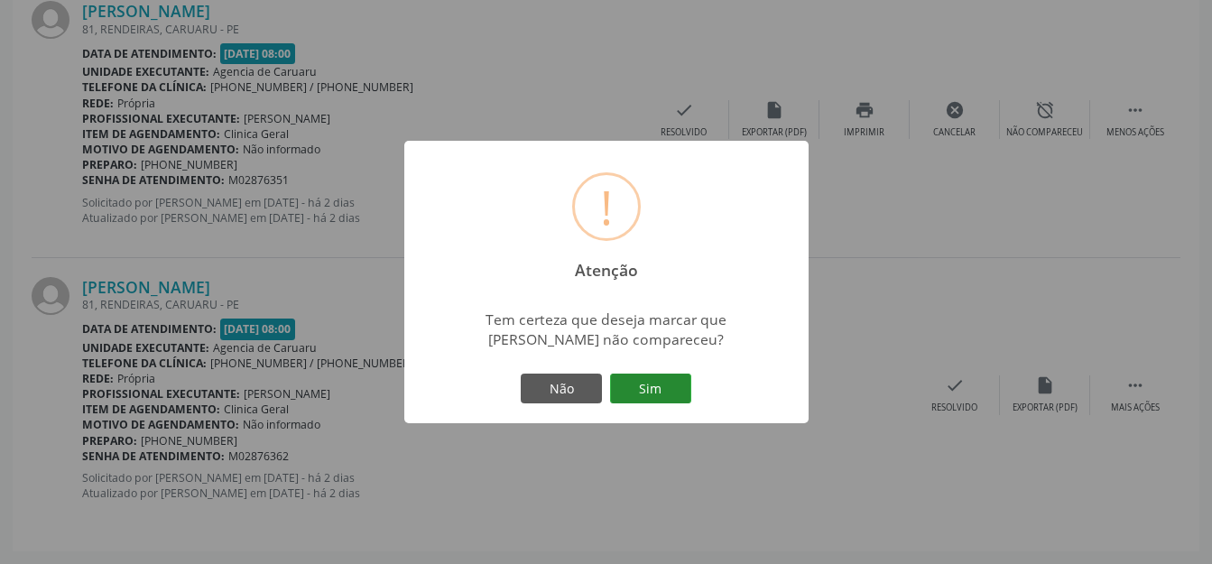
click at [655, 396] on button "Sim" at bounding box center [650, 389] width 81 height 31
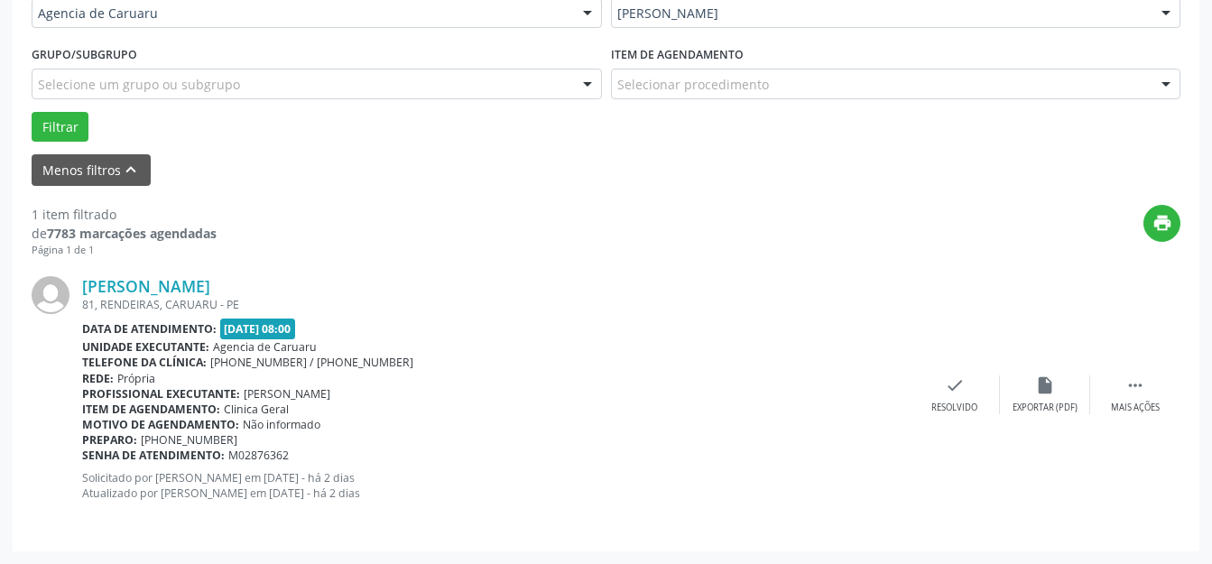
scroll to position [456, 0]
click at [1138, 403] on div "Mais ações" at bounding box center [1135, 408] width 49 height 13
click at [1041, 381] on icon "alarm_off" at bounding box center [1045, 385] width 20 height 20
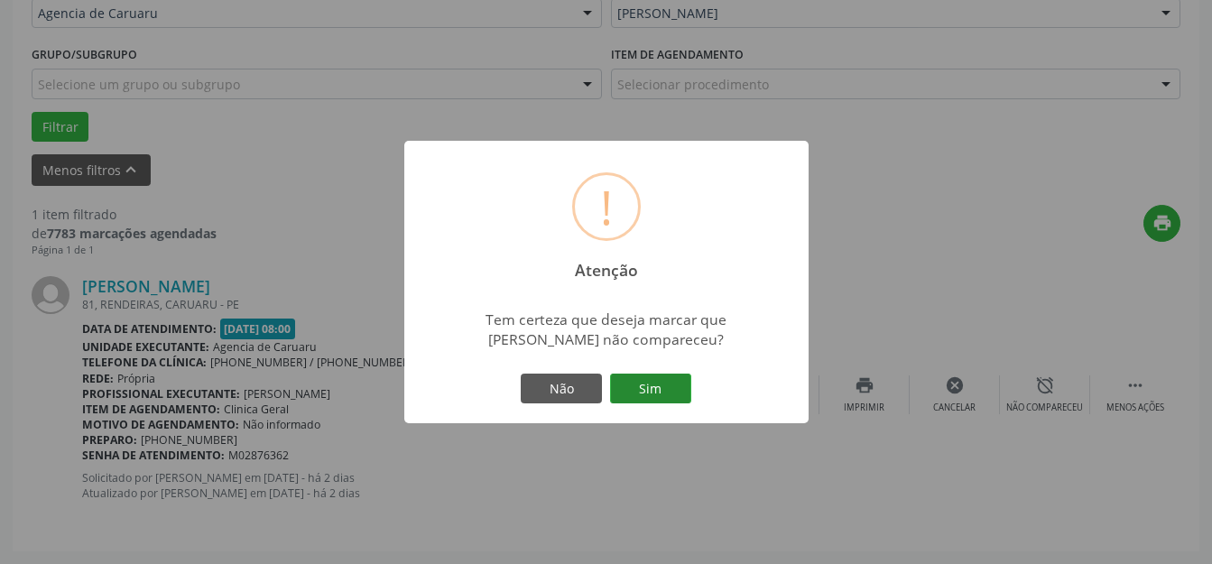
click at [661, 377] on button "Sim" at bounding box center [650, 389] width 81 height 31
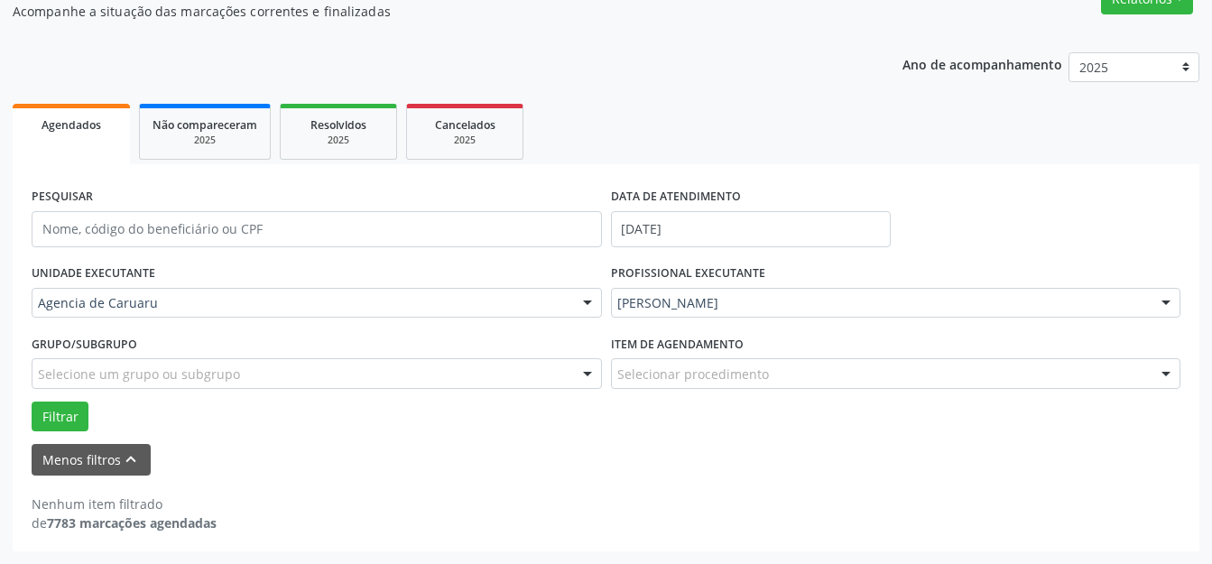
scroll to position [166, 0]
drag, startPoint x: 104, startPoint y: 439, endPoint x: 103, endPoint y: 454, distance: 15.4
click at [103, 447] on form "PESQUISAR DATA DE ATENDIMENTO [DATE] UNIDADE EXECUTANTE Agencia de Caruaru Todo…" at bounding box center [606, 329] width 1149 height 292
click at [103, 454] on button "Menos filtros keyboard_arrow_up" at bounding box center [91, 460] width 119 height 32
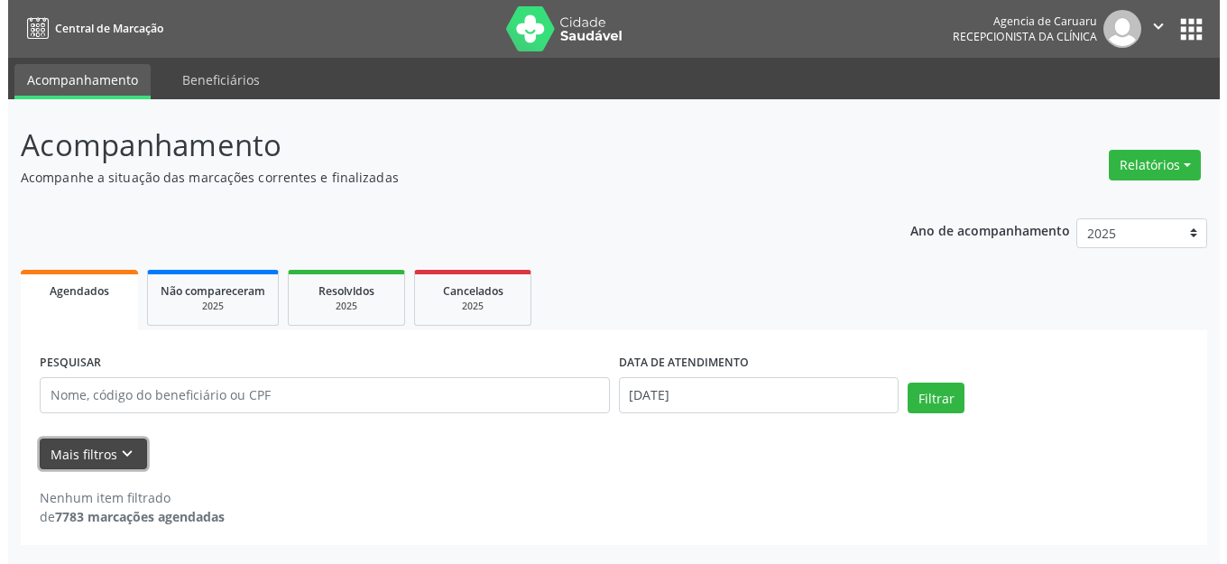
scroll to position [0, 0]
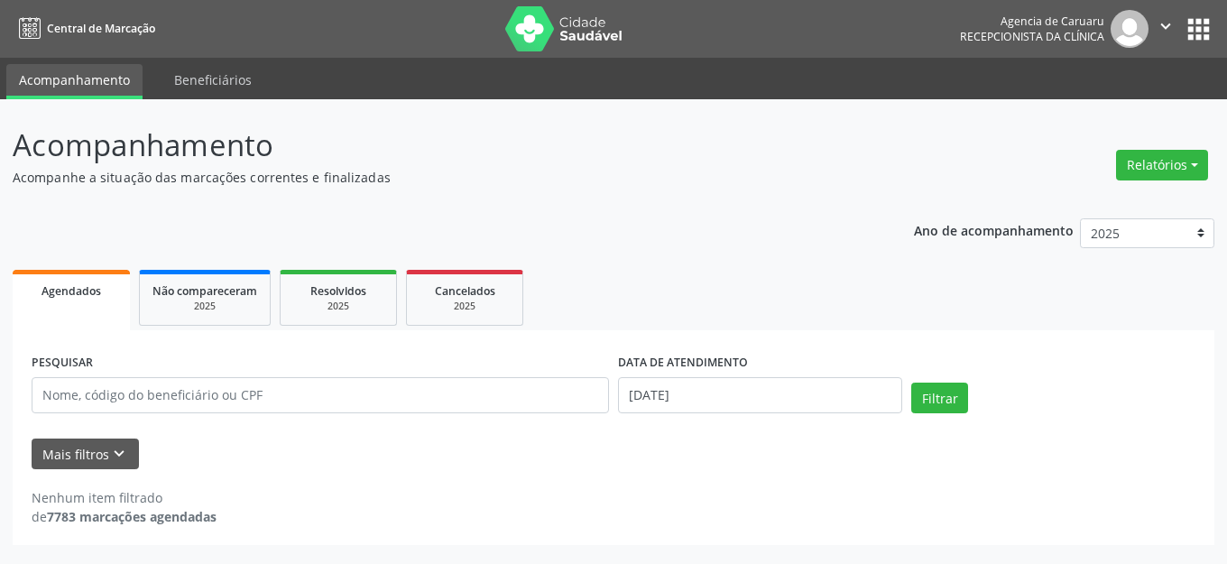
click at [689, 147] on p "Acompanhamento" at bounding box center [433, 145] width 841 height 45
